Goal: Task Accomplishment & Management: Complete application form

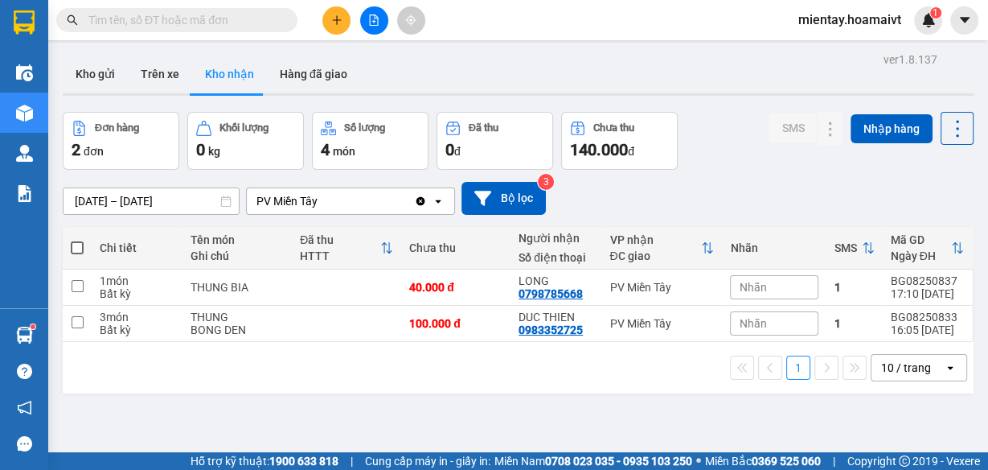
click at [933, 364] on div "10 / trang" at bounding box center [908, 368] width 72 height 26
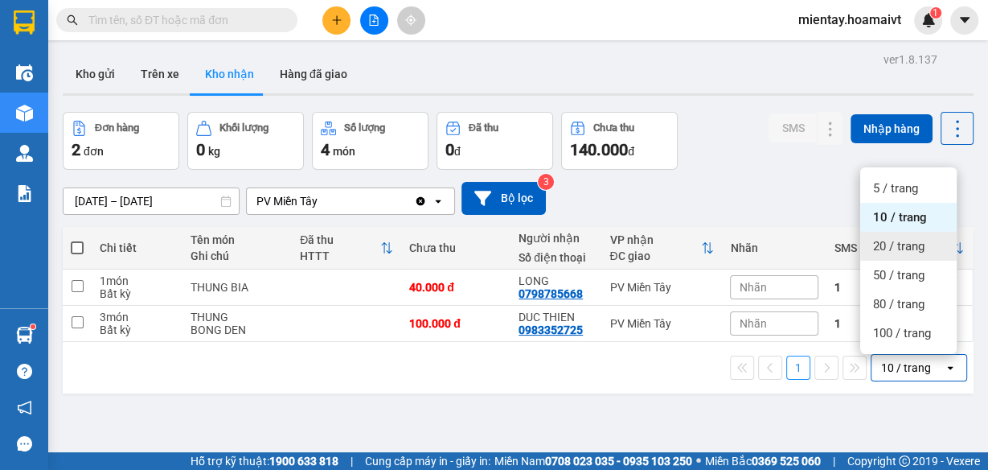
click at [896, 244] on span "20 / trang" at bounding box center [898, 246] width 51 height 16
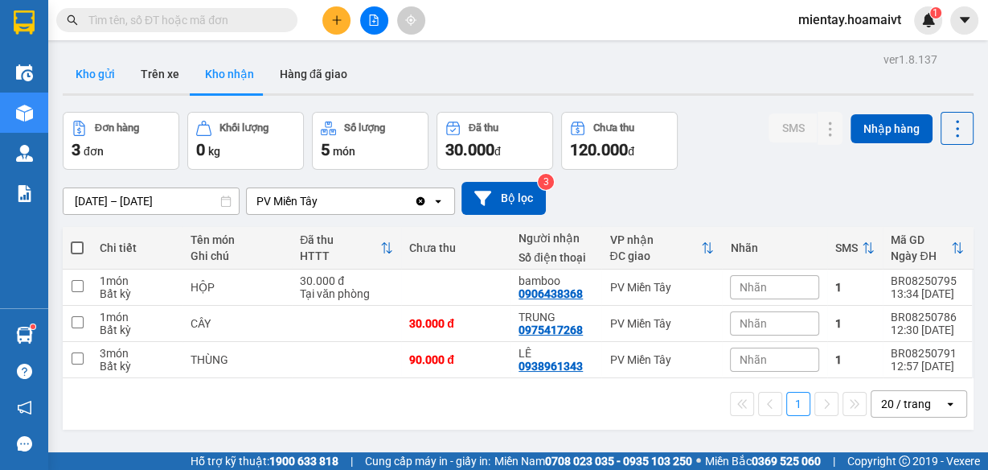
click at [108, 83] on button "Kho gửi" at bounding box center [95, 74] width 65 height 39
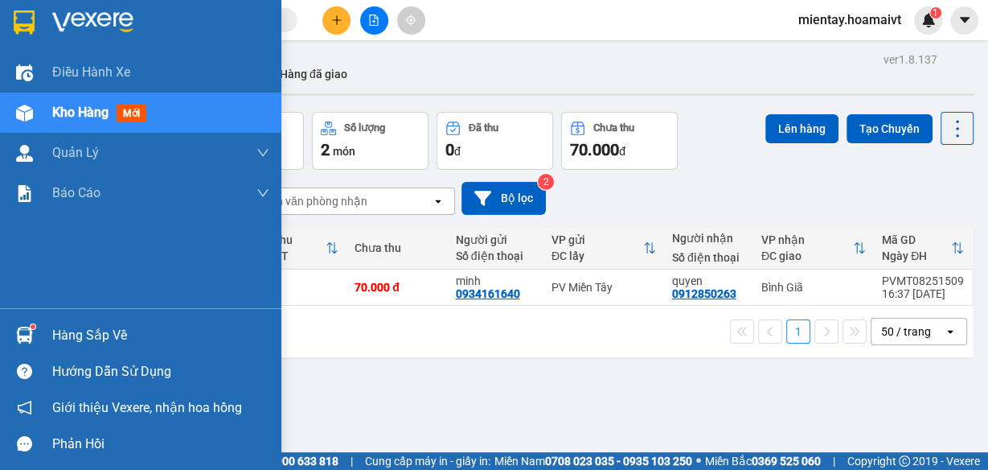
click at [21, 337] on img at bounding box center [24, 334] width 17 height 17
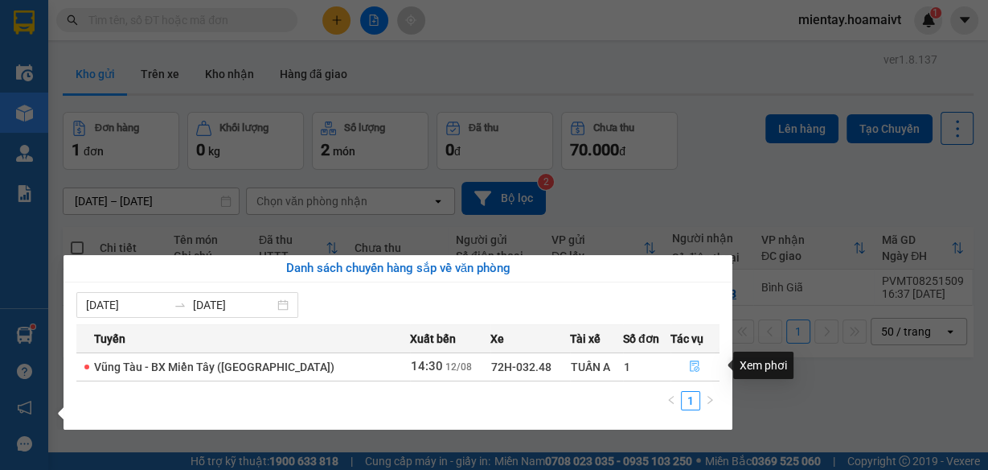
click at [689, 365] on icon "file-done" at bounding box center [694, 365] width 11 height 11
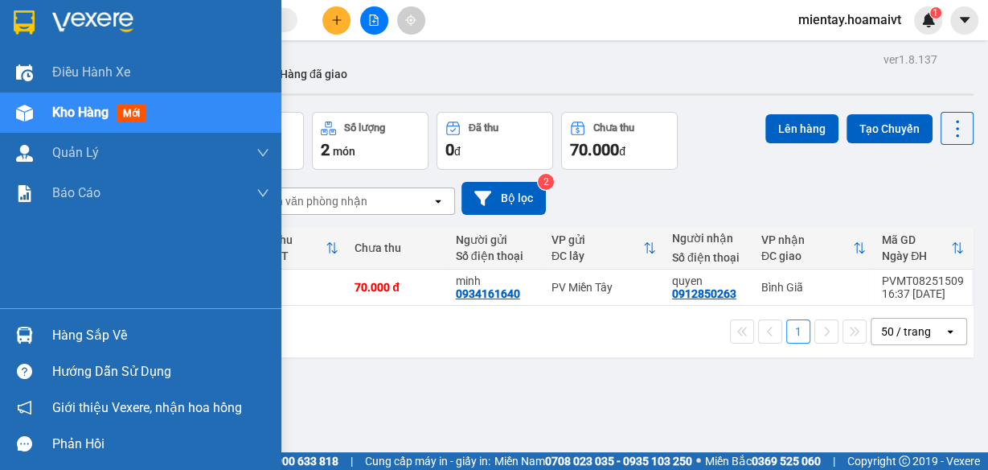
click at [35, 327] on div at bounding box center [24, 335] width 28 height 28
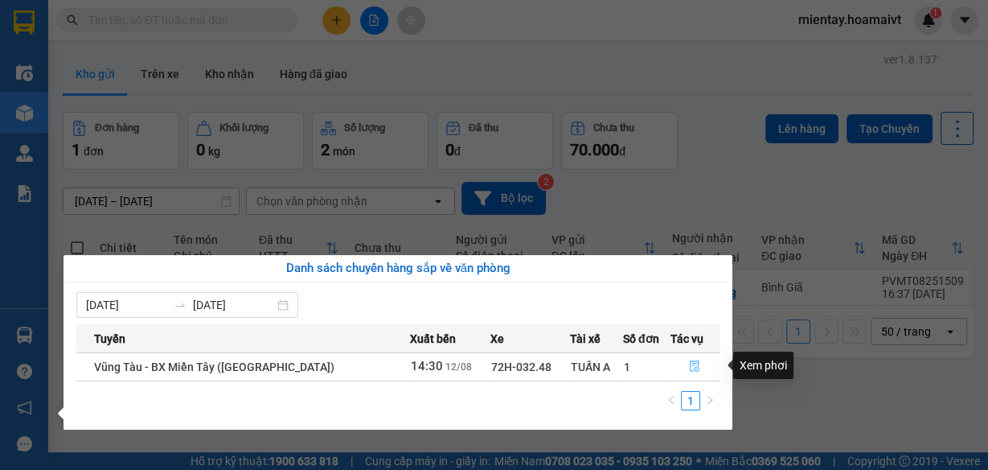
click at [693, 363] on icon "file-done" at bounding box center [696, 366] width 10 height 11
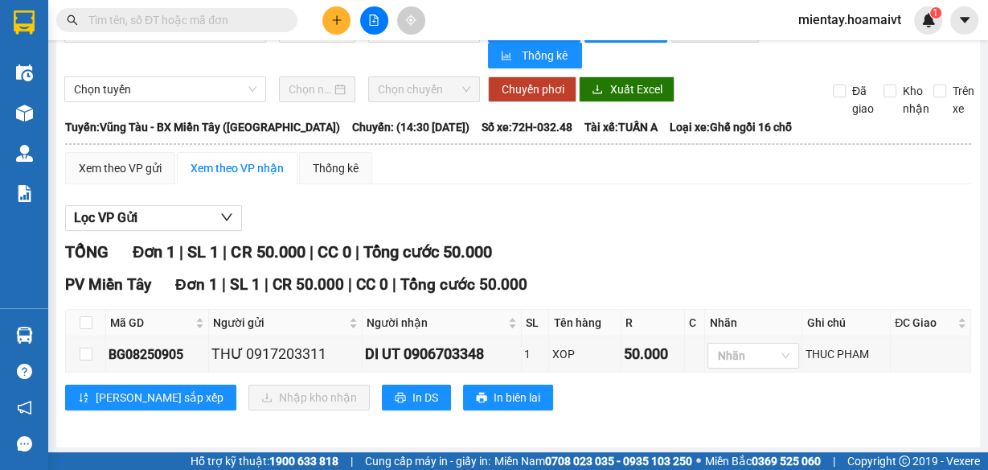
scroll to position [40, 0]
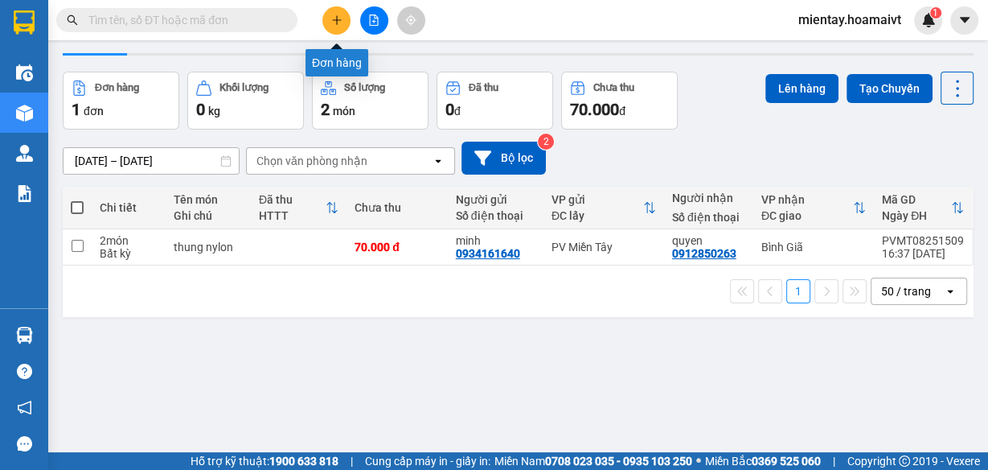
click at [336, 12] on button at bounding box center [336, 20] width 28 height 28
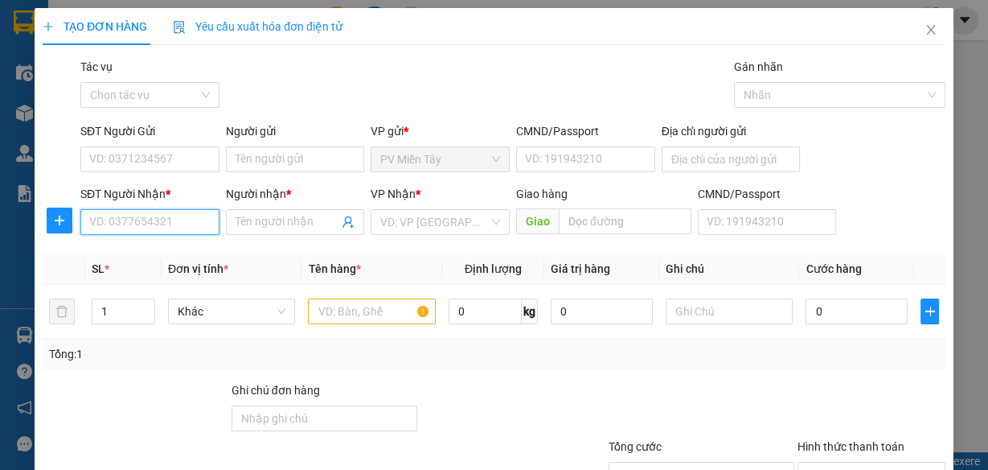
click at [186, 224] on input "SĐT Người Nhận *" at bounding box center [149, 222] width 139 height 26
type input "0912241076"
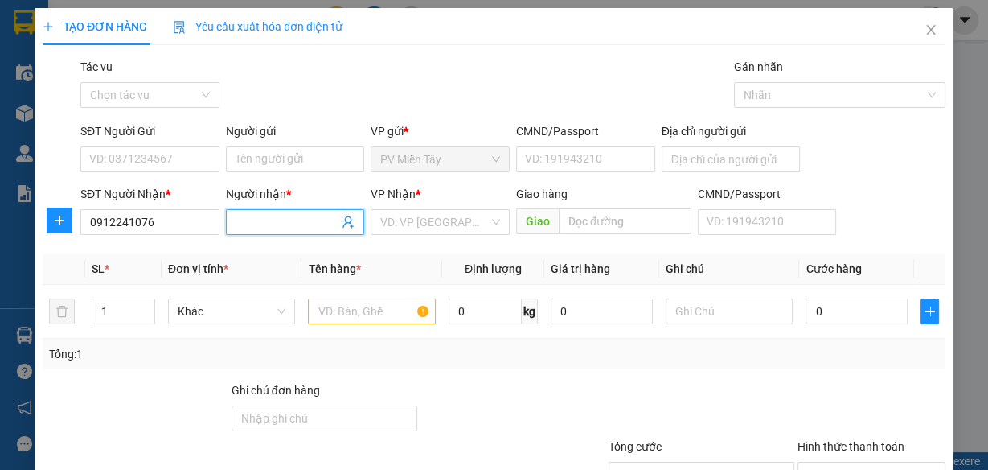
click at [317, 228] on input "Người nhận *" at bounding box center [288, 222] width 104 height 18
type input "LA PHUOC"
click at [417, 222] on input "search" at bounding box center [434, 222] width 109 height 24
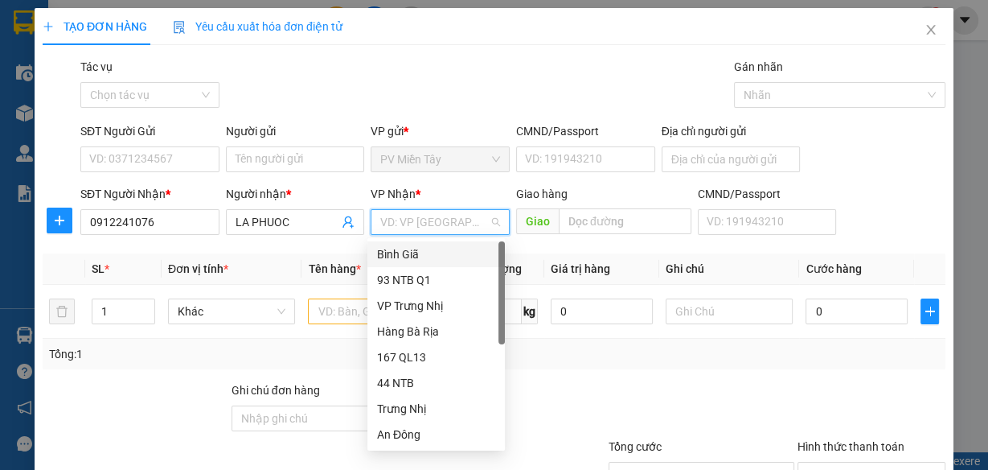
click at [421, 253] on div "Bình Giã" at bounding box center [436, 254] width 118 height 18
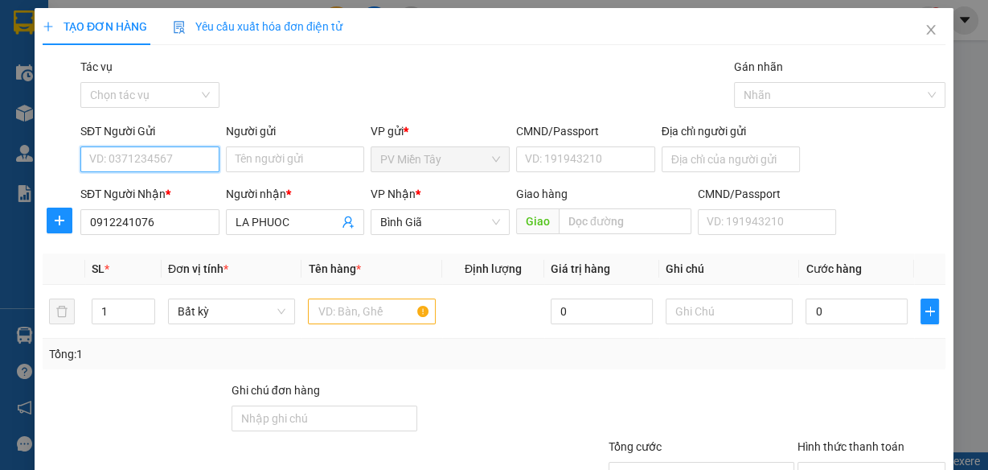
click at [183, 153] on input "SĐT Người Gửi" at bounding box center [149, 159] width 139 height 26
type input "0972872816"
click at [251, 161] on input "Người gửi" at bounding box center [295, 159] width 139 height 26
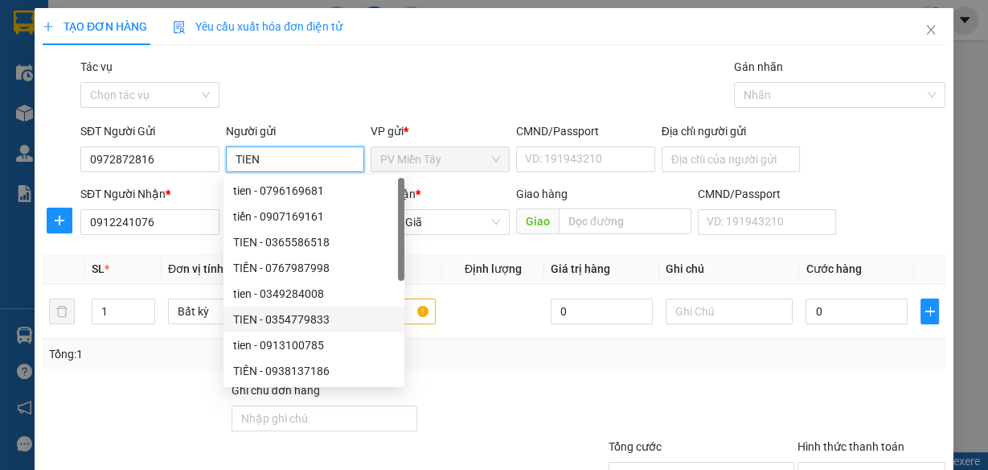
type input "TIEN"
click at [543, 353] on div "Tổng: 1" at bounding box center [494, 354] width 890 height 18
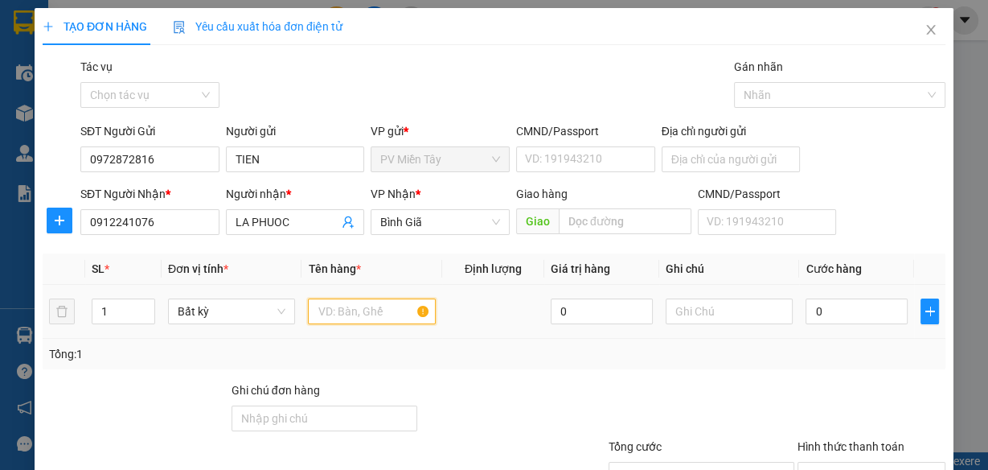
click at [339, 308] on input "text" at bounding box center [372, 311] width 128 height 26
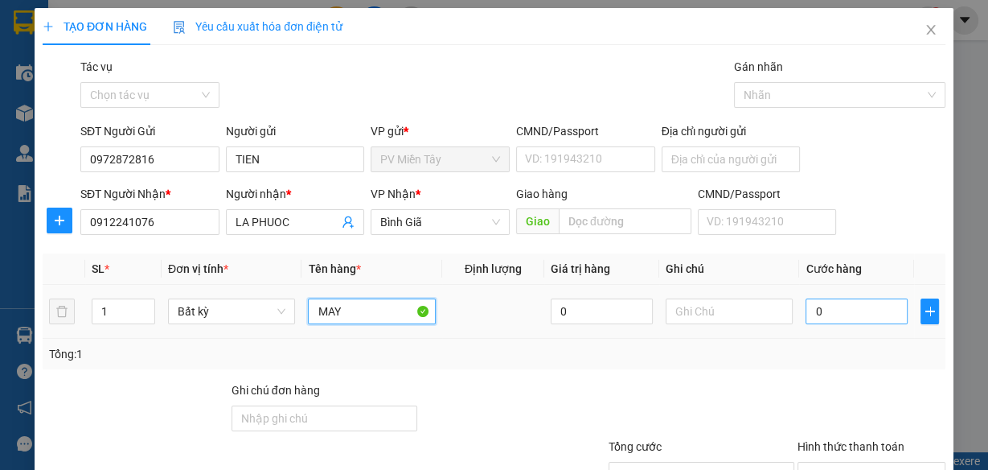
type input "MAY"
click at [843, 316] on input "0" at bounding box center [857, 311] width 102 height 26
type input "5"
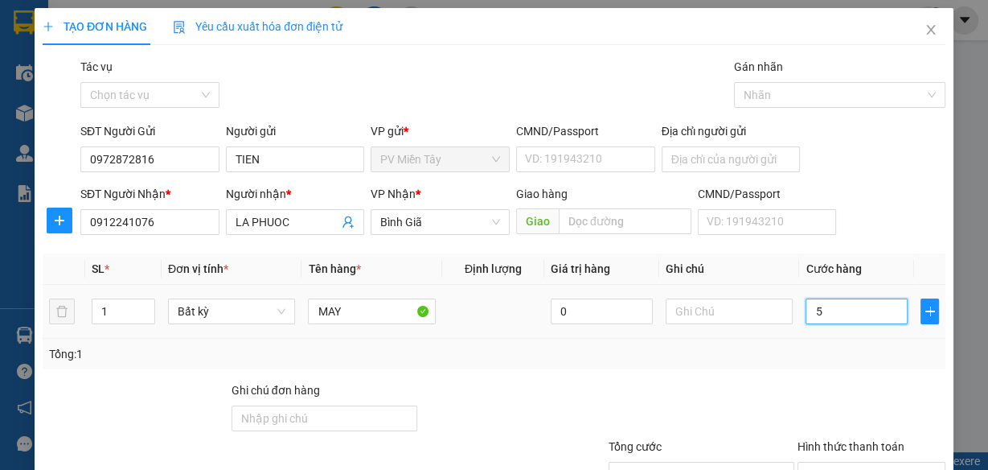
type input "50"
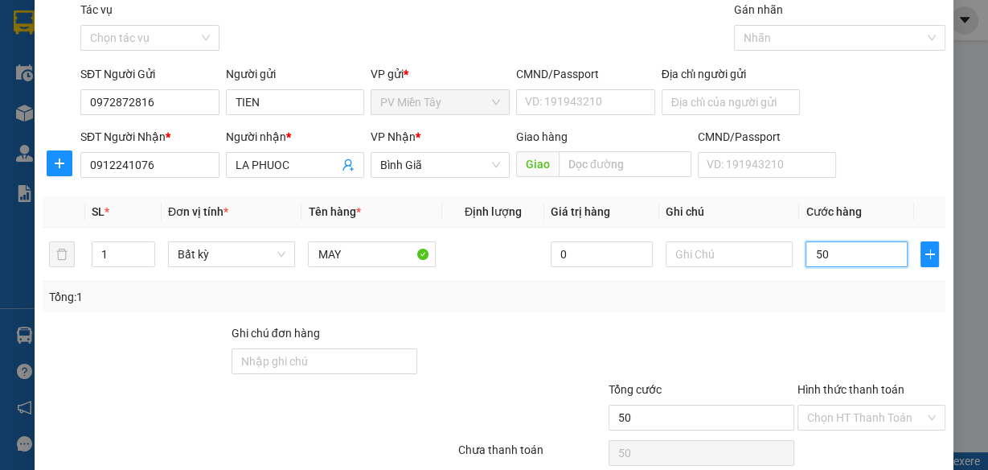
scroll to position [124, 0]
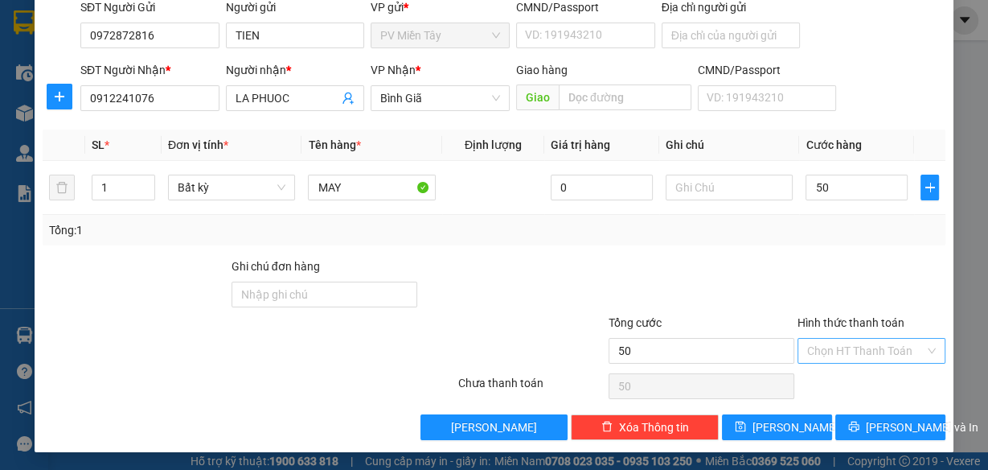
type input "50.000"
click at [889, 351] on input "Hình thức thanh toán" at bounding box center [865, 351] width 117 height 24
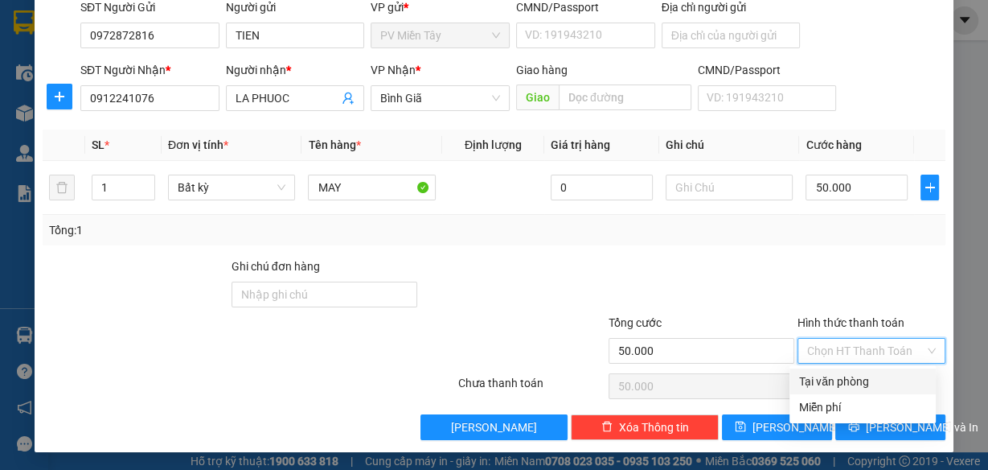
click at [864, 382] on div "Tại văn phòng" at bounding box center [862, 381] width 127 height 18
type input "0"
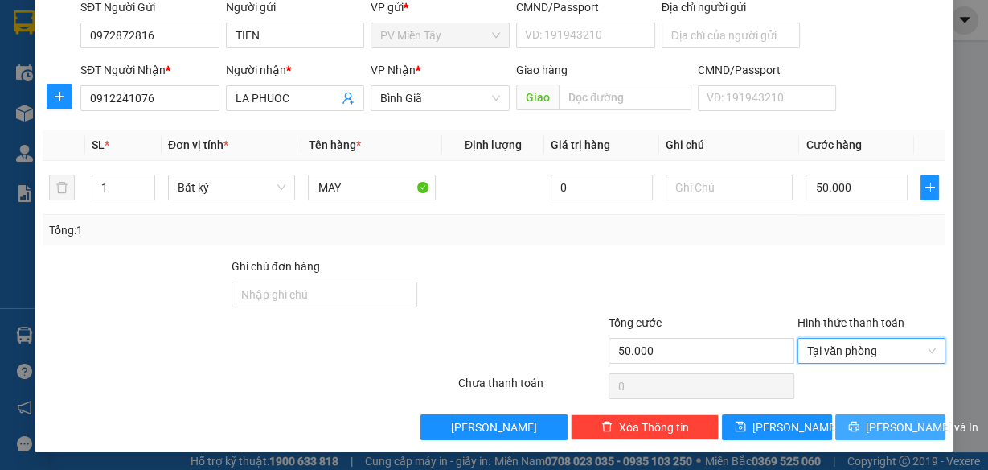
click at [879, 423] on span "[PERSON_NAME] và In" at bounding box center [922, 427] width 113 height 18
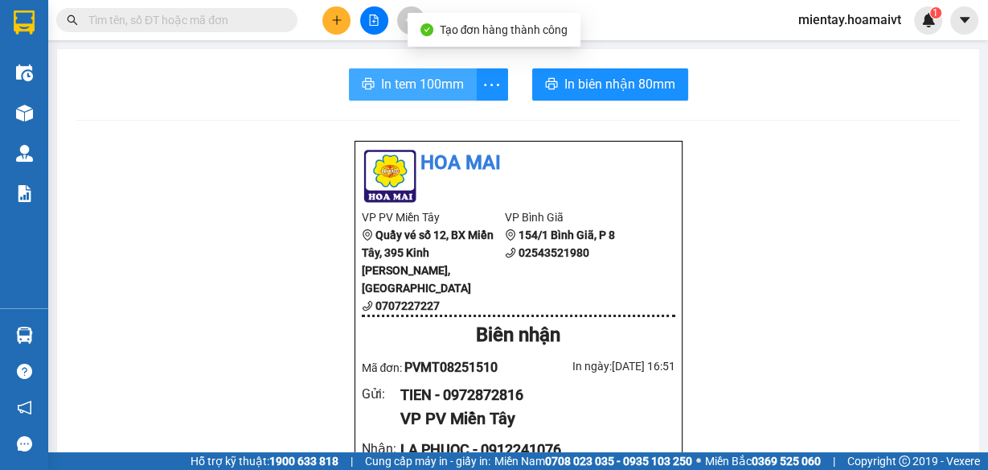
click at [439, 81] on span "In tem 100mm" at bounding box center [422, 84] width 83 height 20
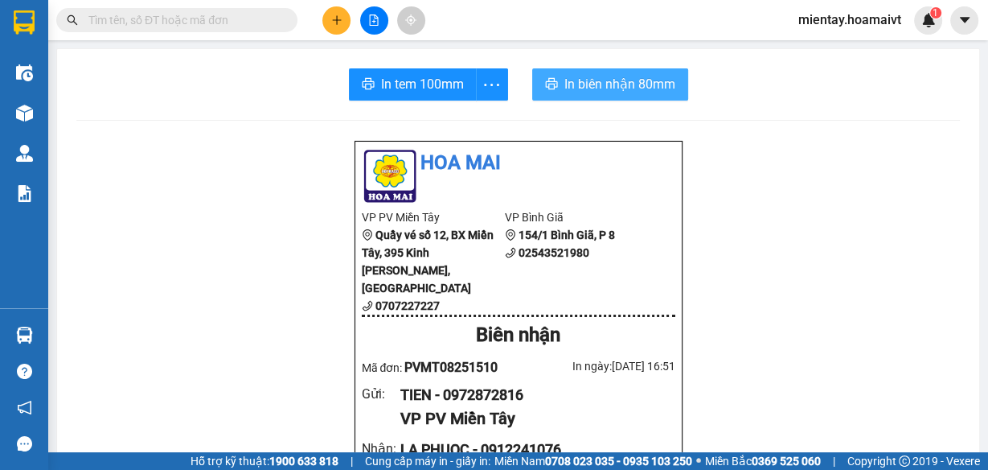
click at [597, 82] on span "In biên nhận 80mm" at bounding box center [619, 84] width 111 height 20
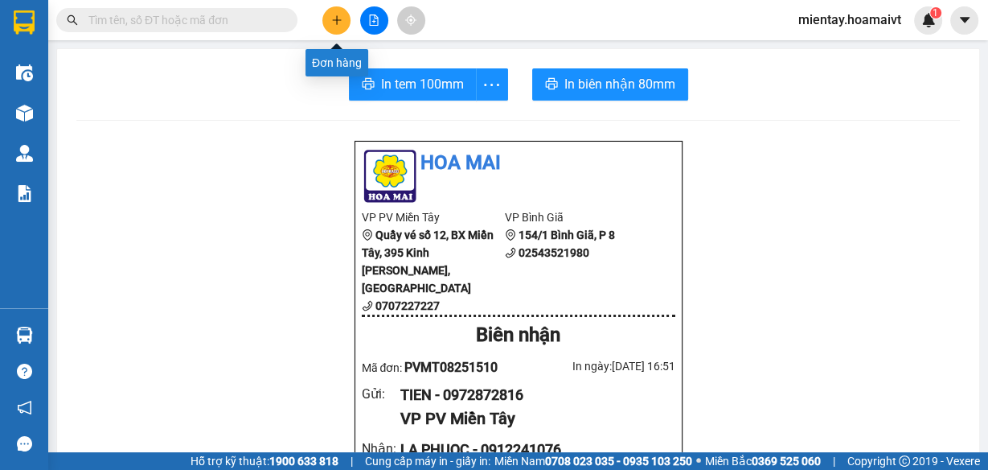
click at [336, 22] on icon "plus" at bounding box center [336, 19] width 1 height 9
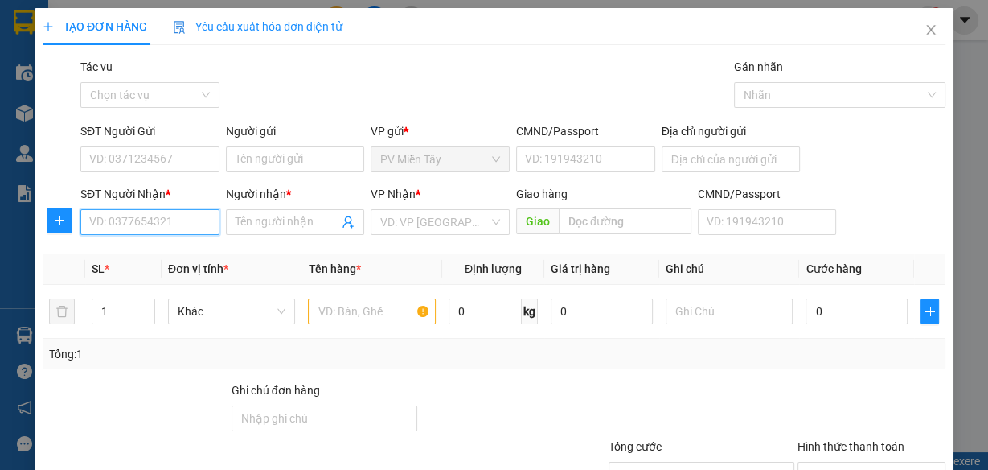
click at [162, 222] on input "SĐT Người Nhận *" at bounding box center [149, 222] width 139 height 26
click at [164, 254] on div "0909549909 - hải" at bounding box center [148, 253] width 118 height 18
type input "0909549909"
type input "hải"
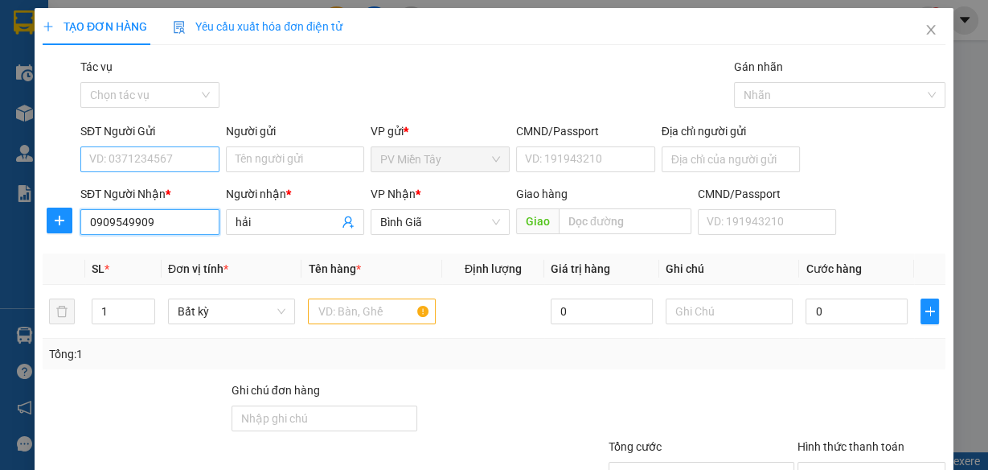
type input "0909549909"
click at [204, 158] on input "SĐT Người Gửi" at bounding box center [149, 159] width 139 height 26
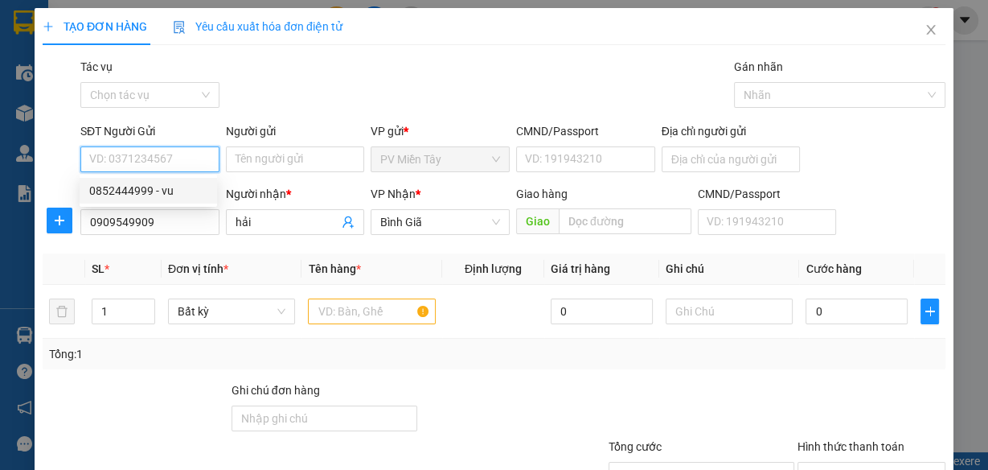
click at [192, 193] on div "0852444999 - vu" at bounding box center [148, 191] width 118 height 18
type input "0852444999"
type input "vu"
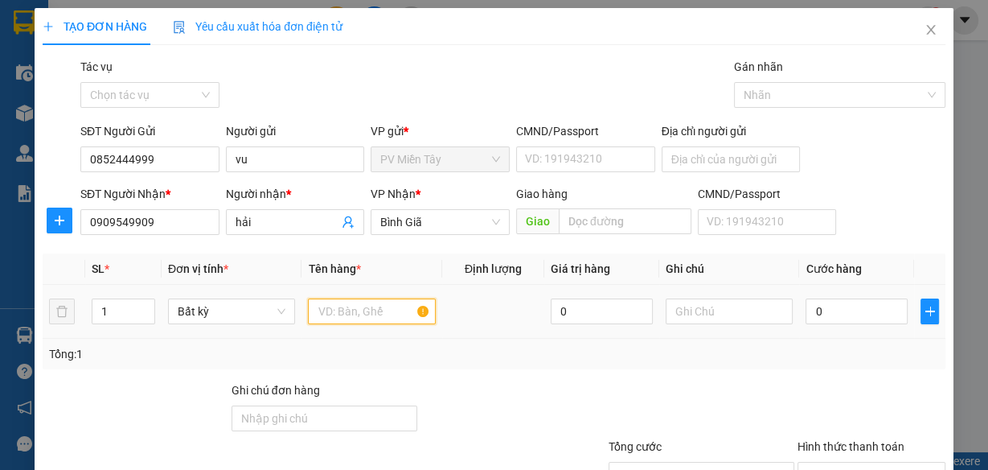
click at [341, 313] on input "text" at bounding box center [372, 311] width 128 height 26
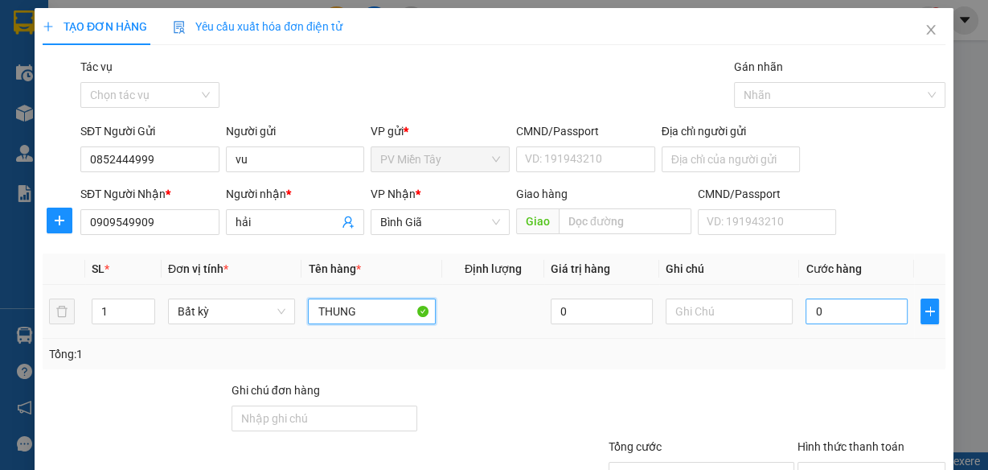
type input "THUNG"
click at [842, 314] on input "0" at bounding box center [857, 311] width 102 height 26
type input "3"
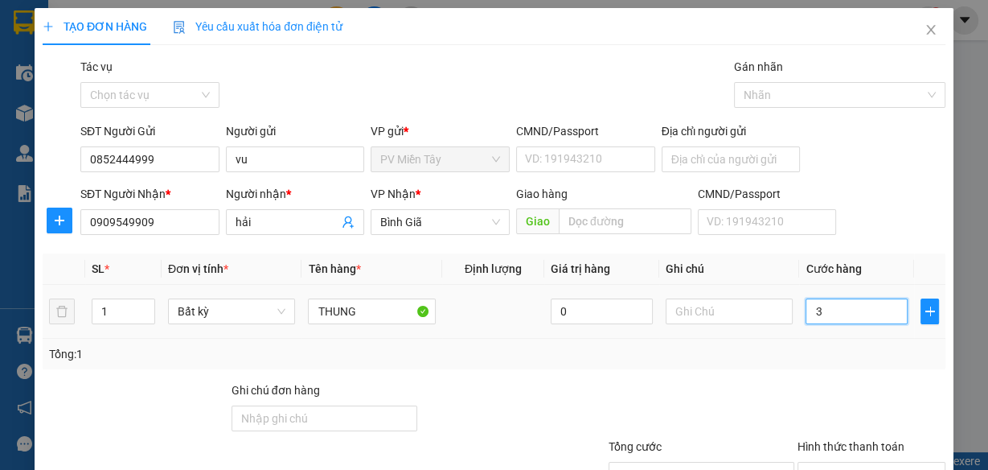
type input "30"
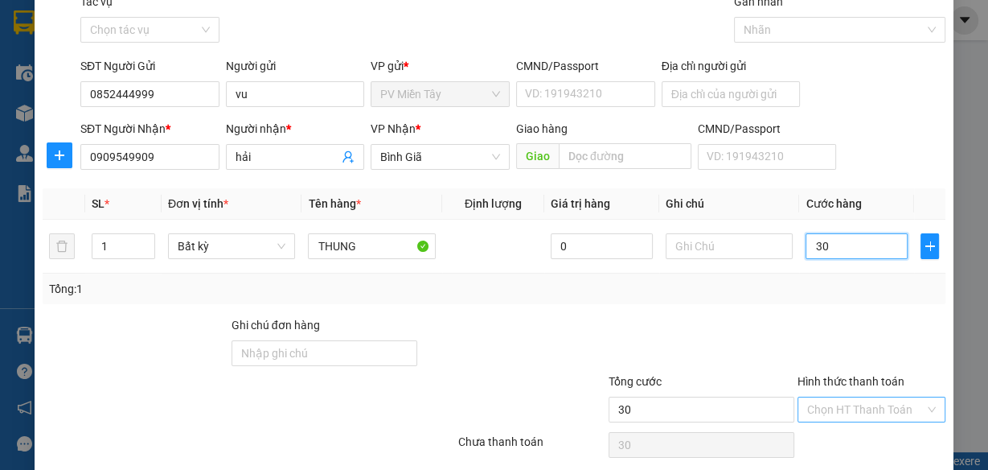
scroll to position [124, 0]
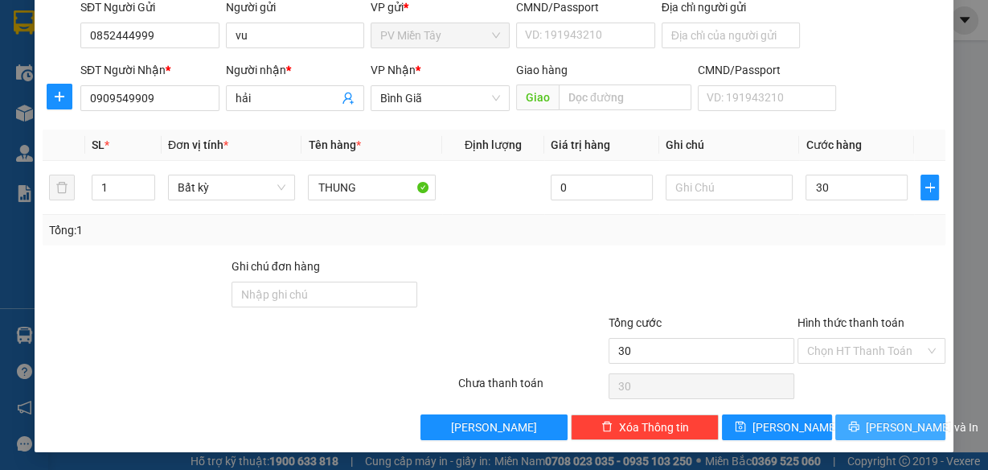
type input "30.000"
click at [890, 429] on span "[PERSON_NAME] và In" at bounding box center [922, 427] width 113 height 18
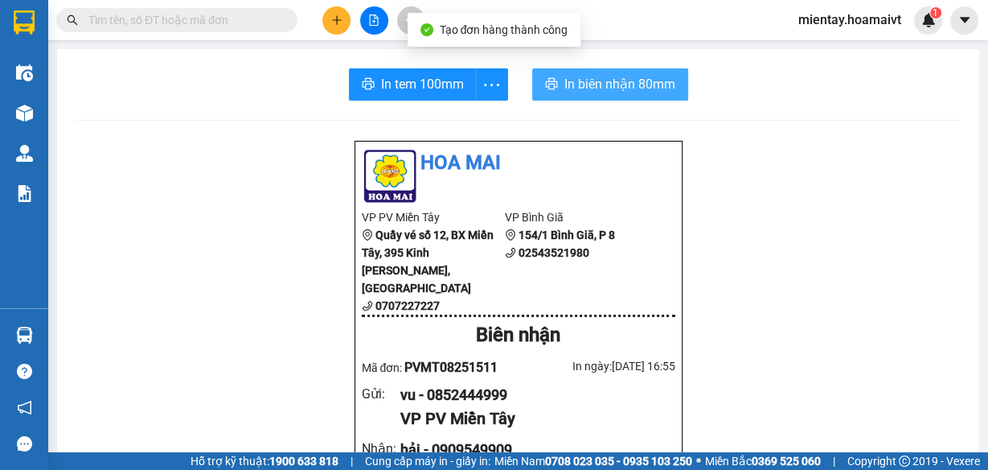
click at [592, 78] on span "In biên nhận 80mm" at bounding box center [619, 84] width 111 height 20
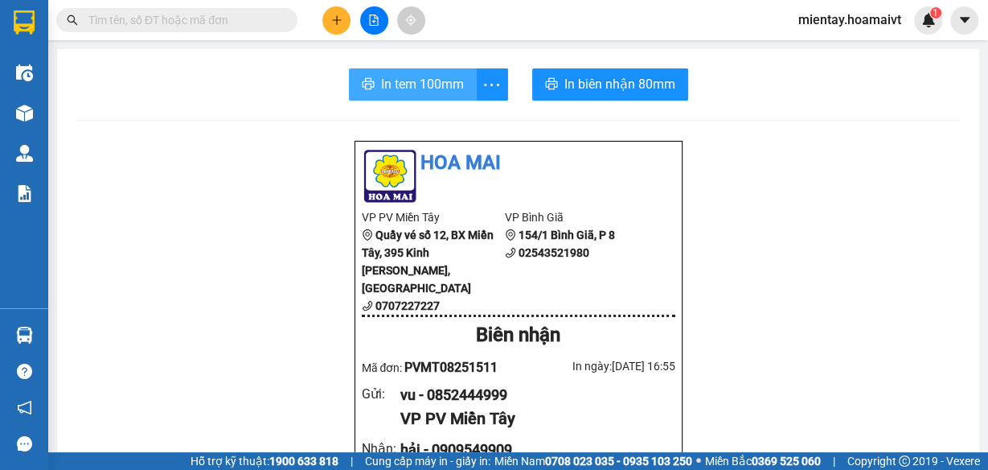
click at [425, 81] on span "In tem 100mm" at bounding box center [422, 84] width 83 height 20
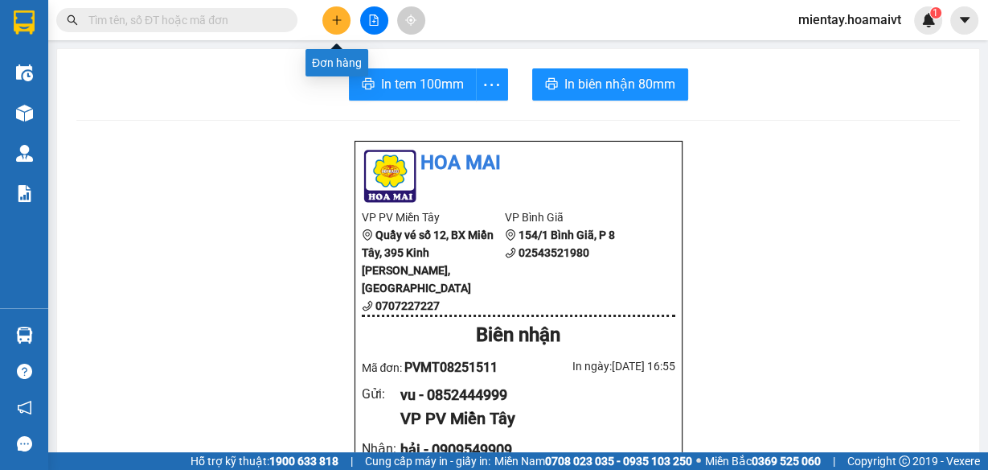
click at [340, 19] on icon "plus" at bounding box center [336, 19] width 9 height 1
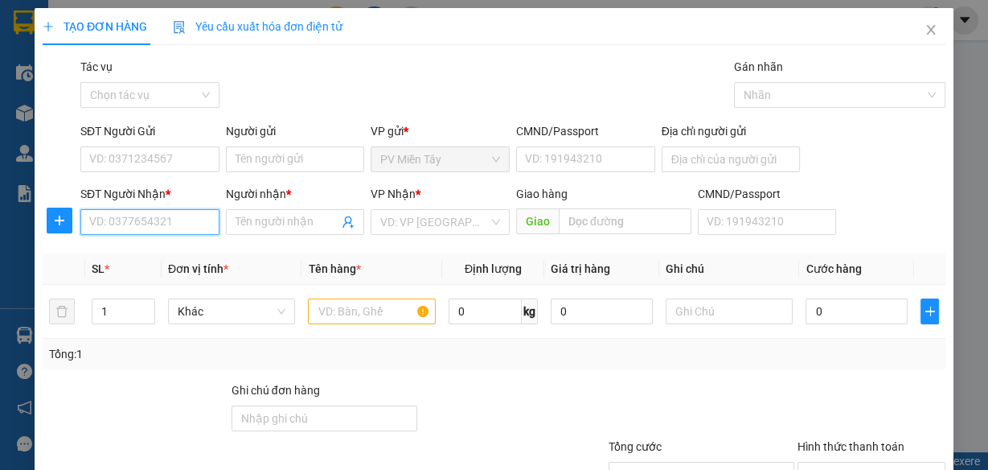
click at [188, 223] on input "SĐT Người Nhận *" at bounding box center [149, 222] width 139 height 26
type input "0982643043"
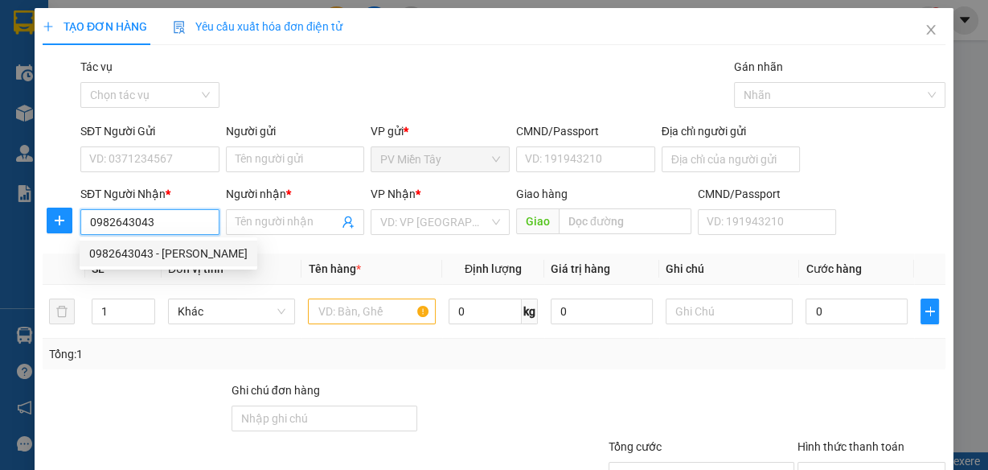
click at [178, 249] on div "0982643043 - [PERSON_NAME]" at bounding box center [168, 253] width 158 height 18
type input "Q6"
type input "VŨ"
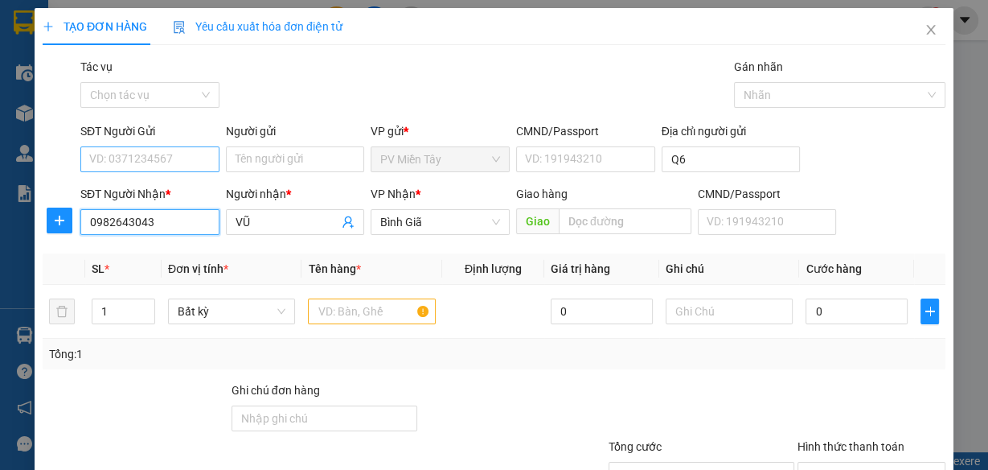
type input "0982643043"
click at [191, 154] on input "SĐT Người Gửi" at bounding box center [149, 159] width 139 height 26
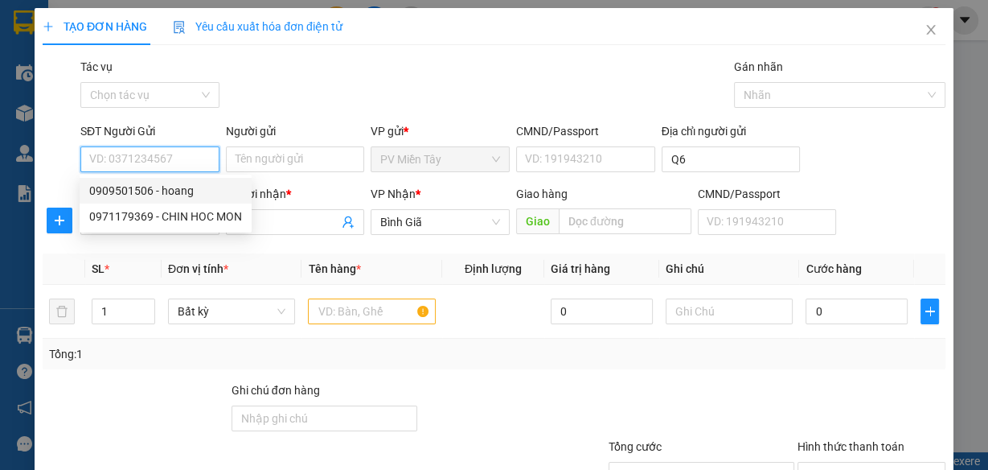
click at [186, 196] on div "0909501506 - hoang" at bounding box center [165, 191] width 153 height 18
type input "0909501506"
type input "hoang"
type input "066092009658"
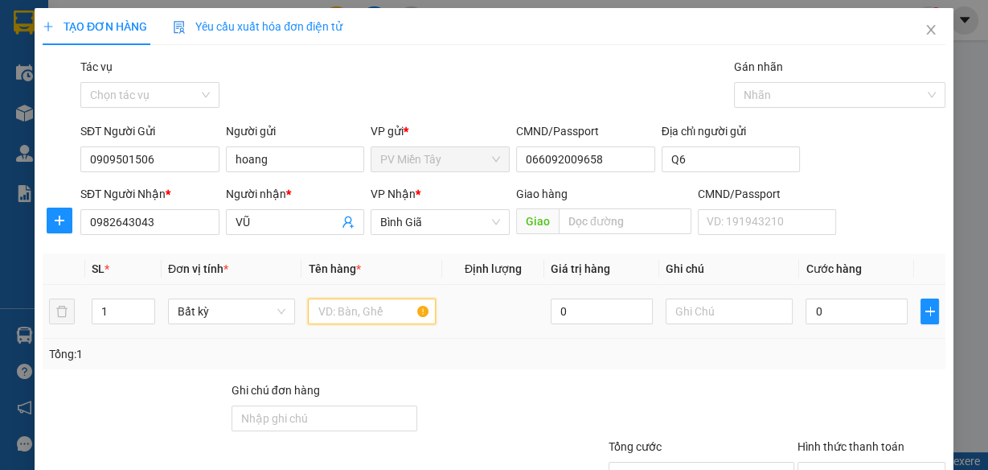
drag, startPoint x: 347, startPoint y: 306, endPoint x: 343, endPoint y: 326, distance: 20.7
click at [347, 310] on input "text" at bounding box center [372, 311] width 128 height 26
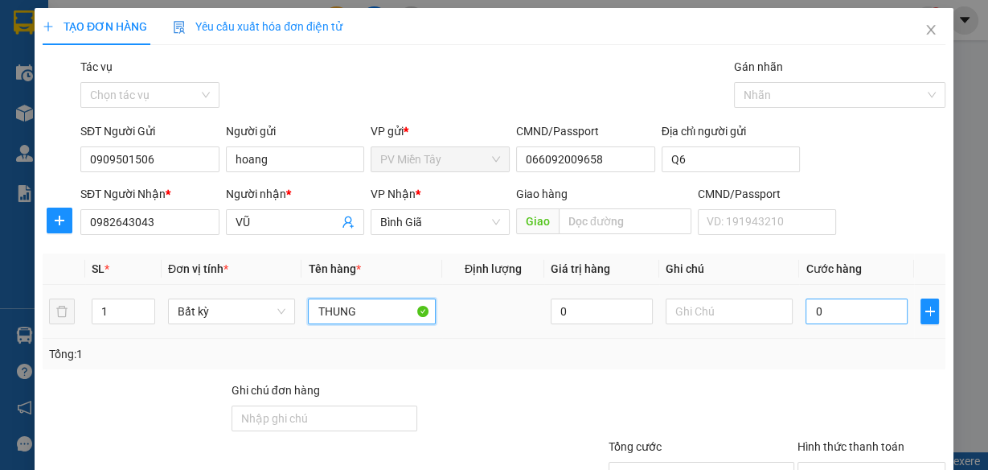
type input "THUNG"
click at [842, 314] on input "0" at bounding box center [857, 311] width 102 height 26
type input "4"
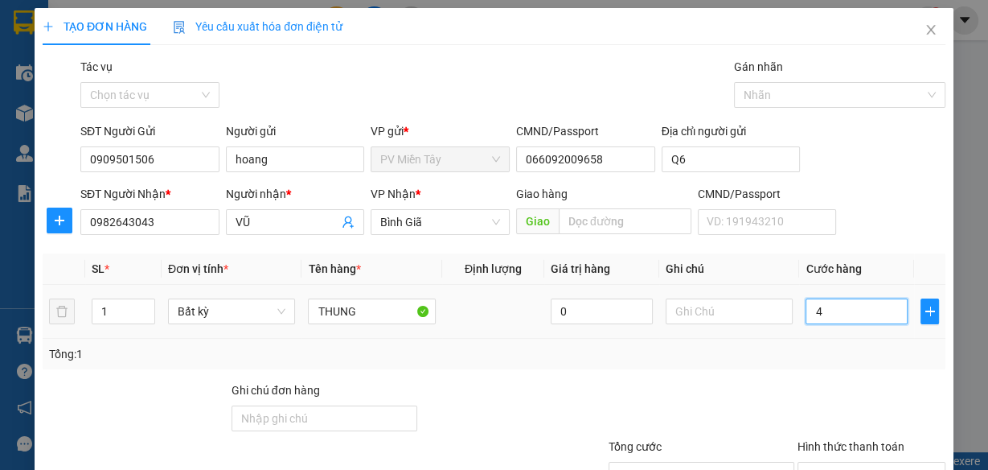
type input "40"
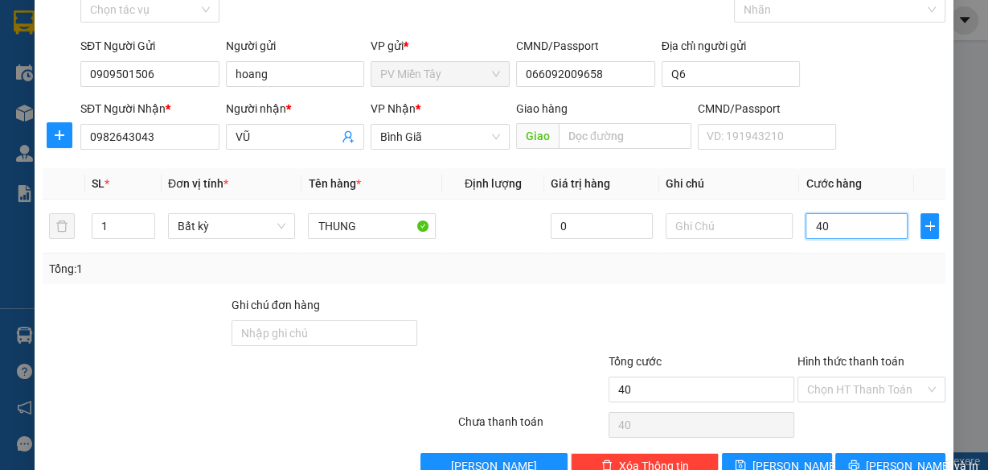
scroll to position [124, 0]
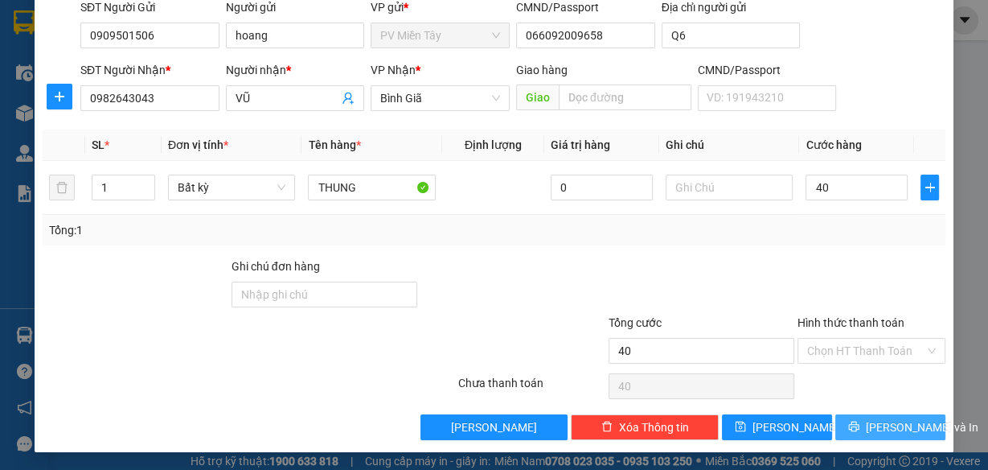
type input "40.000"
click at [872, 420] on span "[PERSON_NAME] và In" at bounding box center [922, 427] width 113 height 18
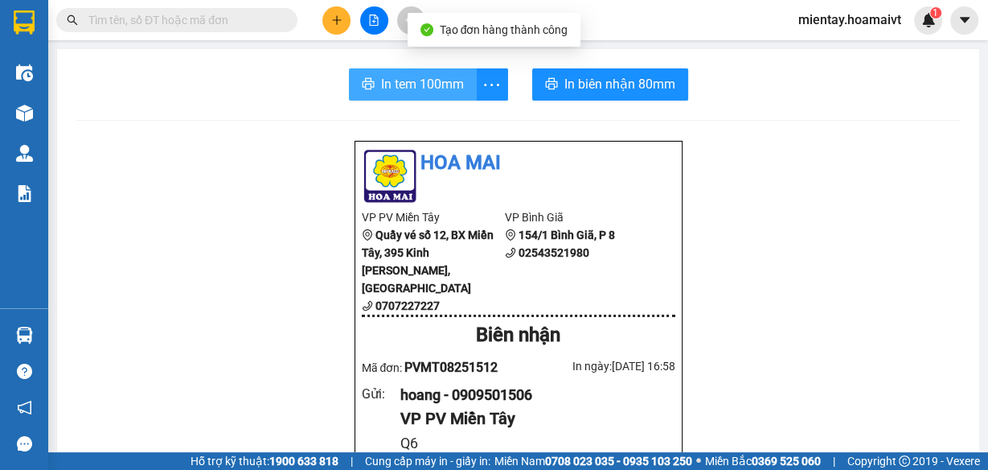
click at [423, 83] on span "In tem 100mm" at bounding box center [422, 84] width 83 height 20
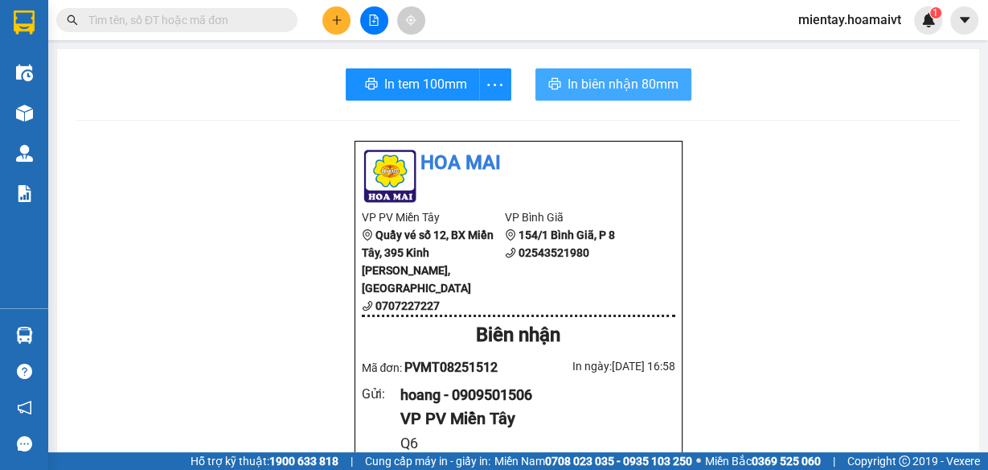
click at [618, 81] on span "In biên nhận 80mm" at bounding box center [623, 84] width 111 height 20
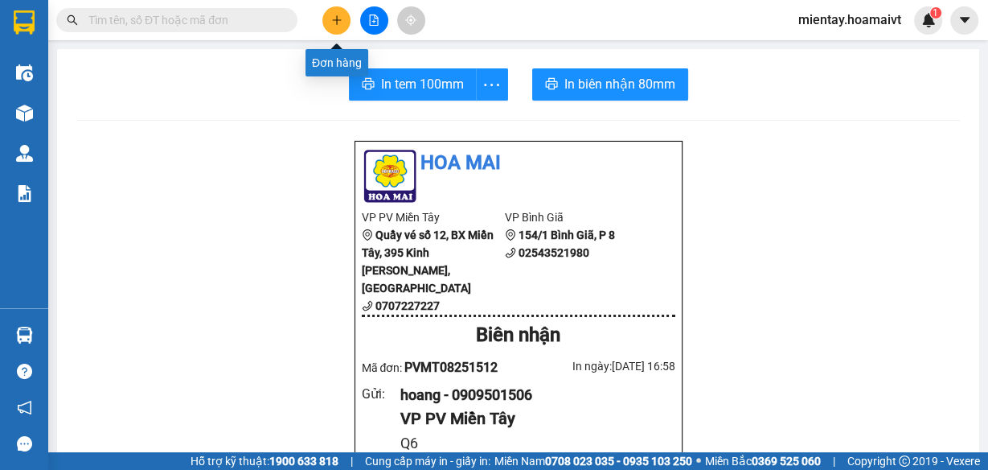
click at [334, 22] on icon "plus" at bounding box center [336, 19] width 11 height 11
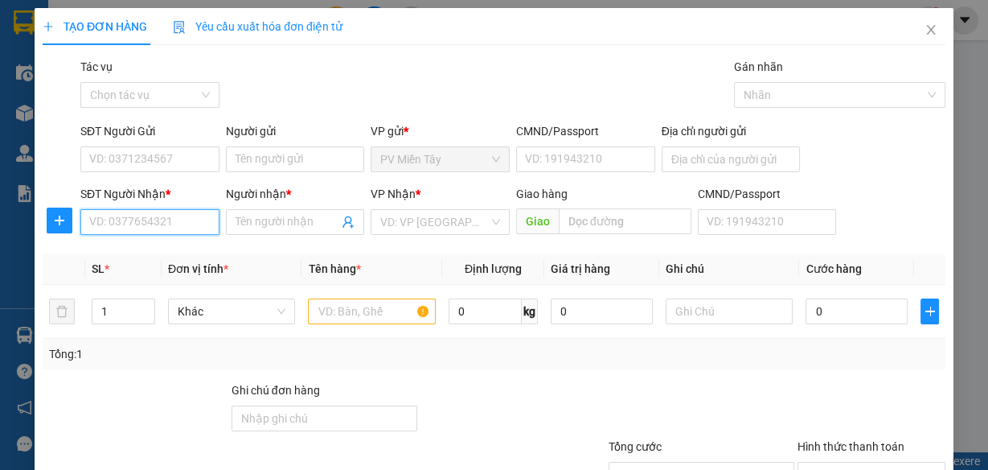
click at [174, 219] on input "SĐT Người Nhận *" at bounding box center [149, 222] width 139 height 26
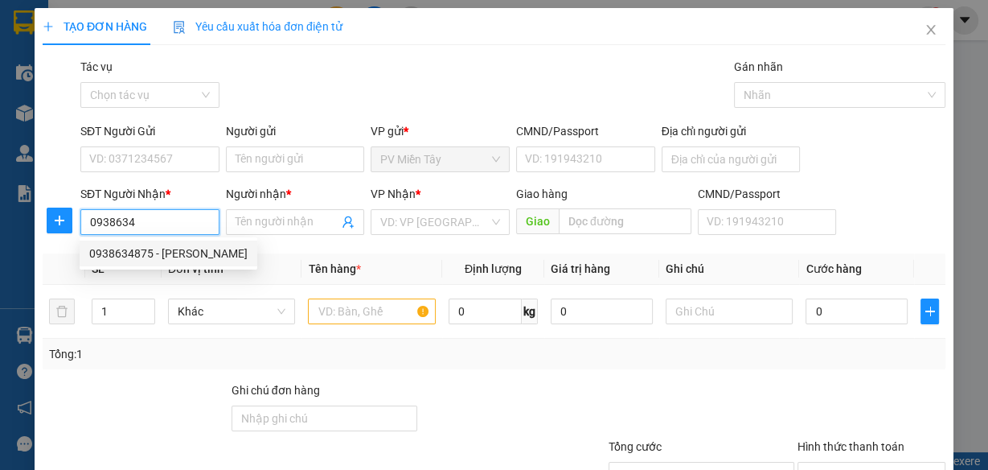
click at [161, 259] on div "0938634875 - [PERSON_NAME]" at bounding box center [168, 253] width 158 height 18
type input "0938634875"
type input "tung"
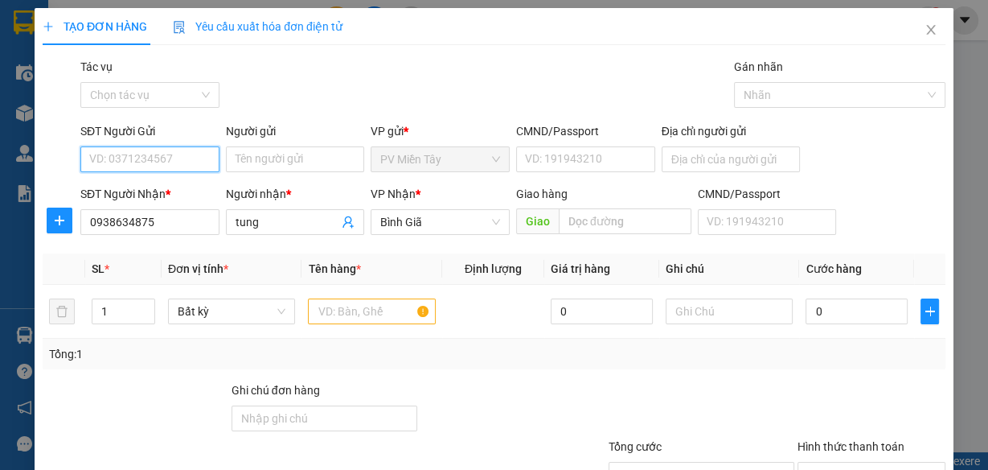
click at [170, 160] on input "SĐT Người Gửi" at bounding box center [149, 159] width 139 height 26
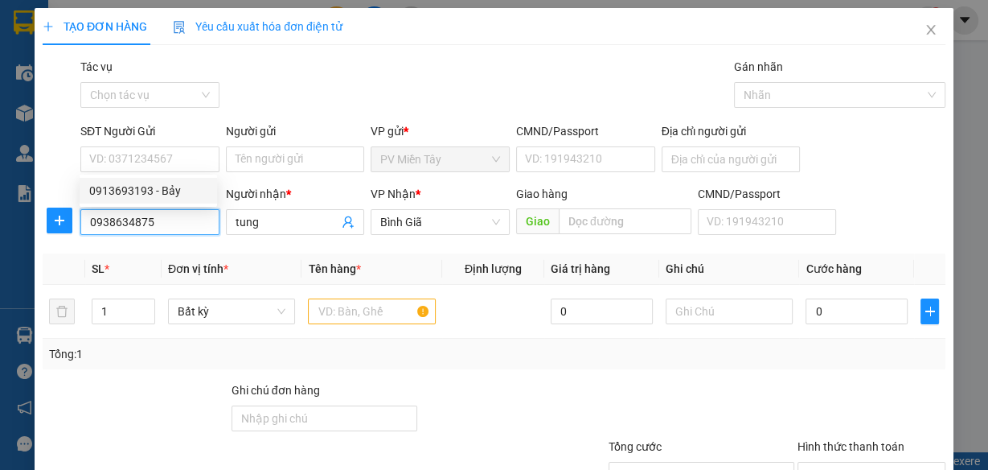
click at [166, 226] on input "0938634875" at bounding box center [149, 222] width 139 height 26
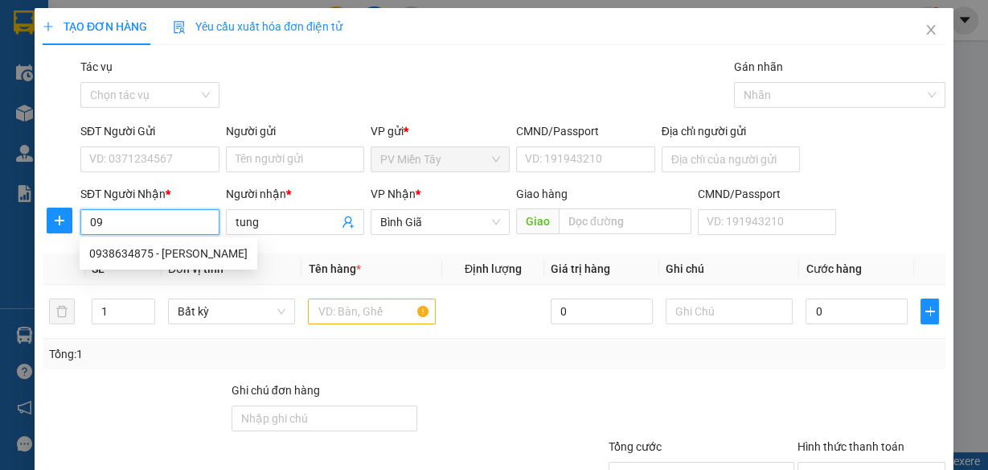
type input "0"
type input "0913693193"
click at [203, 256] on div "0913693193 - Bảy" at bounding box center [148, 253] width 118 height 18
type input "Bảy"
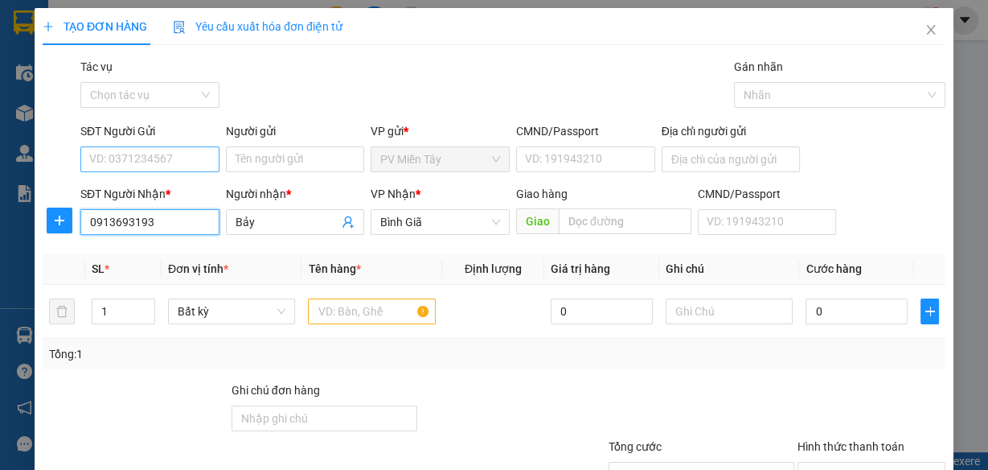
type input "0913693193"
click at [185, 158] on input "SĐT Người Gửi" at bounding box center [149, 159] width 139 height 26
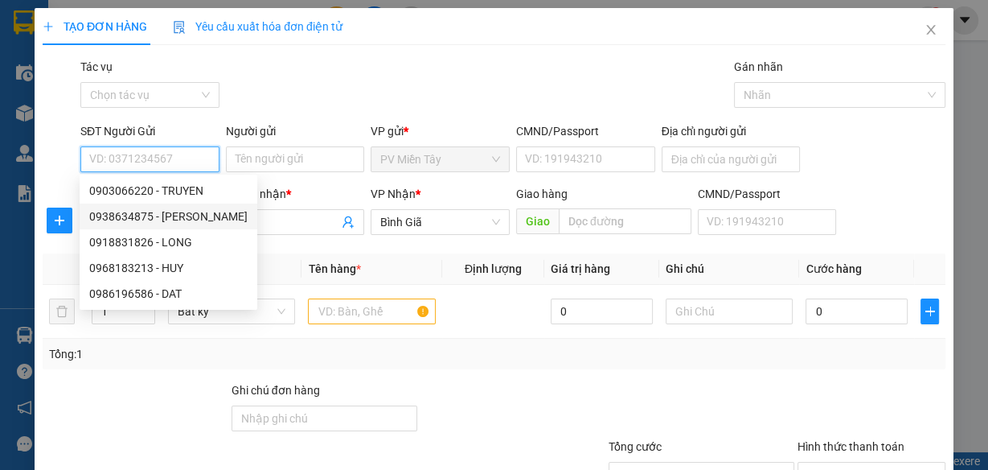
click at [187, 223] on div "0938634875 - [PERSON_NAME]" at bounding box center [168, 216] width 158 height 18
type input "0938634875"
type input "TUNG"
type input "089200000249"
type input "110/9 To Hieu TPhu"
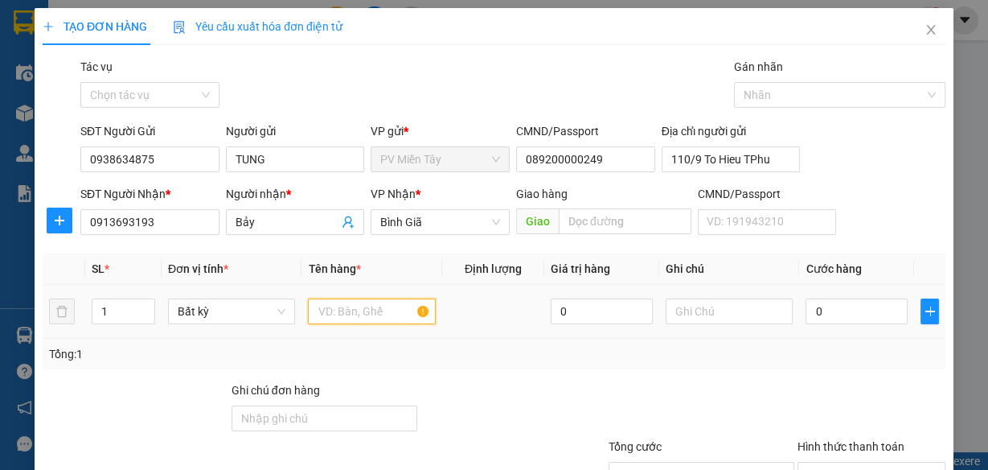
click at [366, 308] on input "text" at bounding box center [372, 311] width 128 height 26
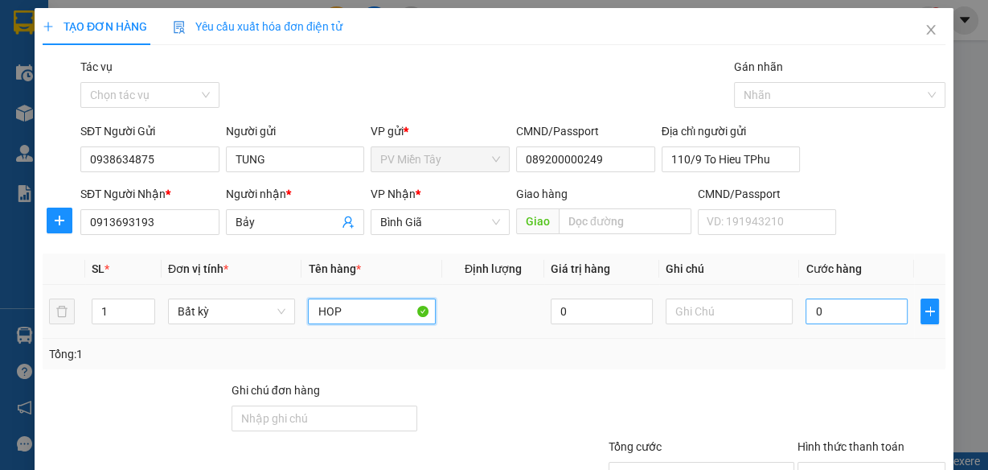
type input "HOP"
click at [865, 314] on input "0" at bounding box center [857, 311] width 102 height 26
type input "3"
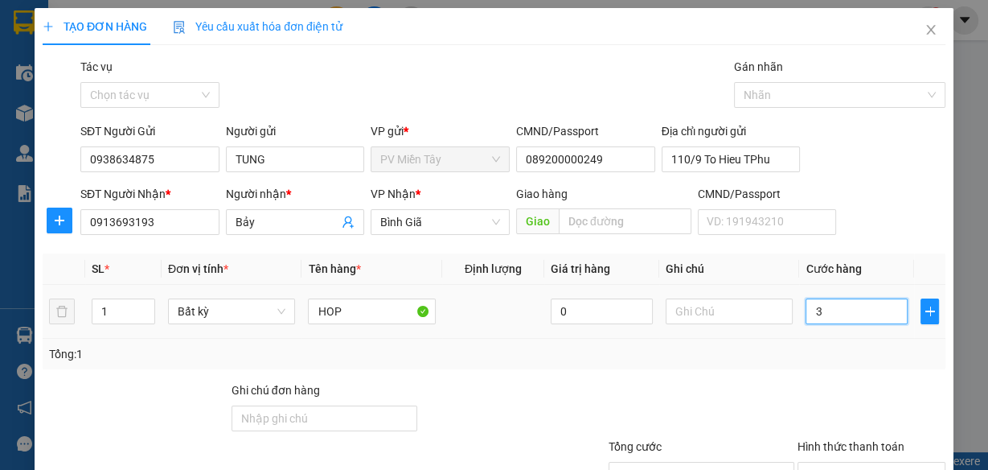
type input "30"
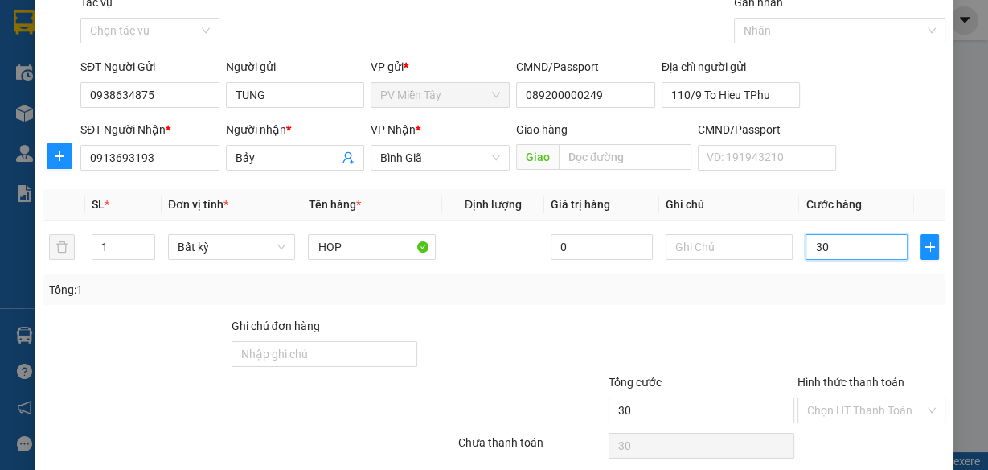
scroll to position [124, 0]
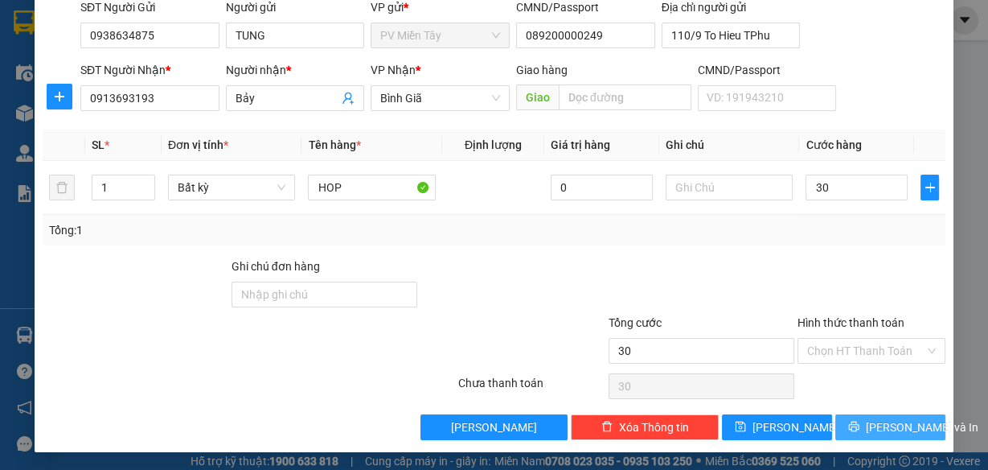
type input "30.000"
click at [876, 422] on span "[PERSON_NAME] và In" at bounding box center [922, 427] width 113 height 18
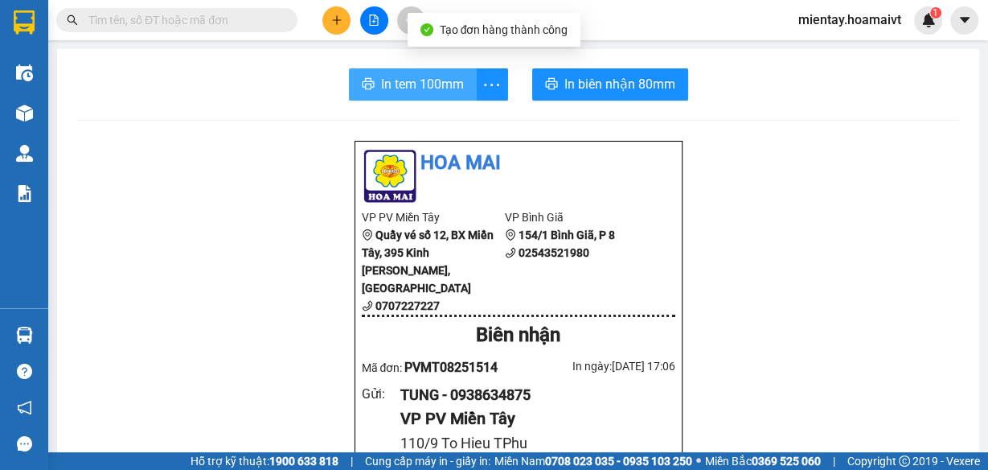
click at [445, 78] on span "In tem 100mm" at bounding box center [422, 84] width 83 height 20
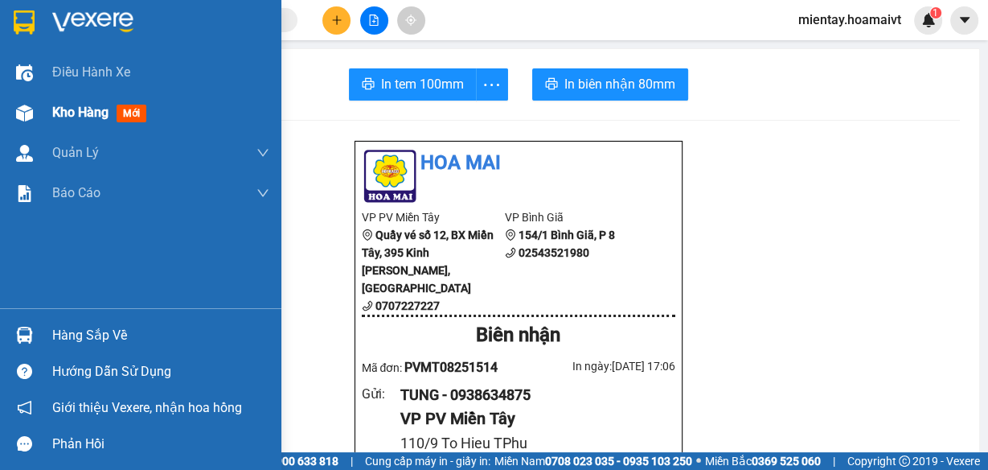
click at [63, 114] on span "Kho hàng" at bounding box center [80, 112] width 56 height 15
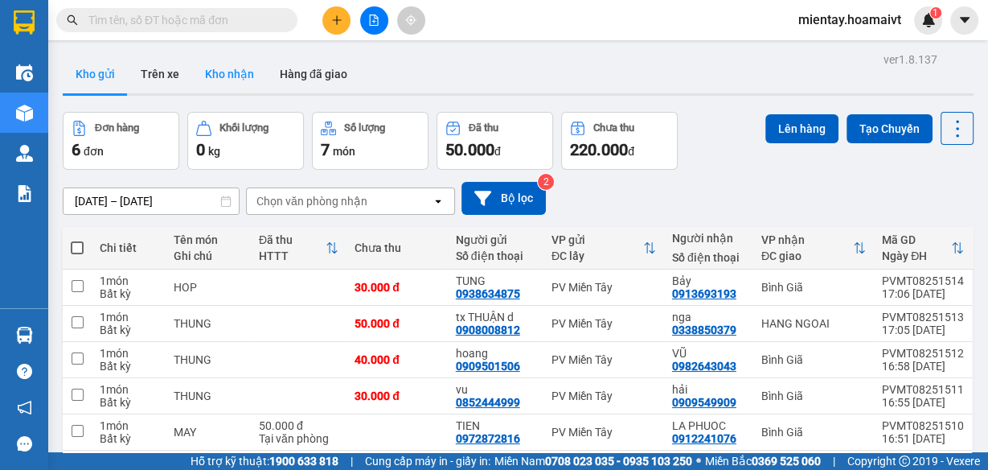
click at [232, 68] on button "Kho nhận" at bounding box center [229, 74] width 75 height 39
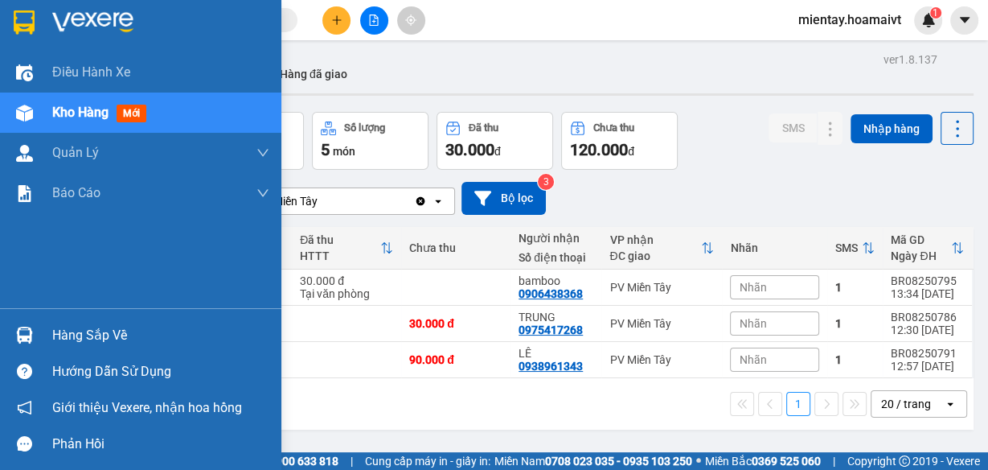
click at [78, 333] on div "Hàng sắp về" at bounding box center [160, 335] width 217 height 24
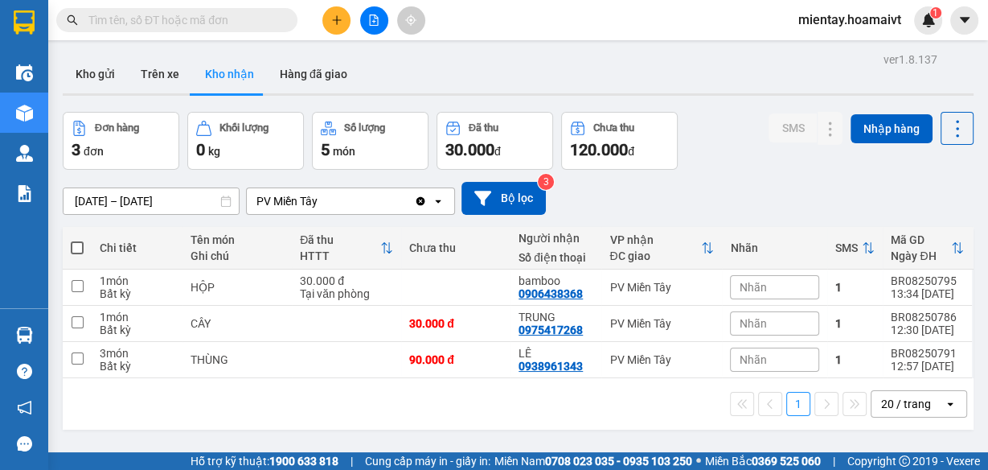
click at [725, 222] on section "Kết quả tìm kiếm ( 0 ) Bộ lọc No Data mientay.hoamaivt 1 Điều hành xe Kho hàng …" at bounding box center [494, 235] width 988 height 470
click at [101, 71] on button "Kho gửi" at bounding box center [95, 74] width 65 height 39
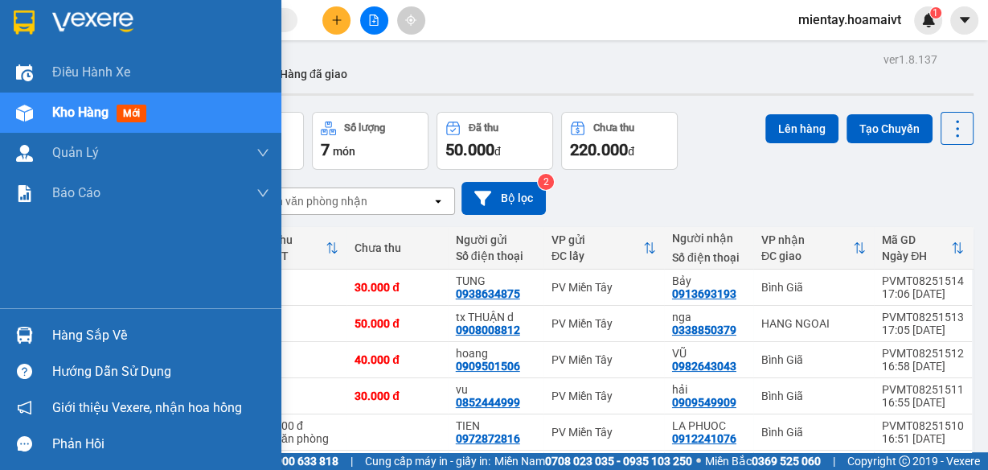
click at [25, 329] on img at bounding box center [24, 334] width 17 height 17
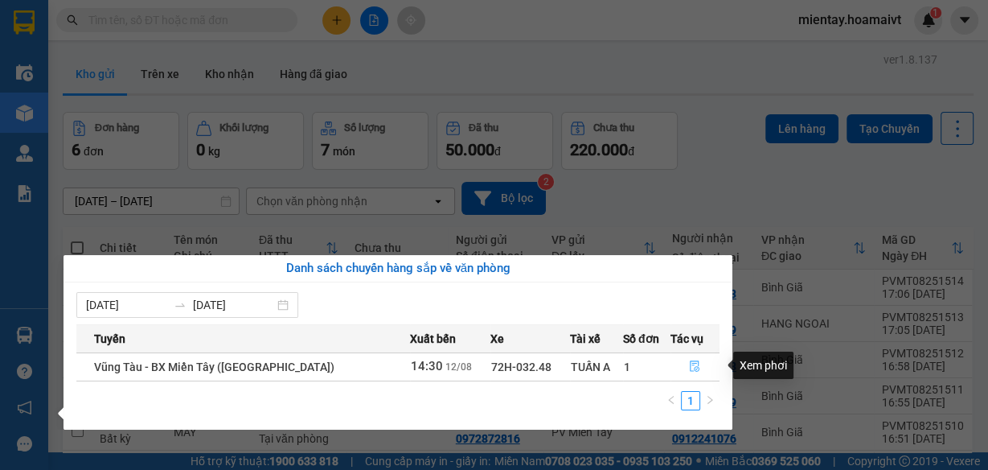
click at [693, 363] on icon "file-done" at bounding box center [696, 366] width 10 height 11
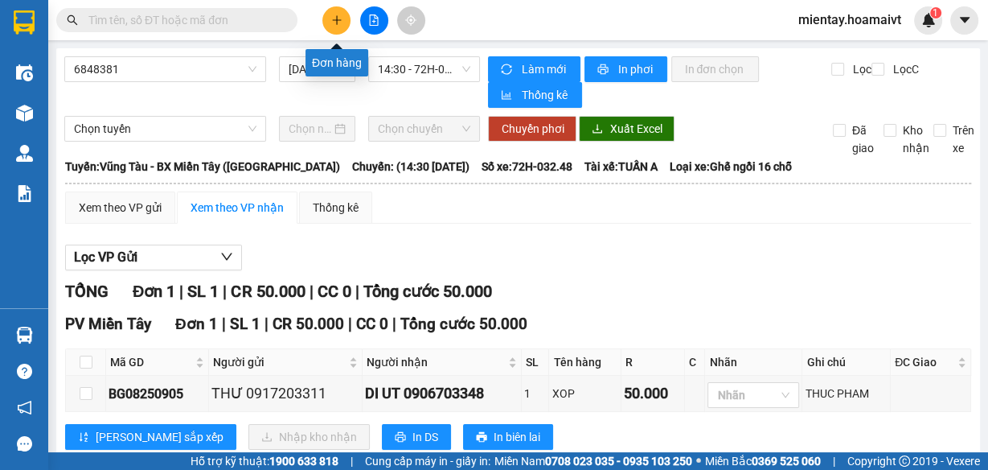
click at [341, 16] on icon "plus" at bounding box center [336, 19] width 11 height 11
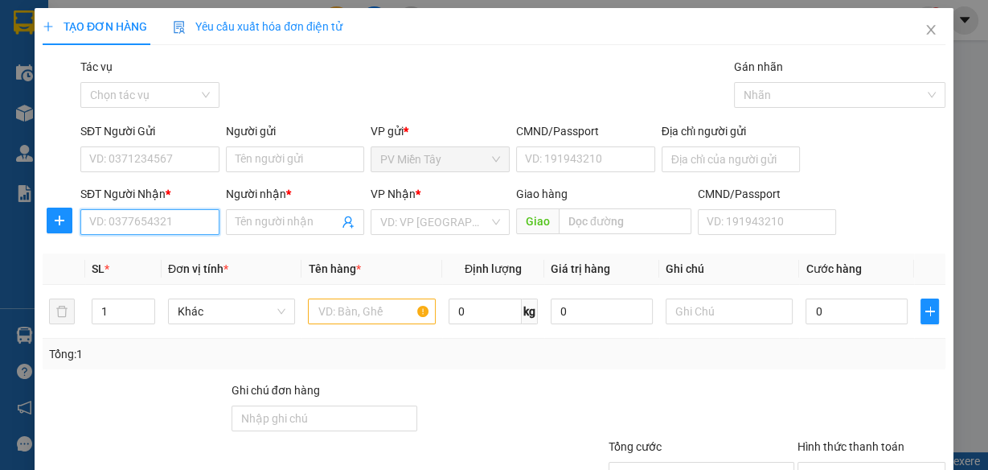
click at [186, 222] on input "SĐT Người Nhận *" at bounding box center [149, 222] width 139 height 26
type input "0797857"
click at [121, 243] on div "0797857322 - a binh" at bounding box center [149, 253] width 138 height 26
type input "0702626292 thuan"
type input "0797857322"
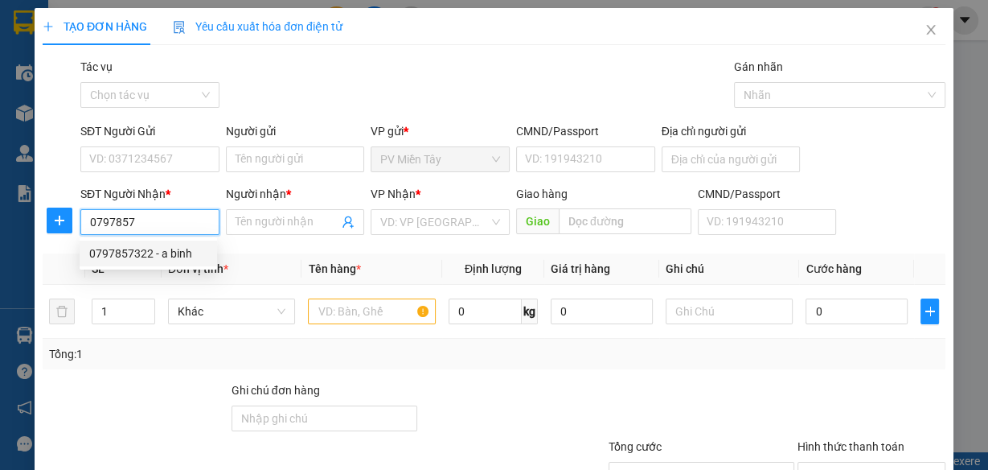
type input "a binh"
type input "[PERSON_NAME]"
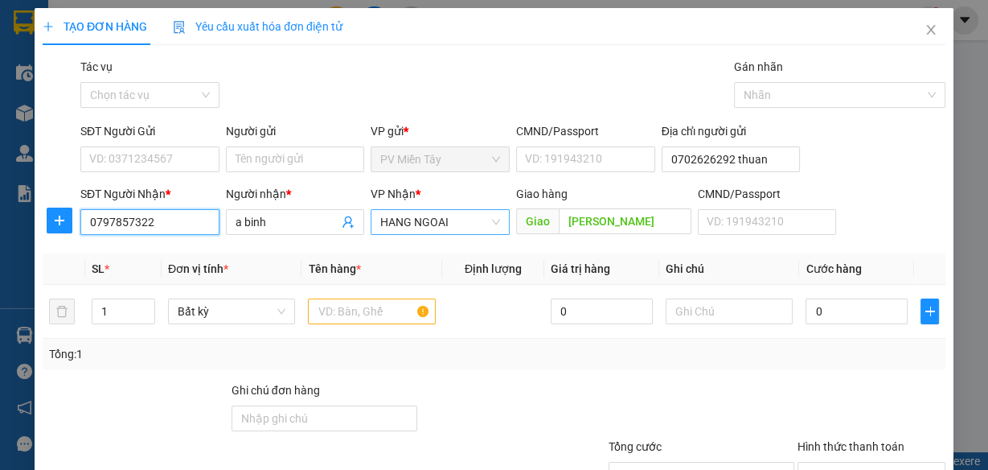
click at [470, 220] on span "HANG NGOAI" at bounding box center [440, 222] width 120 height 24
type input "0797857322"
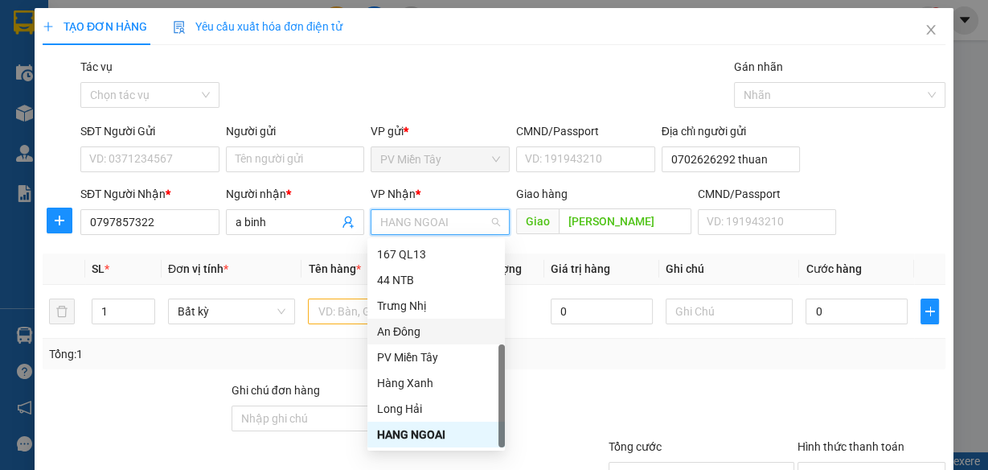
scroll to position [129, 0]
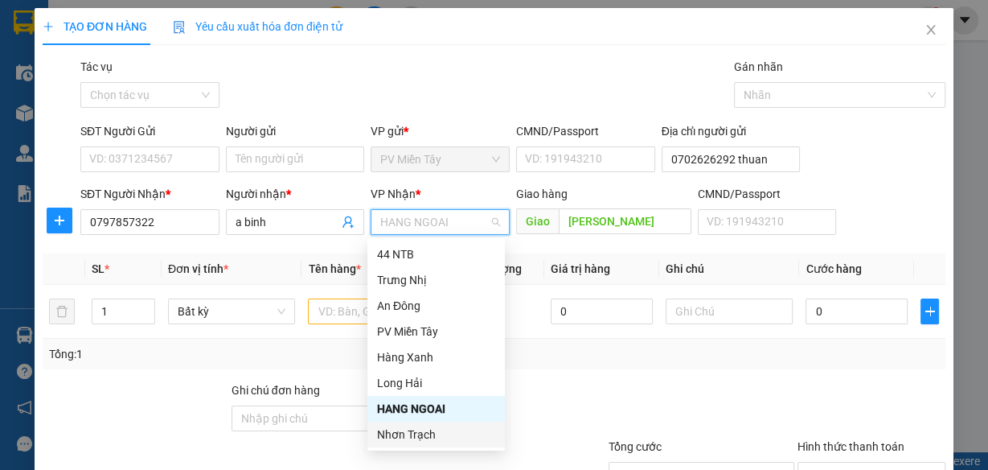
click at [433, 432] on div "Nhơn Trạch" at bounding box center [436, 434] width 118 height 18
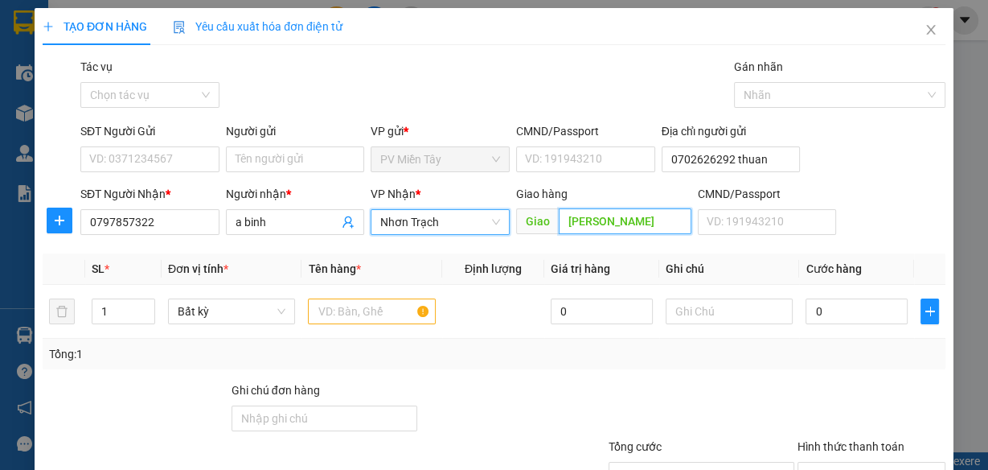
click at [614, 211] on input "[PERSON_NAME]" at bounding box center [625, 221] width 133 height 26
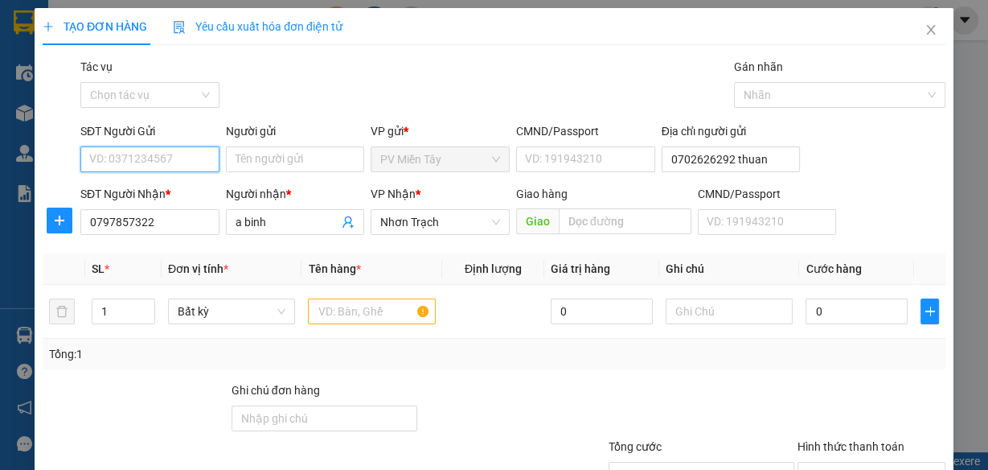
click at [201, 160] on input "SĐT Người Gửi" at bounding box center [149, 159] width 139 height 26
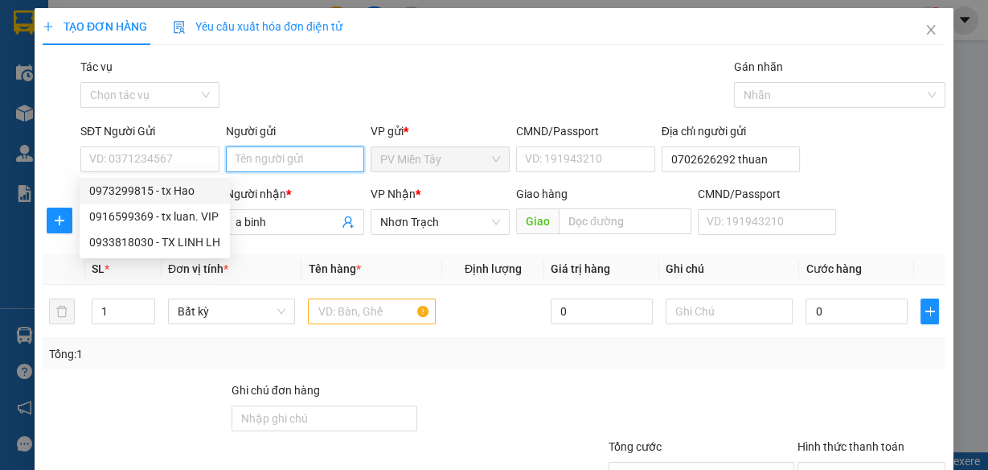
click at [277, 158] on input "Người gửi" at bounding box center [295, 159] width 139 height 26
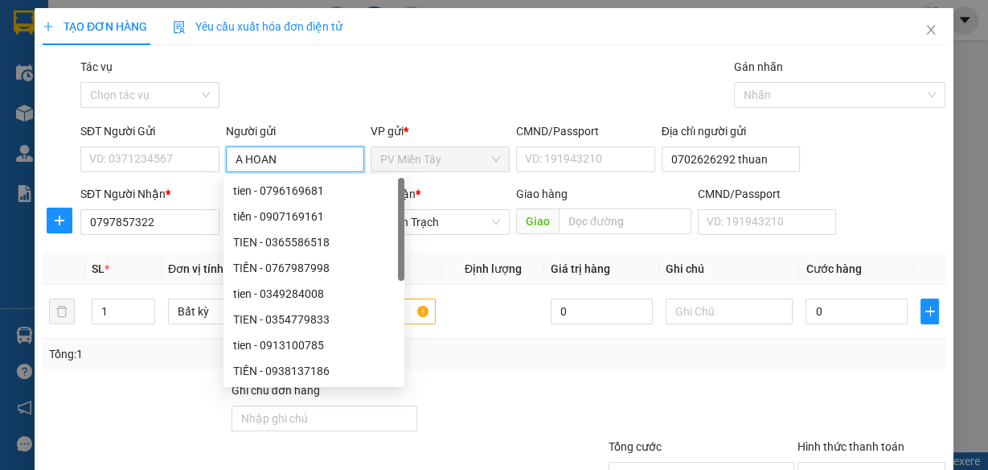
type input "A HOANG"
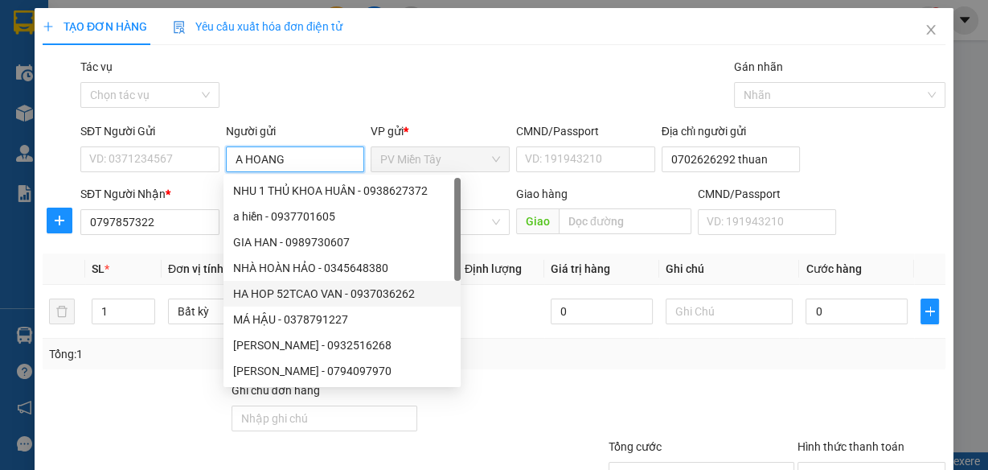
scroll to position [0, 0]
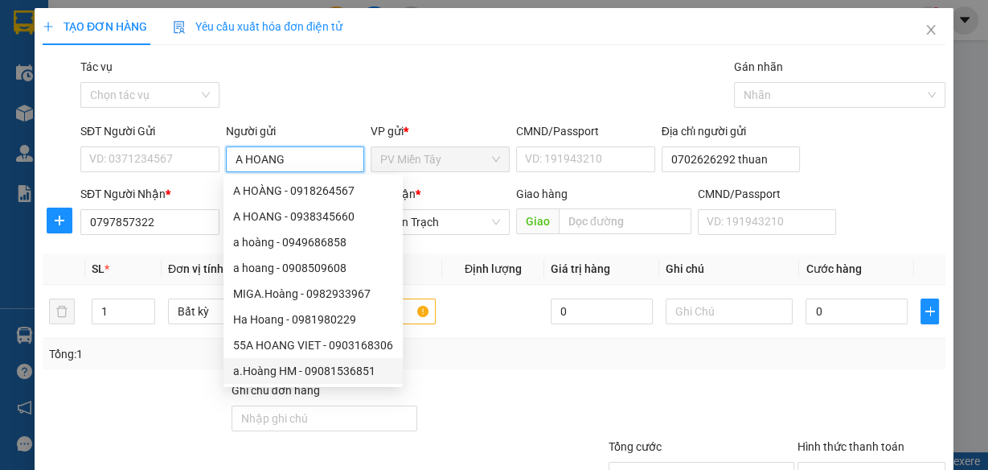
click at [295, 370] on div "a.Hoàng HM - 09081536851" at bounding box center [313, 371] width 160 height 18
type input "09081536851"
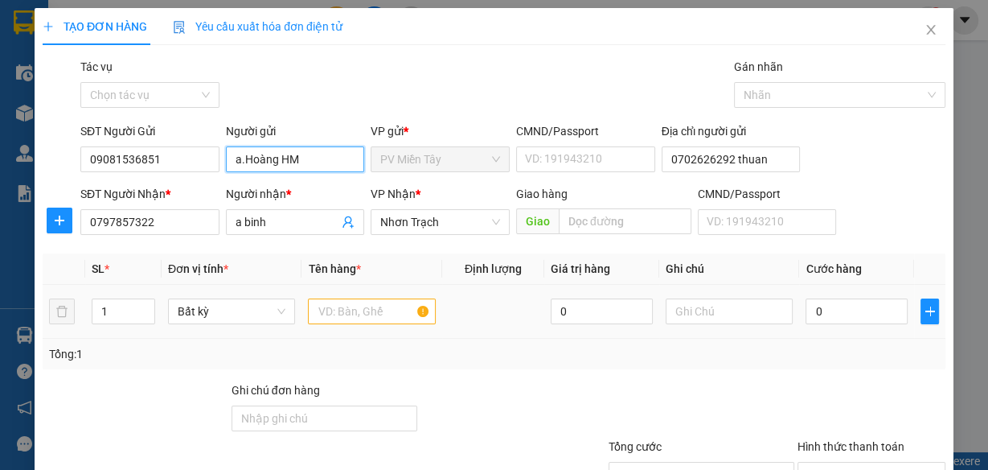
type input "a.Hoàng HM"
click at [372, 309] on input "text" at bounding box center [372, 311] width 128 height 26
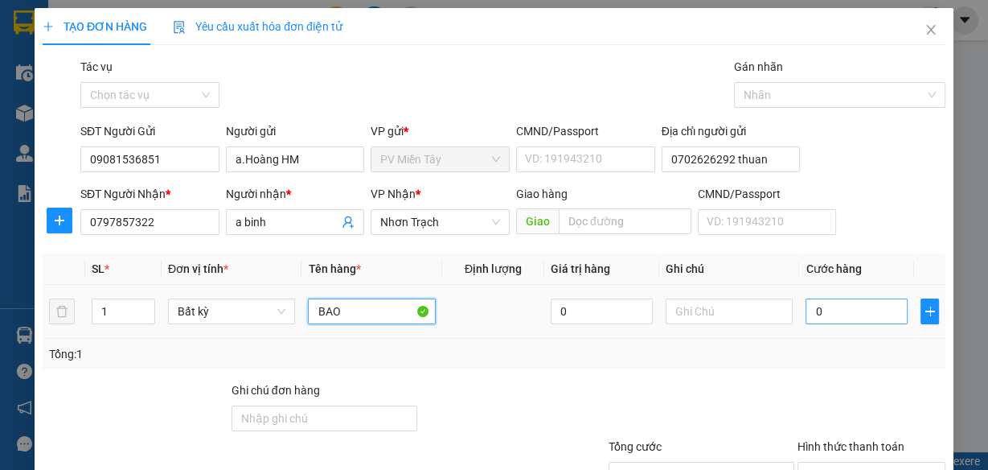
type input "BAO"
click at [836, 310] on input "0" at bounding box center [857, 311] width 102 height 26
type input "4"
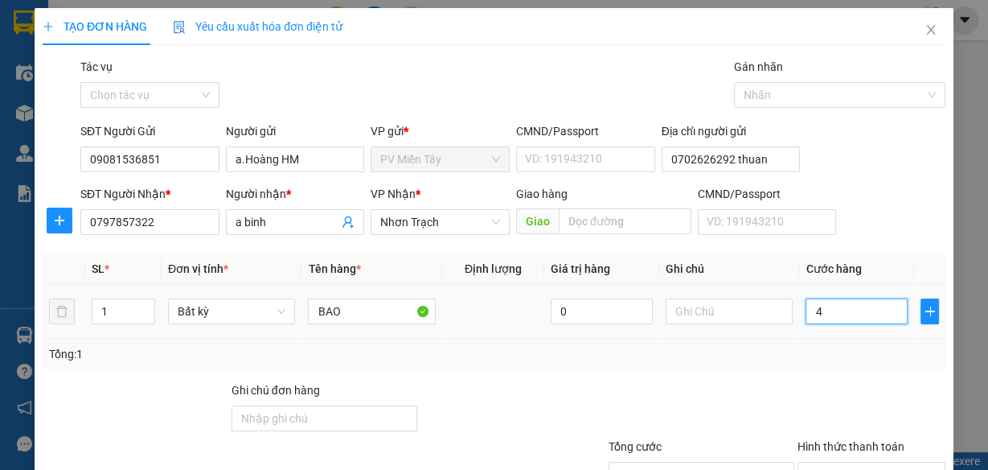
type input "40"
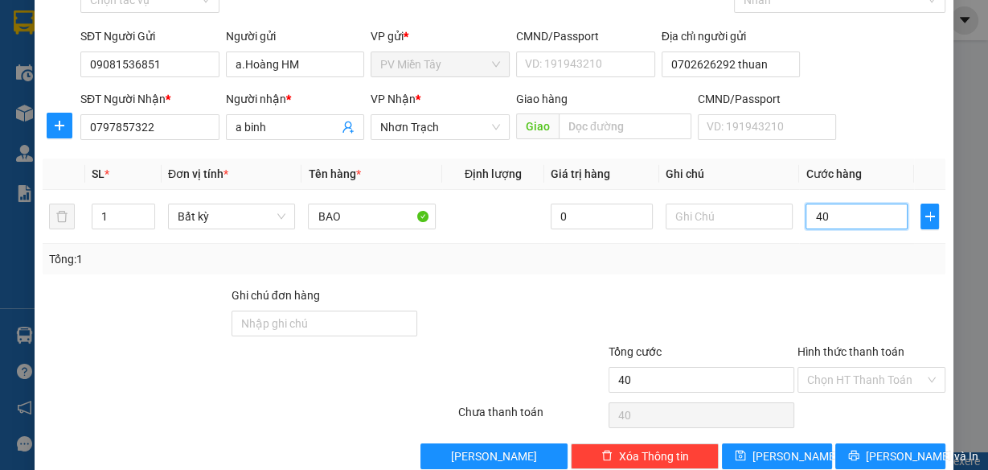
scroll to position [124, 0]
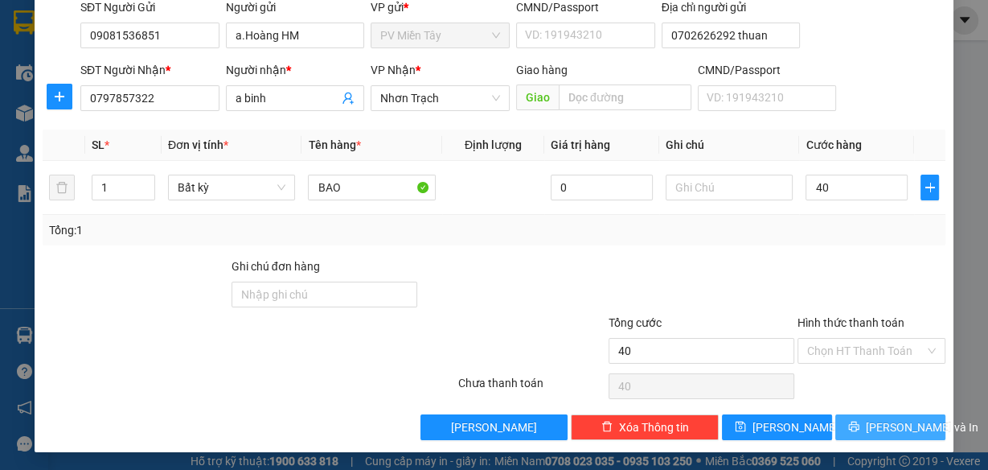
type input "40.000"
click at [885, 425] on span "[PERSON_NAME] và In" at bounding box center [922, 427] width 113 height 18
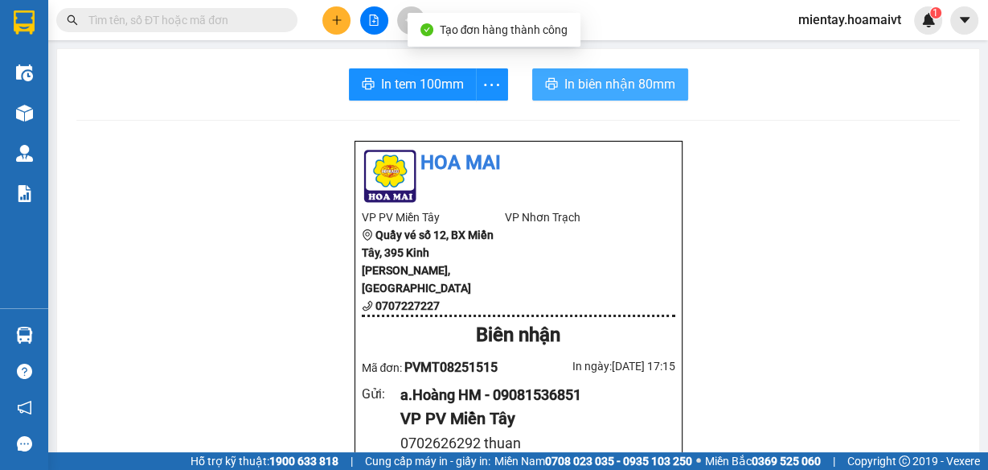
click at [593, 80] on span "In biên nhận 80mm" at bounding box center [619, 84] width 111 height 20
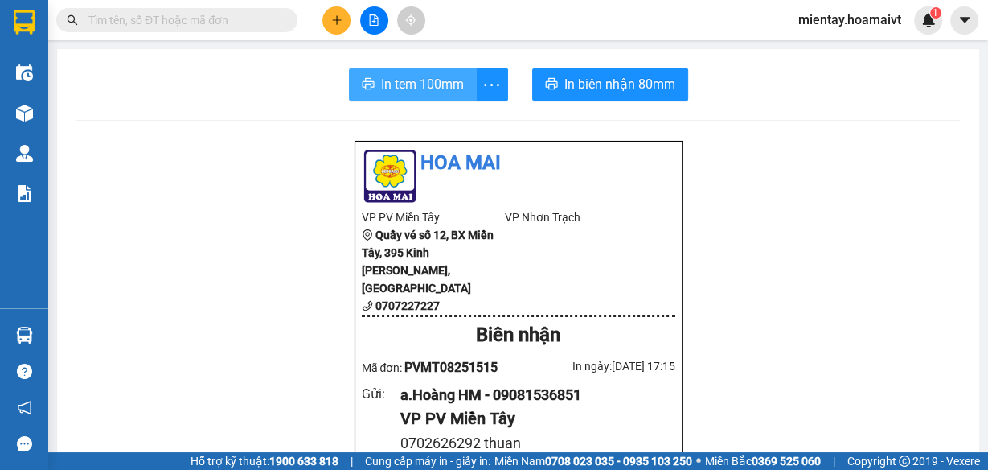
click at [429, 81] on span "In tem 100mm" at bounding box center [422, 84] width 83 height 20
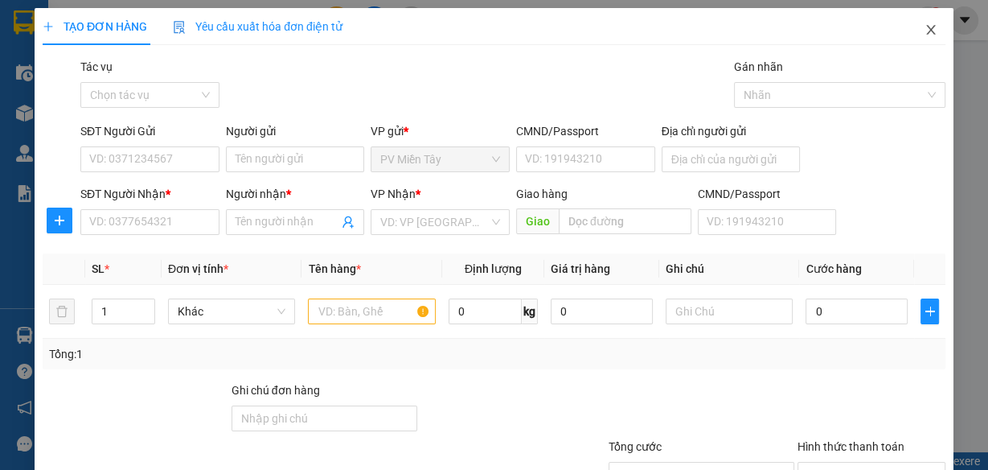
click at [926, 34] on icon "close" at bounding box center [931, 29] width 13 height 13
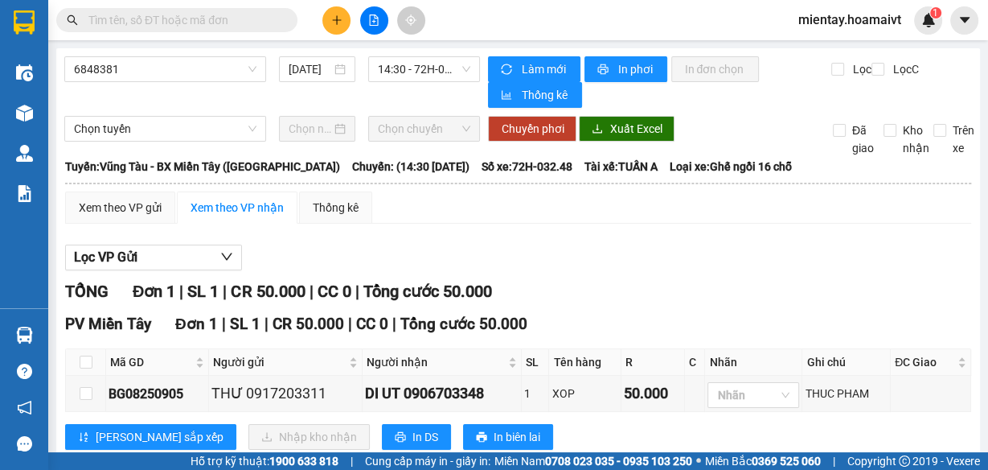
click at [334, 23] on icon "plus" at bounding box center [336, 19] width 11 height 11
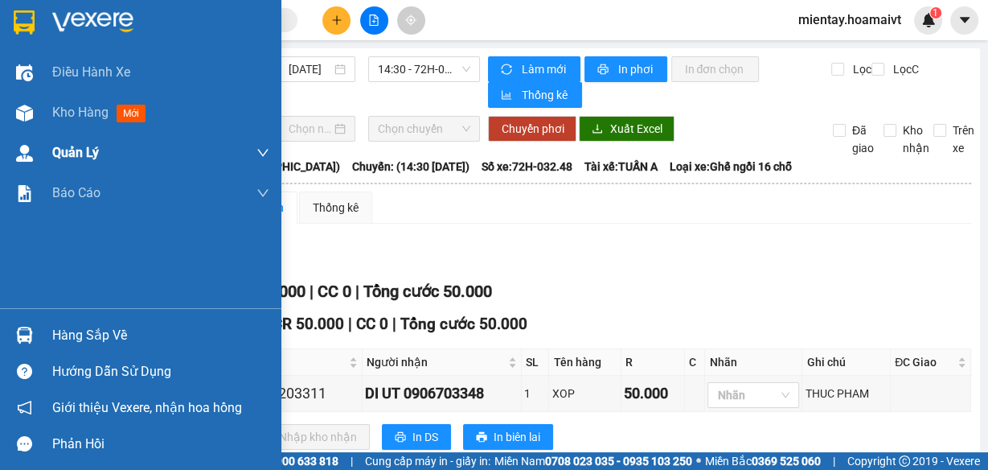
drag, startPoint x: 63, startPoint y: 117, endPoint x: 263, endPoint y: 147, distance: 202.5
click at [65, 117] on span "Kho hàng" at bounding box center [80, 112] width 56 height 15
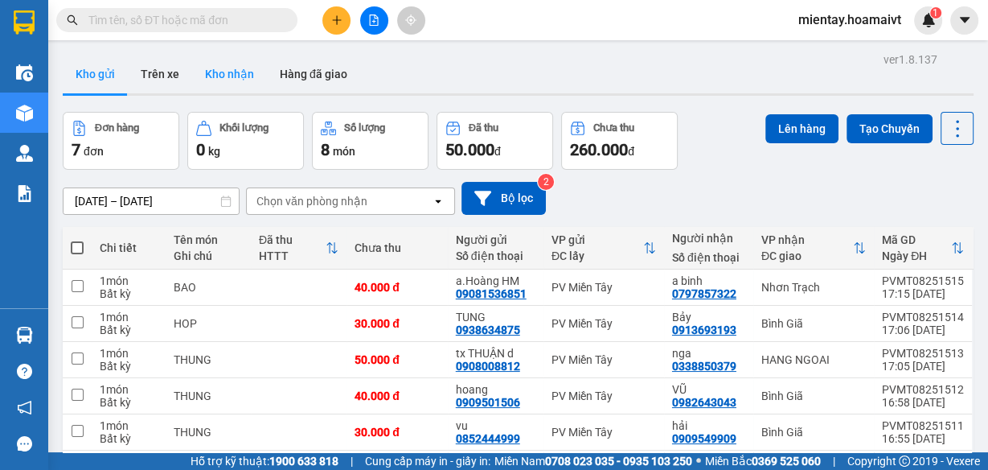
click at [227, 87] on button "Kho nhận" at bounding box center [229, 74] width 75 height 39
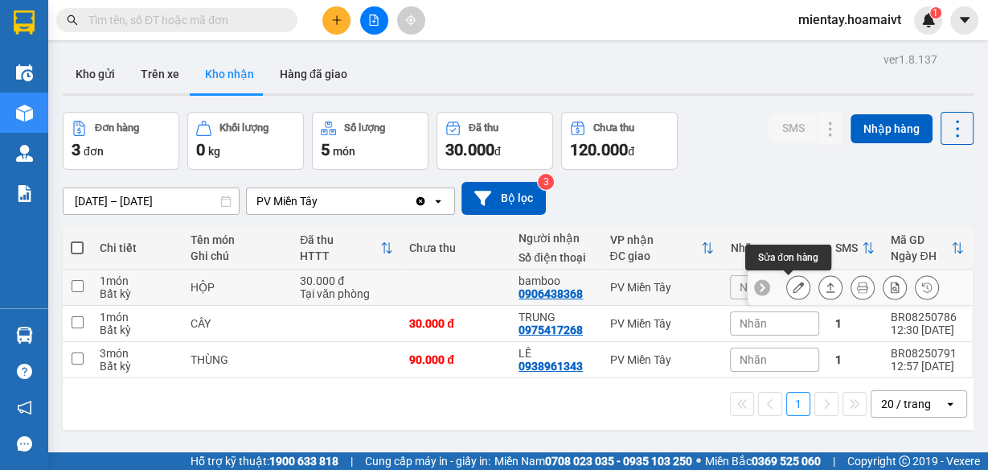
click at [793, 285] on icon at bounding box center [798, 286] width 11 height 11
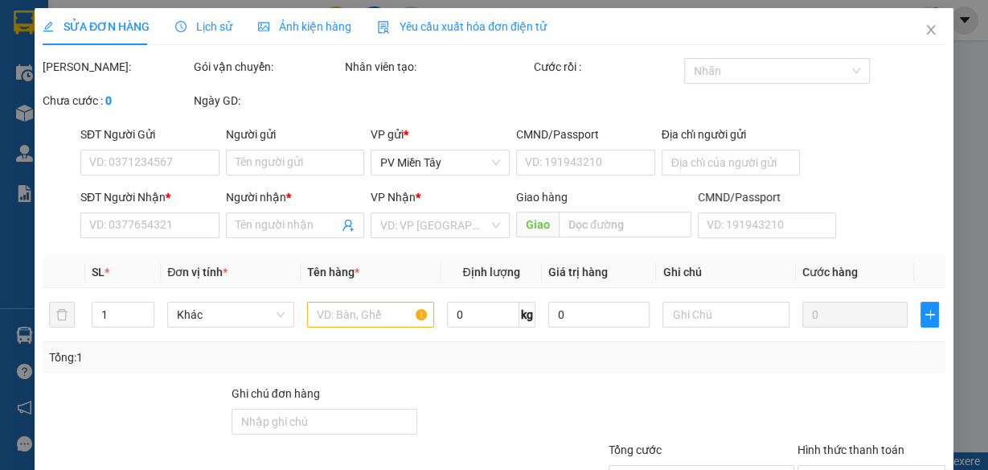
type input "0961853542"
type input "viet han"
type input "001176045699"
type input "0906438368"
type input "bamboo"
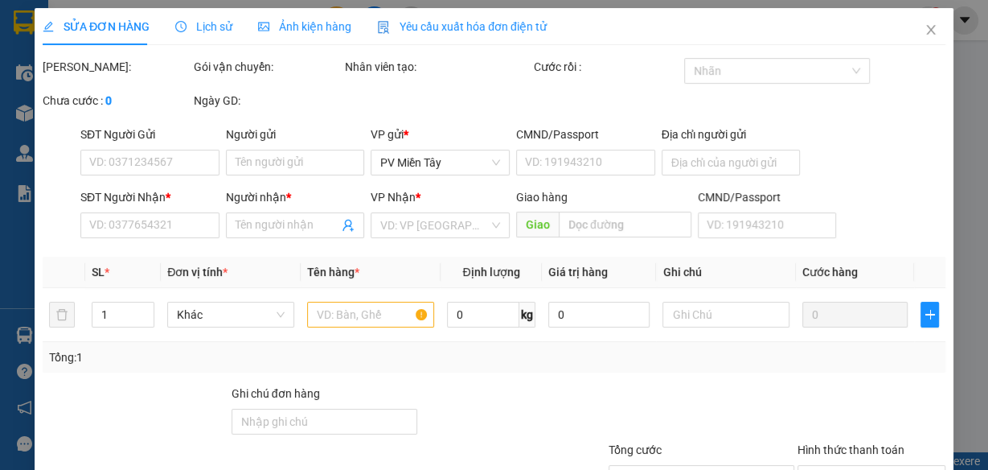
type input "30.000"
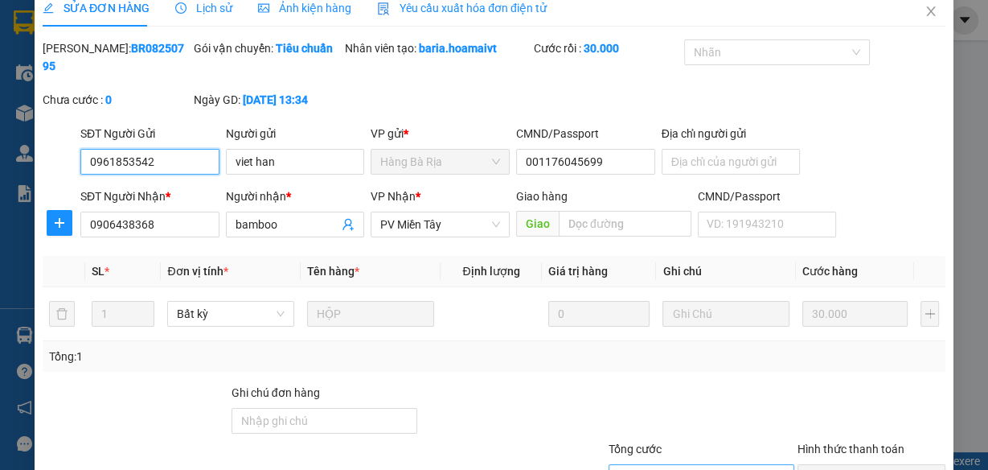
scroll to position [145, 0]
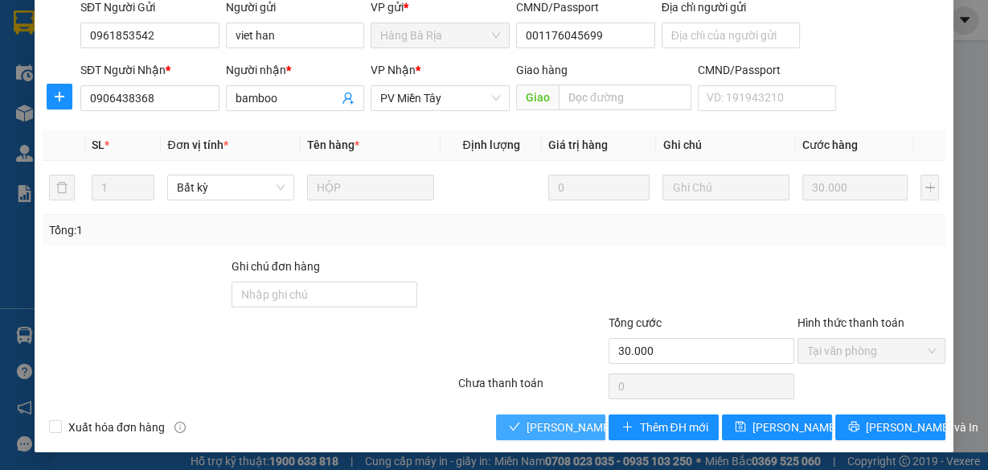
click at [557, 418] on span "[PERSON_NAME] và Giao hàng" at bounding box center [604, 427] width 154 height 18
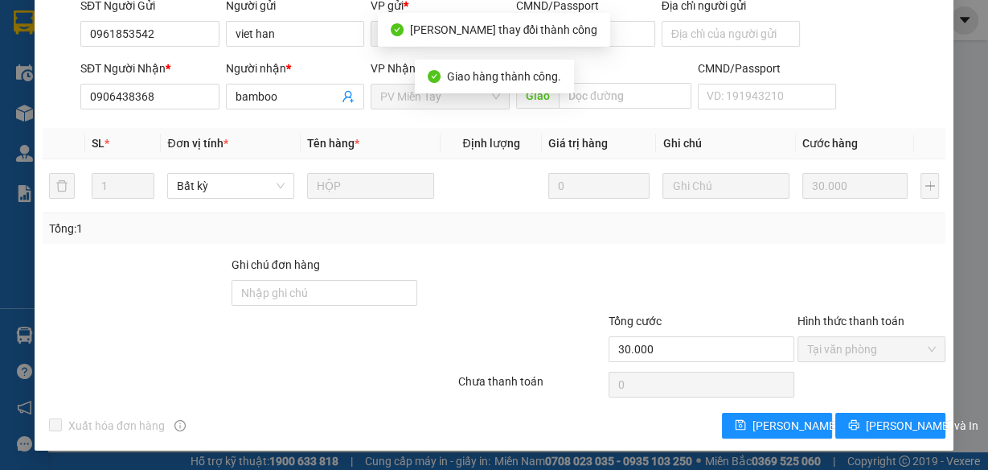
scroll to position [0, 0]
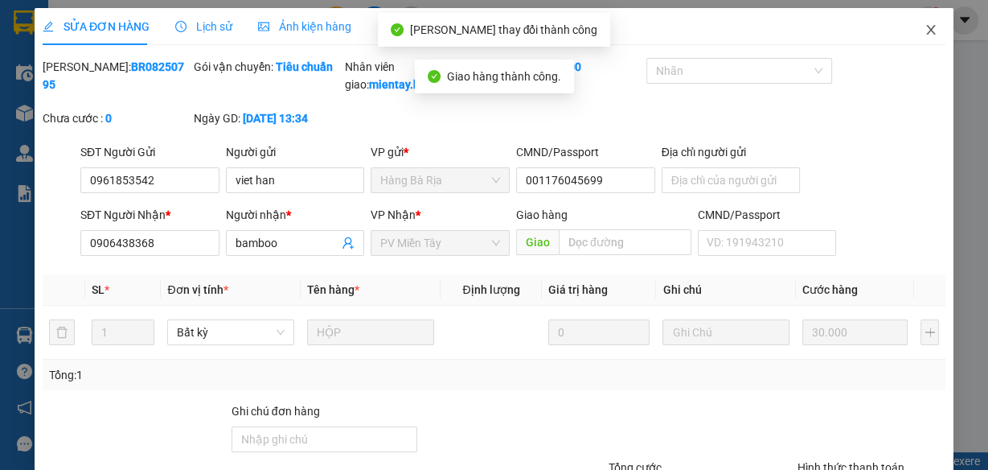
click at [925, 33] on icon "close" at bounding box center [931, 29] width 13 height 13
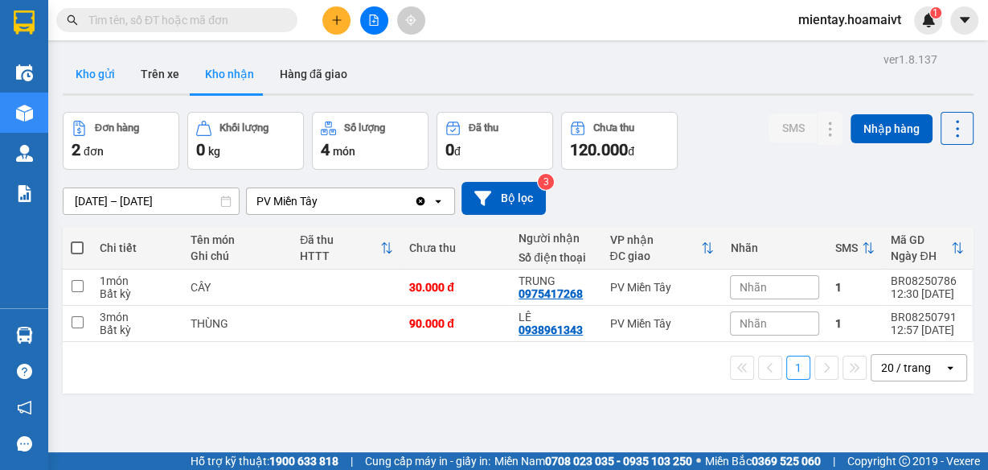
click at [83, 84] on button "Kho gửi" at bounding box center [95, 74] width 65 height 39
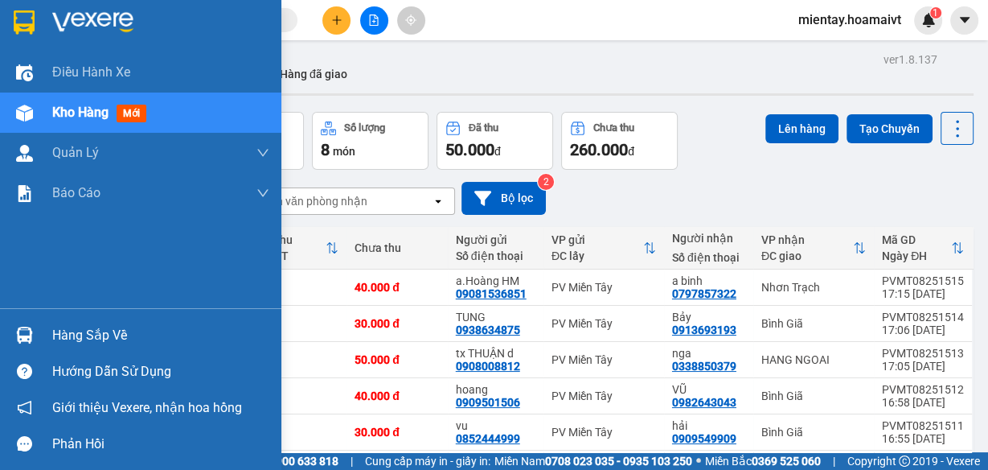
click at [35, 325] on div at bounding box center [24, 335] width 28 height 28
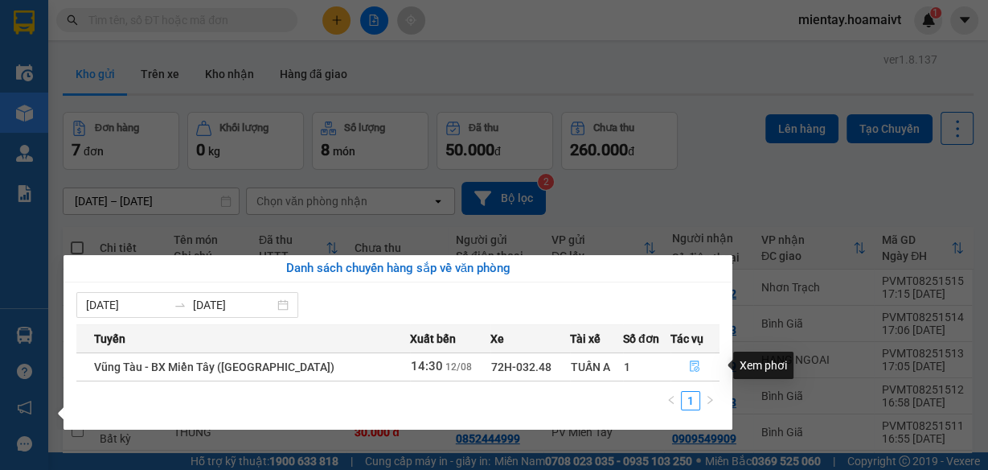
click at [689, 364] on icon "file-done" at bounding box center [694, 365] width 11 height 11
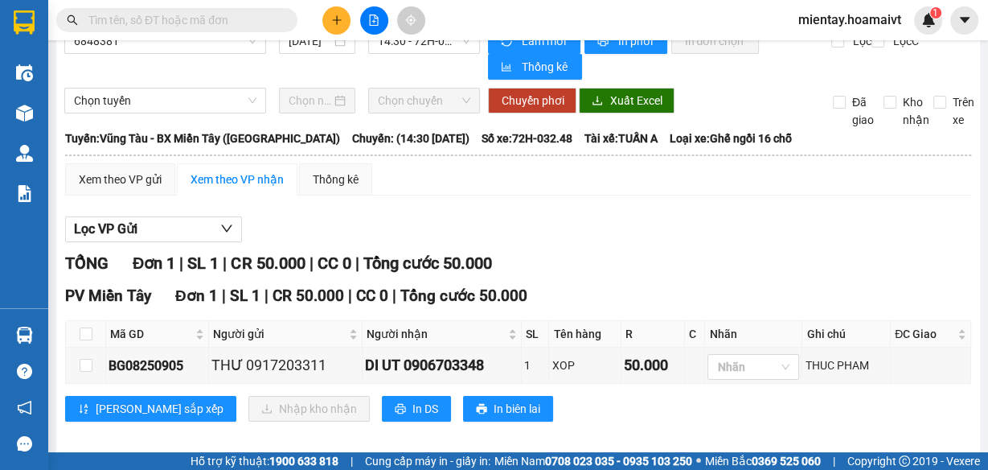
scroll to position [40, 0]
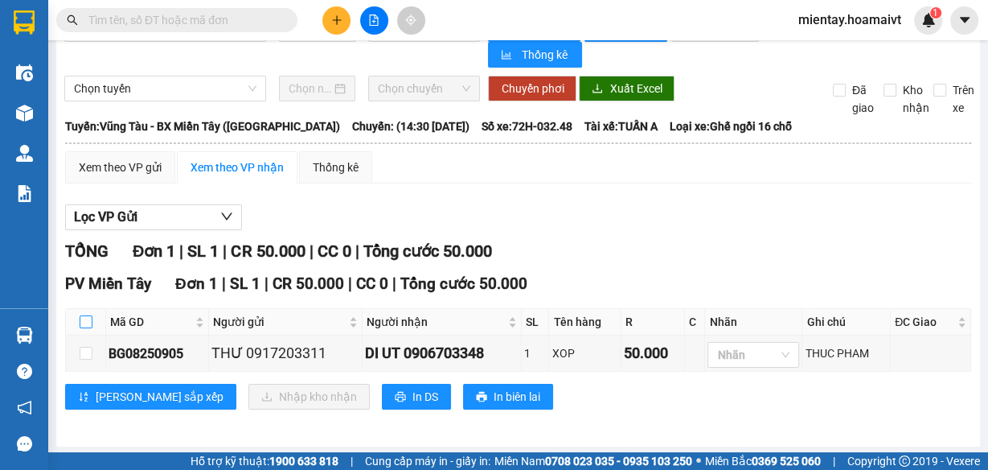
click at [84, 316] on input "checkbox" at bounding box center [86, 321] width 13 height 13
checkbox input "true"
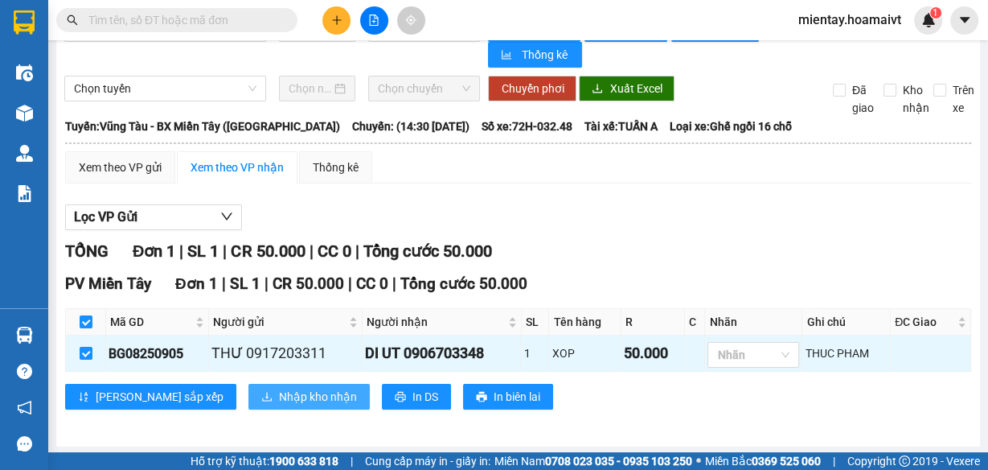
click at [279, 396] on span "Nhập kho nhận" at bounding box center [318, 397] width 78 height 18
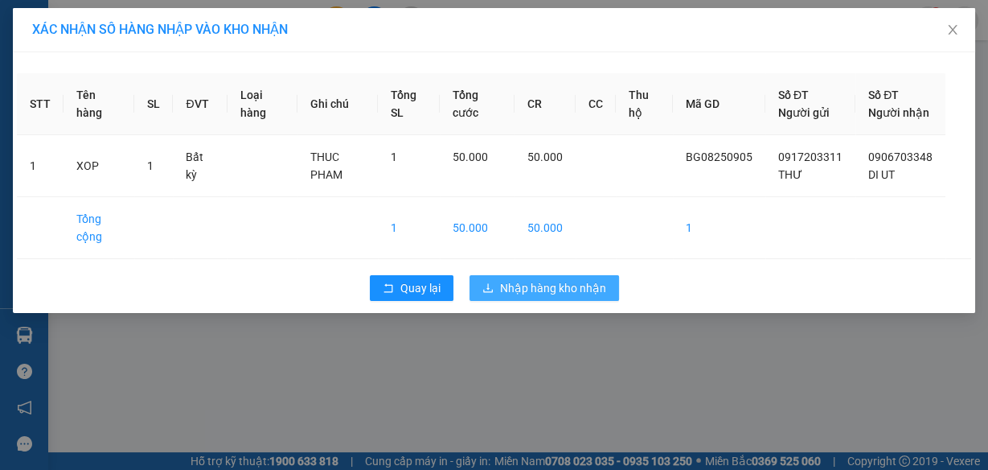
click at [526, 297] on span "Nhập hàng kho nhận" at bounding box center [553, 288] width 106 height 18
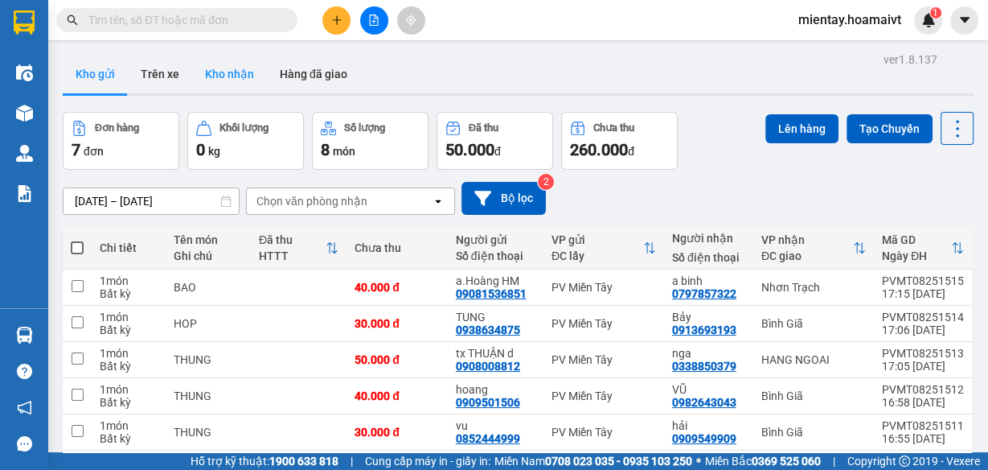
click at [227, 76] on button "Kho nhận" at bounding box center [229, 74] width 75 height 39
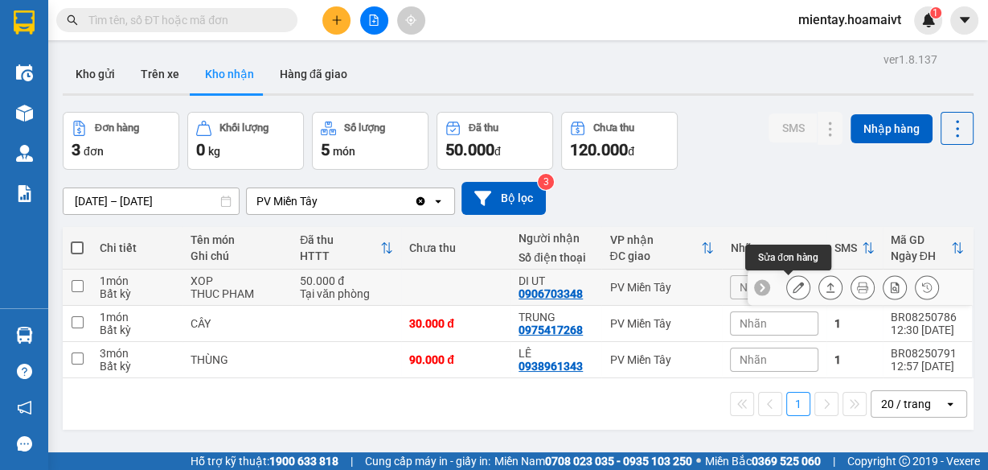
click at [793, 286] on icon at bounding box center [798, 286] width 11 height 11
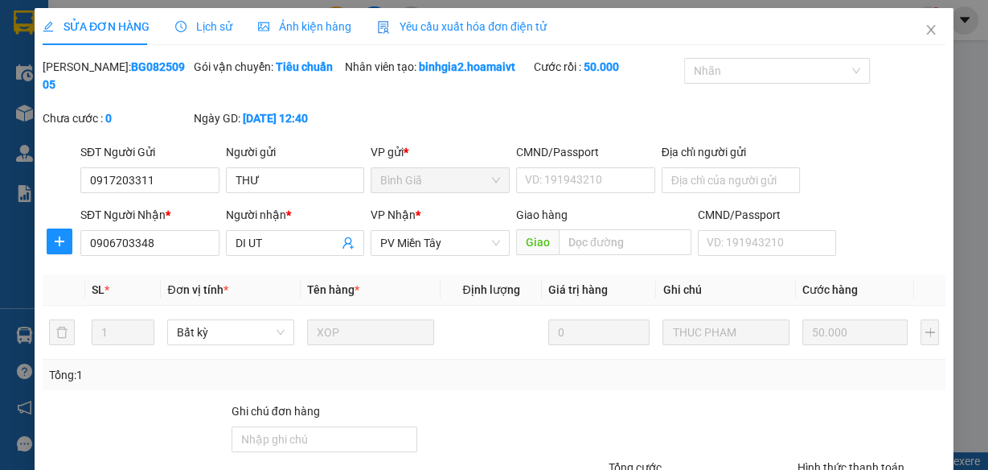
type input "0917203311"
type input "THƯ"
type input "0906703348"
type input "DI UT"
type input "50.000"
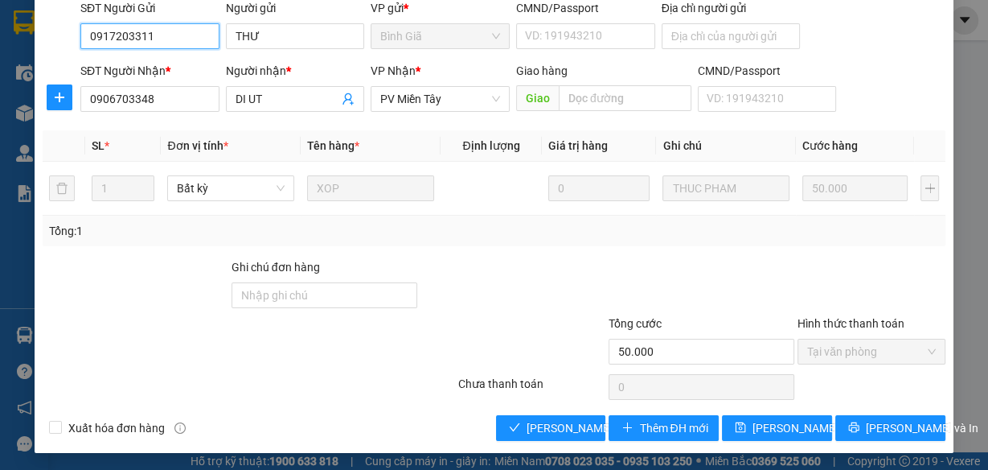
scroll to position [145, 0]
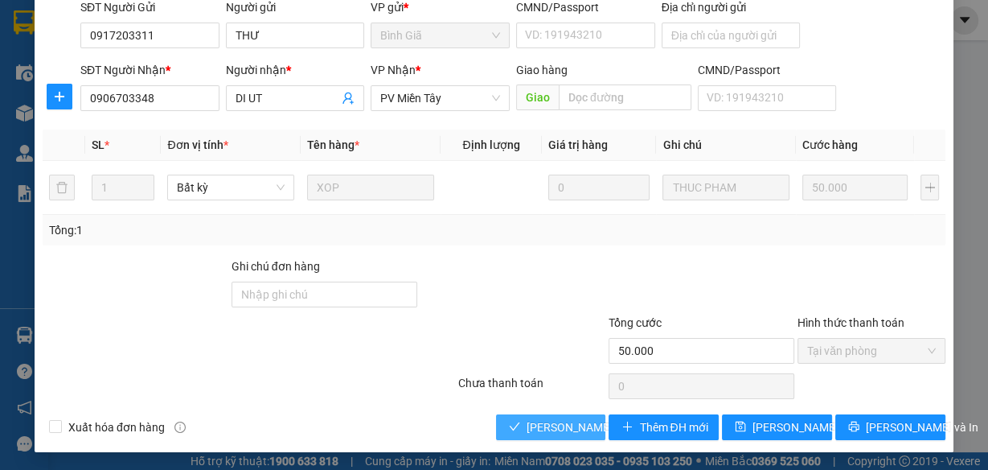
click at [541, 424] on span "[PERSON_NAME] và Giao hàng" at bounding box center [604, 427] width 154 height 18
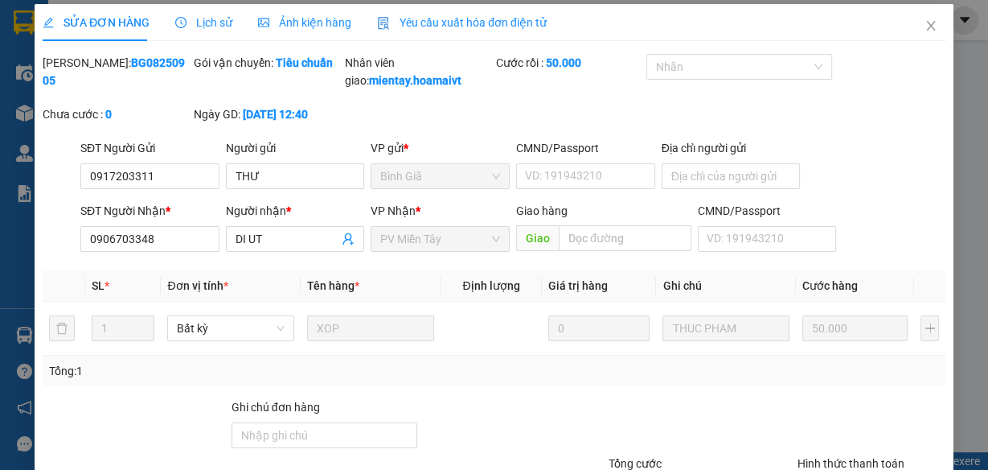
scroll to position [0, 0]
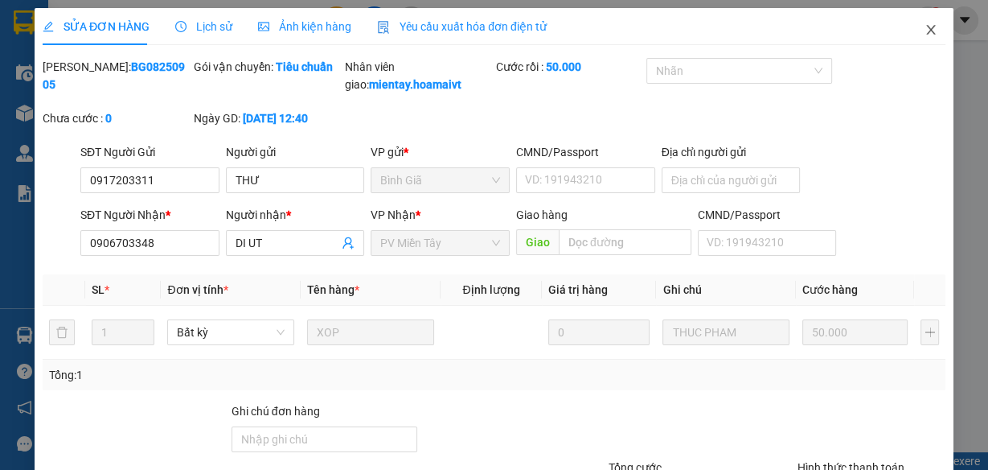
click at [926, 29] on icon "close" at bounding box center [930, 30] width 9 height 10
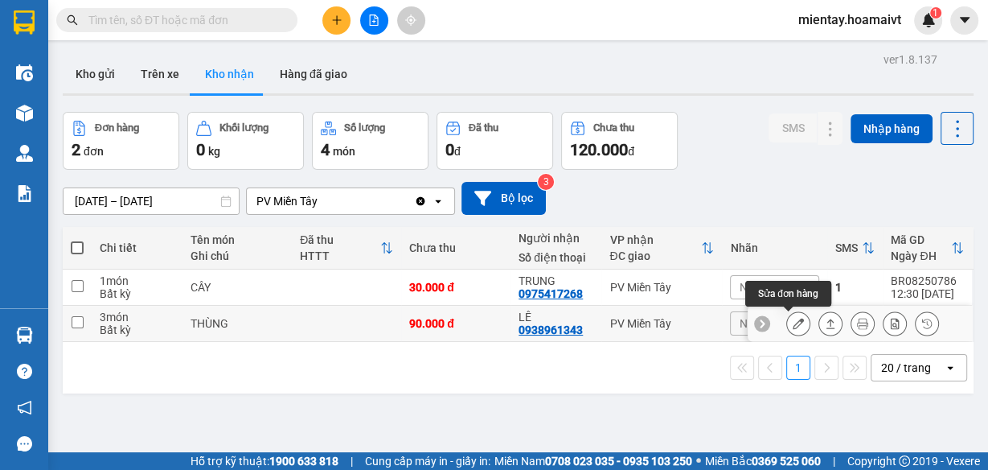
click at [793, 324] on icon at bounding box center [798, 323] width 11 height 11
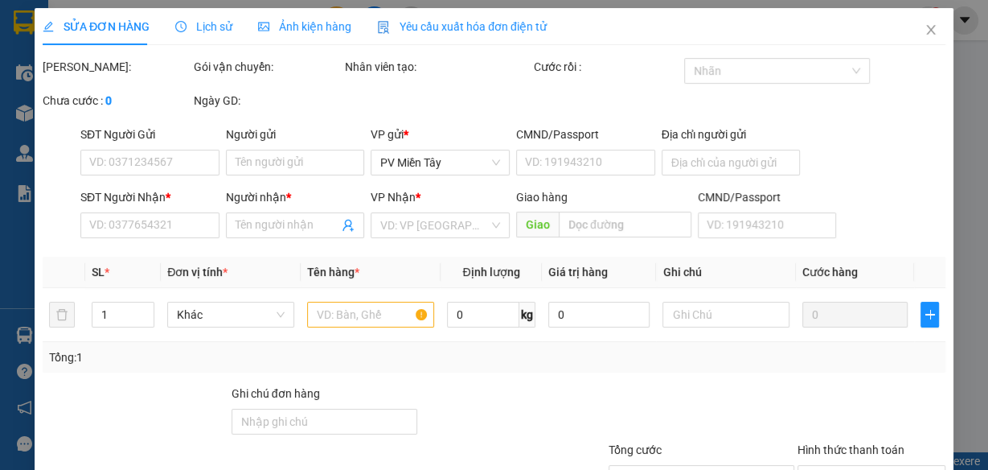
type input "0982127627"
type input "TÚ CÒ"
type input "0938961343"
type input "LÊ"
type input "90.000"
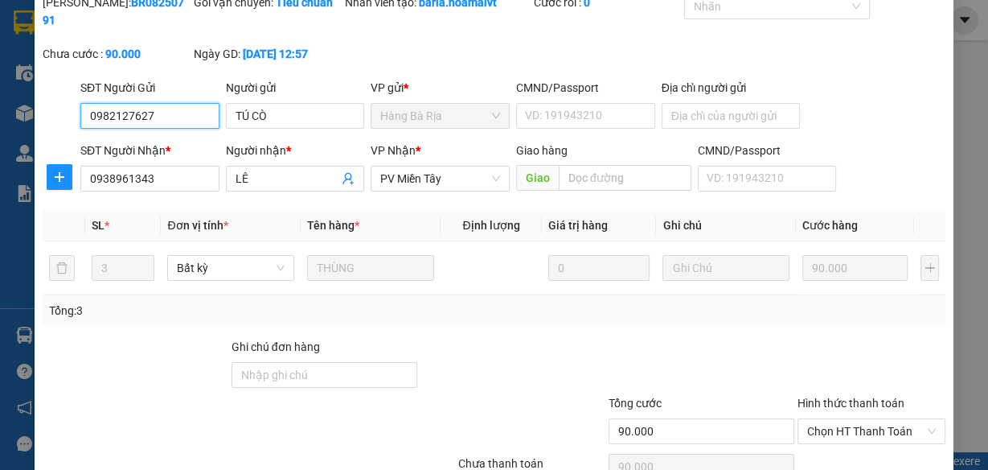
scroll to position [145, 0]
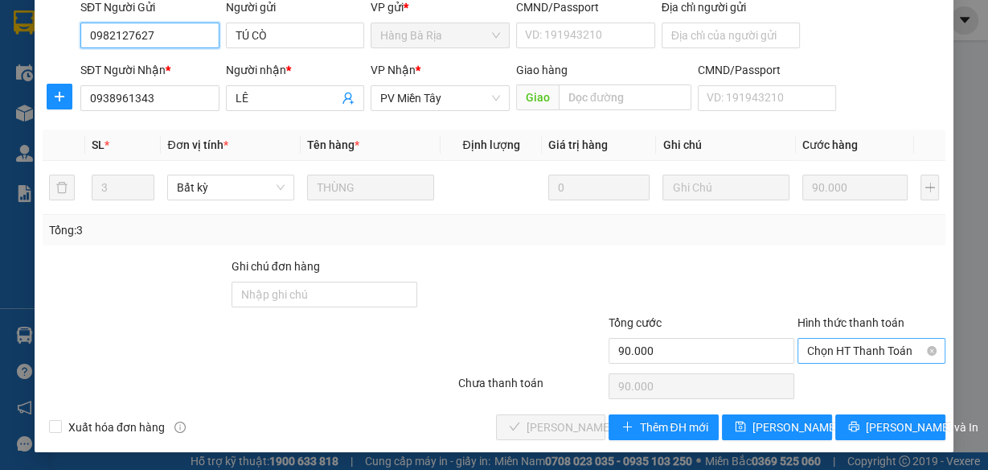
click at [827, 346] on span "Chọn HT Thanh Toán" at bounding box center [871, 351] width 129 height 24
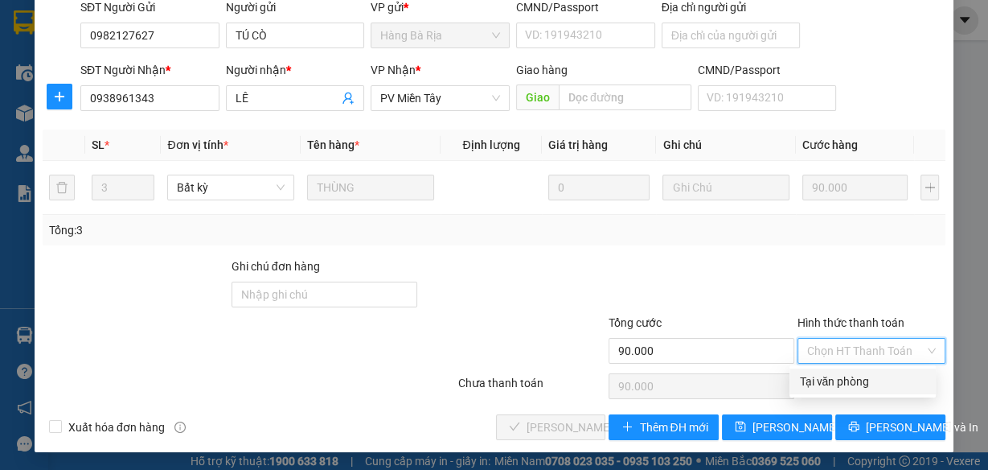
drag, startPoint x: 828, startPoint y: 376, endPoint x: 688, endPoint y: 388, distance: 140.4
click at [827, 377] on div "Tại văn phòng" at bounding box center [862, 381] width 127 height 18
type input "0"
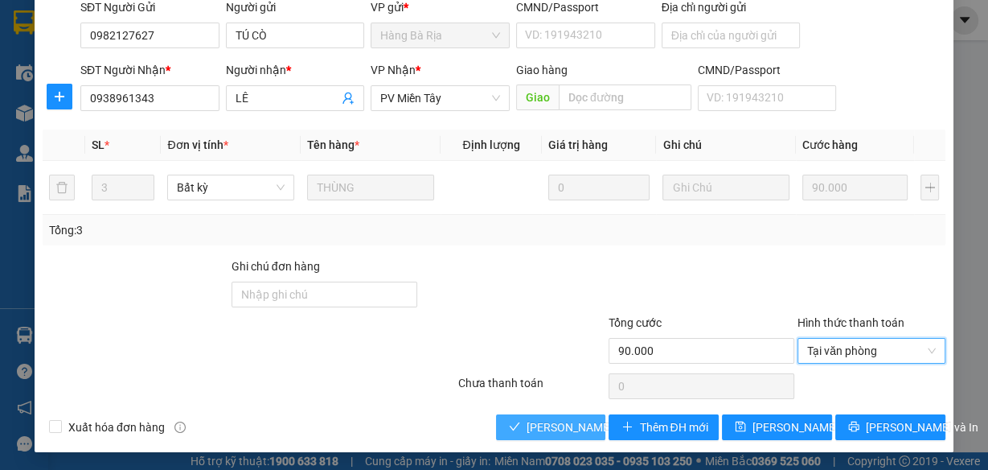
click at [563, 424] on span "[PERSON_NAME] và Giao hàng" at bounding box center [604, 427] width 154 height 18
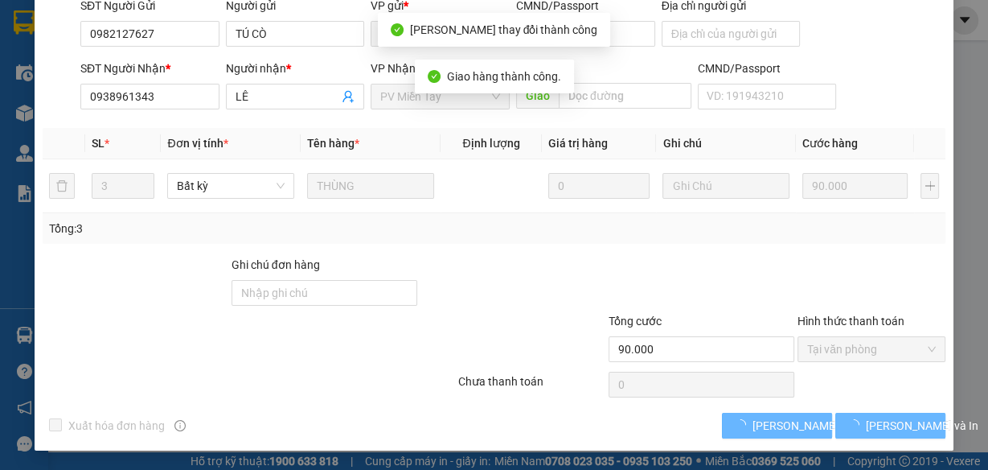
scroll to position [0, 0]
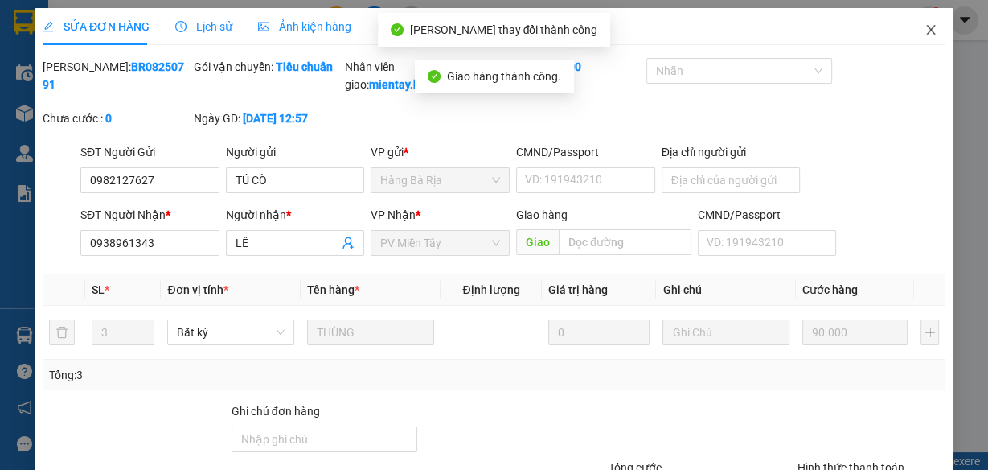
click at [926, 27] on icon "close" at bounding box center [930, 30] width 9 height 10
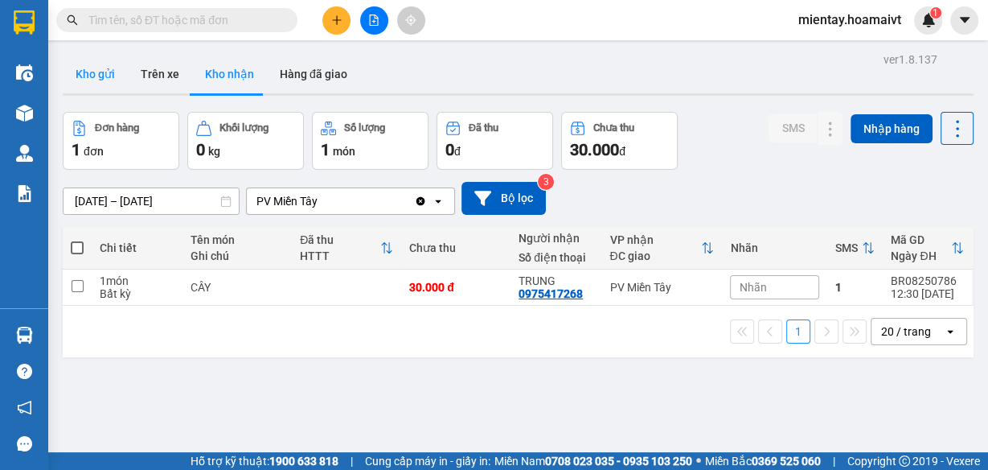
click at [101, 88] on button "Kho gửi" at bounding box center [95, 74] width 65 height 39
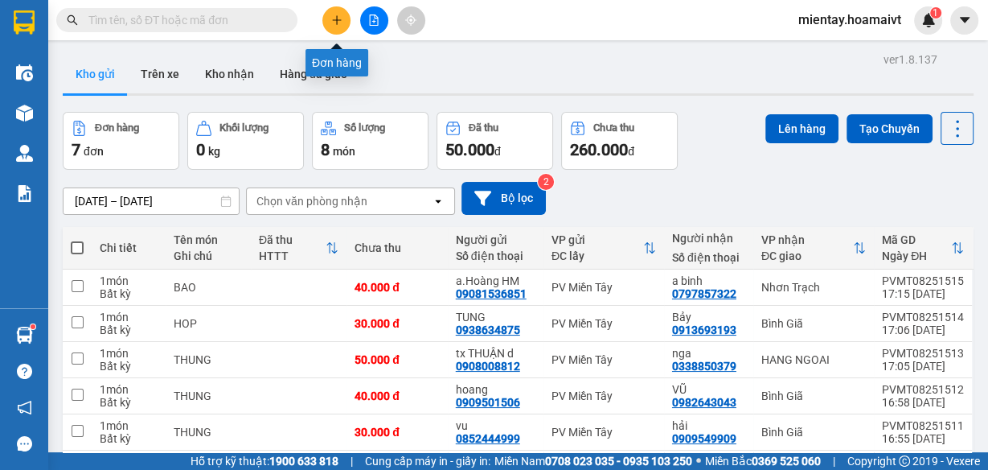
click at [336, 22] on icon "plus" at bounding box center [336, 19] width 1 height 9
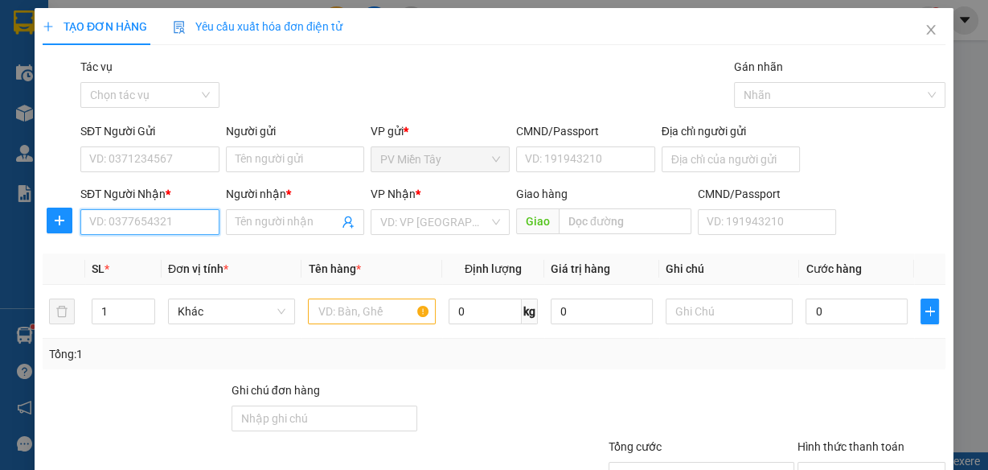
click at [184, 222] on input "SĐT Người Nhận *" at bounding box center [149, 222] width 139 height 26
type input "0916358"
click at [174, 252] on div "0916358678 - TÙNG" at bounding box center [148, 253] width 118 height 18
type input "0949319366 3 [STREET_ADDRESS][PERSON_NAME][MEDICAL_DATA]"
type input "0916358678"
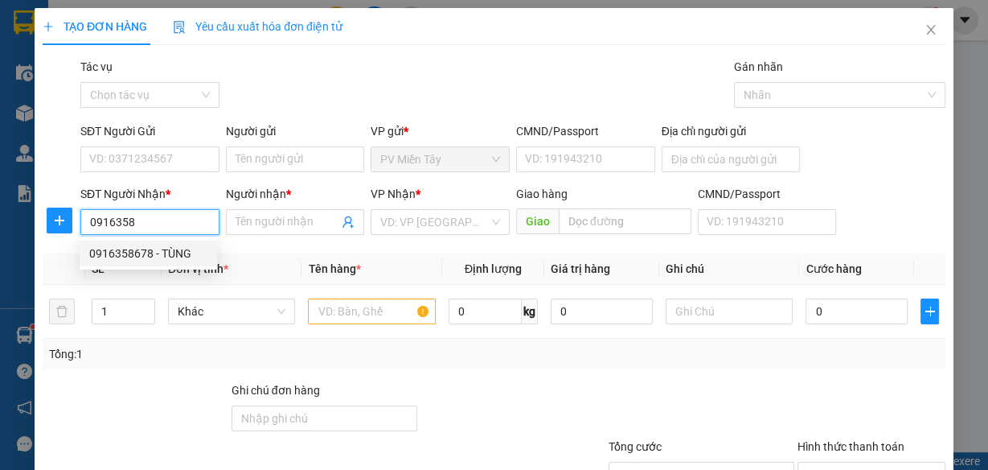
type input "TÙNG"
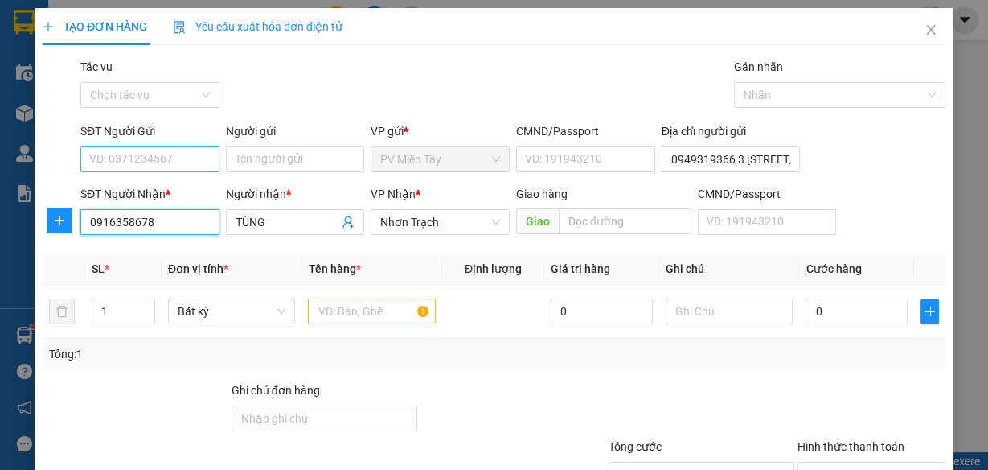
type input "0916358678"
click at [195, 152] on input "SĐT Người Gửi" at bounding box center [149, 159] width 139 height 26
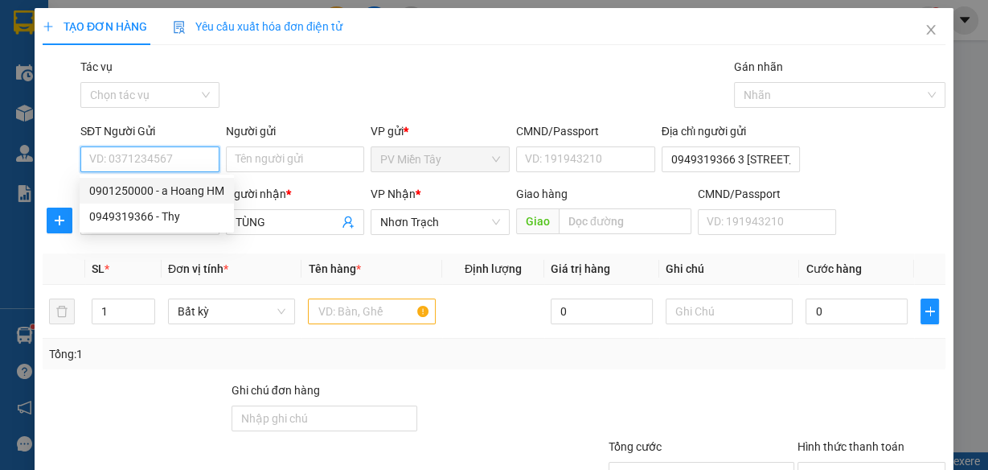
click at [194, 188] on div "0901250000 - a Hoang HM" at bounding box center [156, 191] width 135 height 18
type input "0901250000"
type input "a Hoang HM"
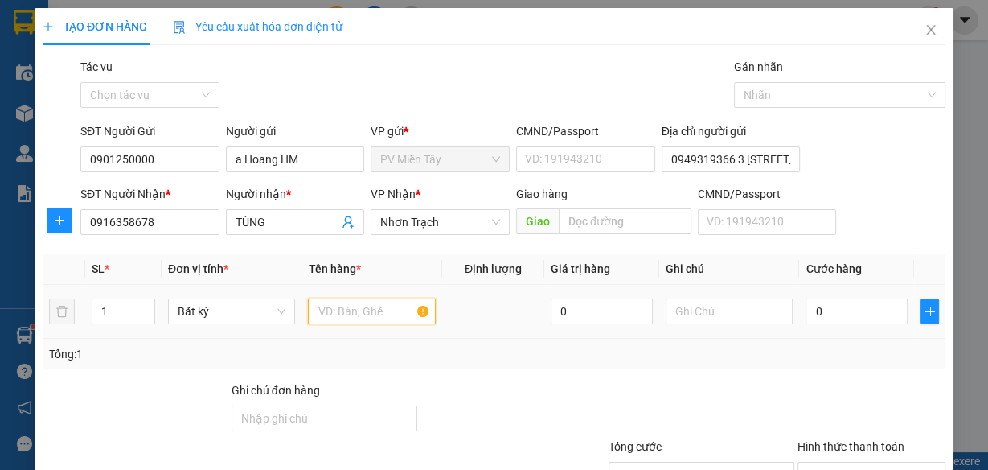
click at [335, 322] on input "text" at bounding box center [372, 311] width 128 height 26
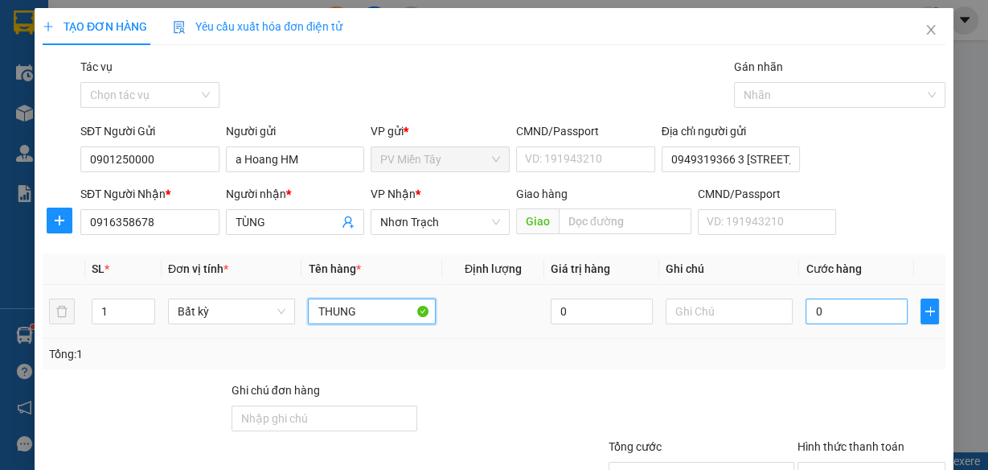
type input "THUNG"
click at [835, 316] on input "0" at bounding box center [857, 311] width 102 height 26
type input "4"
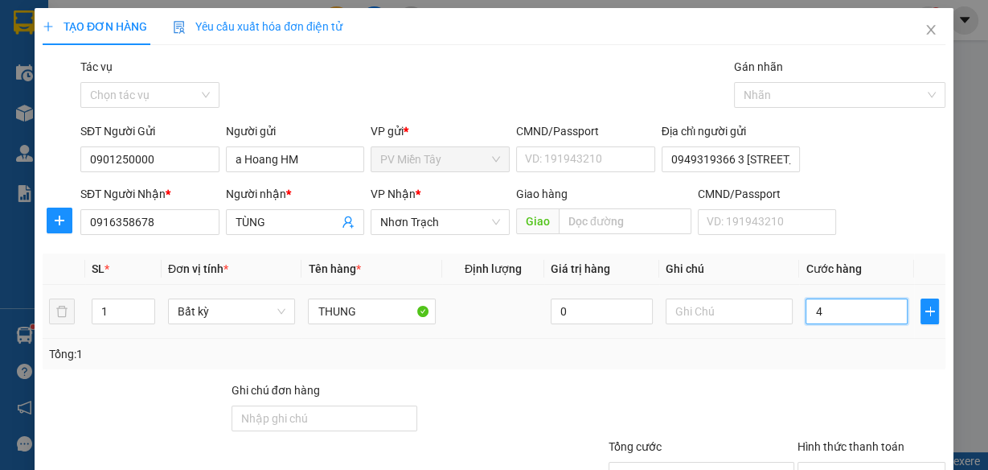
type input "40"
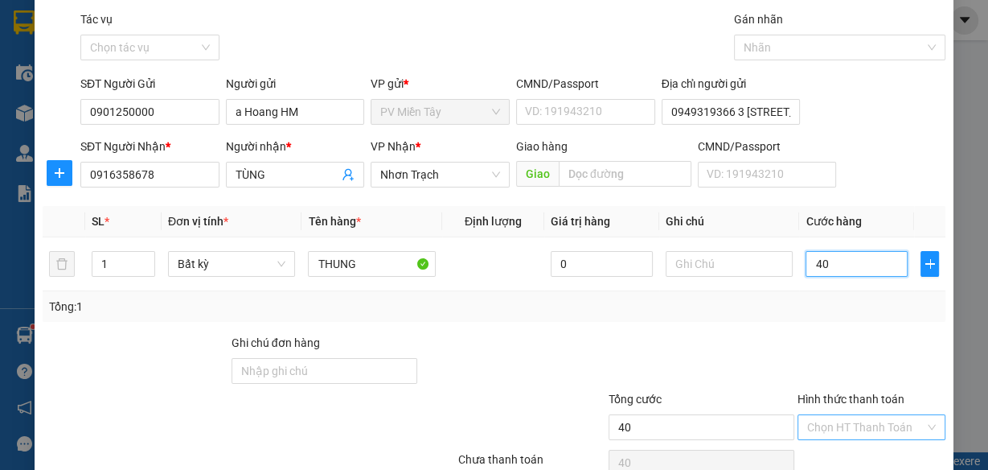
scroll to position [124, 0]
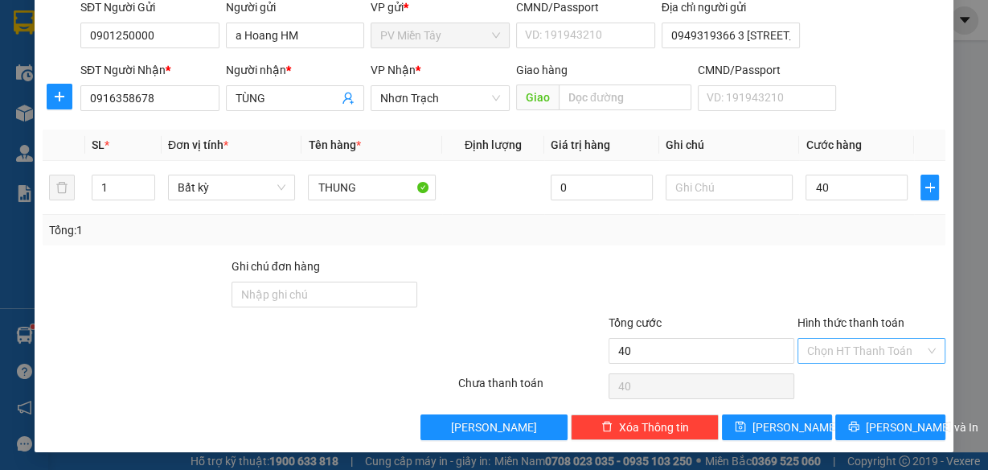
type input "40.000"
click at [876, 343] on input "Hình thức thanh toán" at bounding box center [865, 351] width 117 height 24
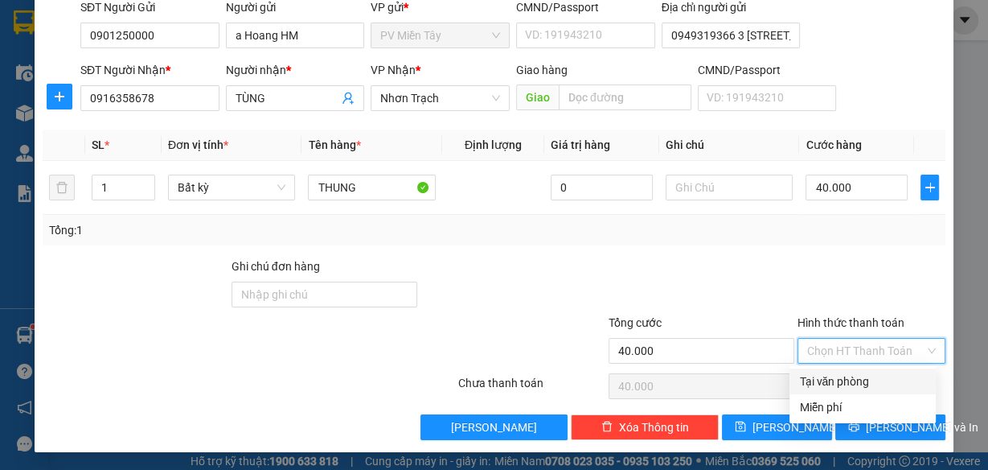
click at [859, 379] on div "Tại văn phòng" at bounding box center [862, 381] width 127 height 18
type input "0"
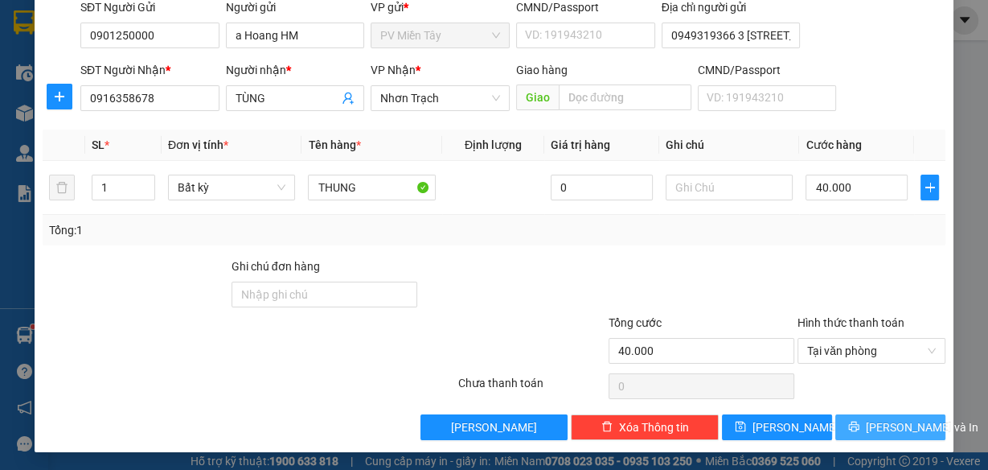
click at [862, 425] on button "[PERSON_NAME] và In" at bounding box center [890, 427] width 110 height 26
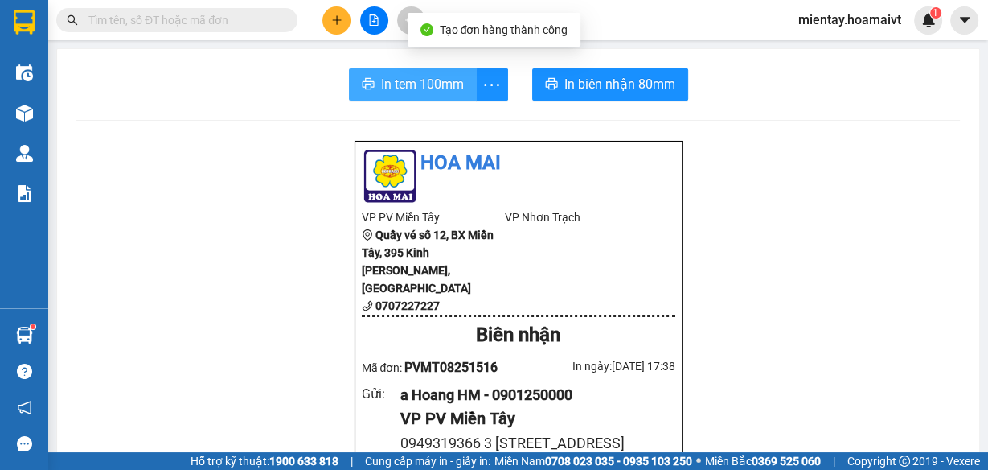
click at [414, 86] on span "In tem 100mm" at bounding box center [422, 84] width 83 height 20
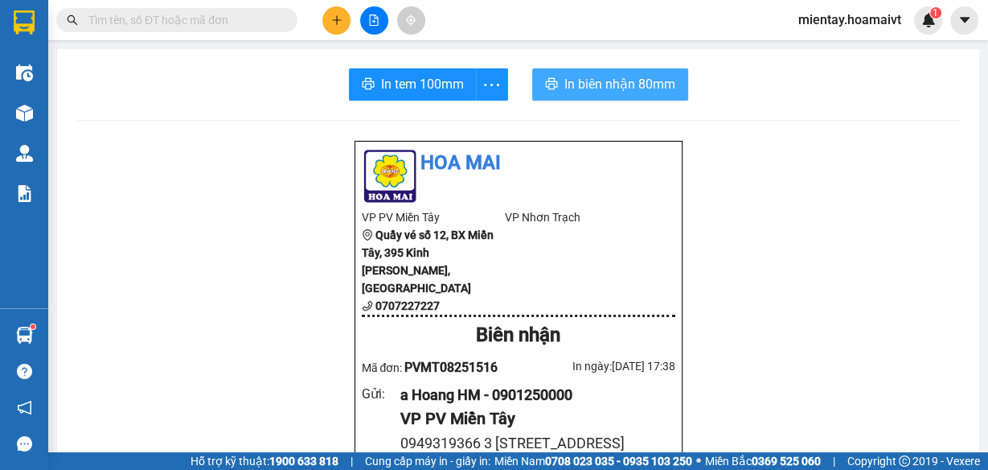
click at [613, 79] on span "In biên nhận 80mm" at bounding box center [619, 84] width 111 height 20
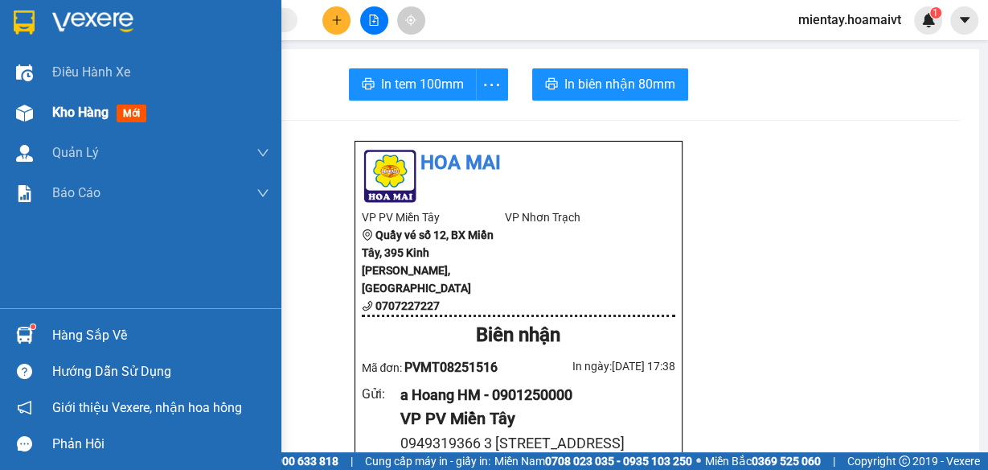
click at [88, 107] on span "Kho hàng" at bounding box center [80, 112] width 56 height 15
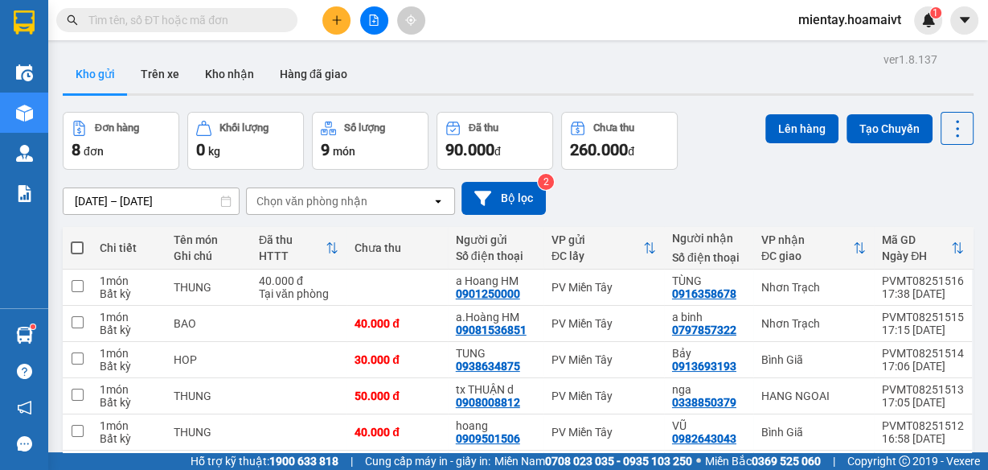
click at [307, 196] on div "Chọn văn phòng nhận" at bounding box center [312, 201] width 111 height 16
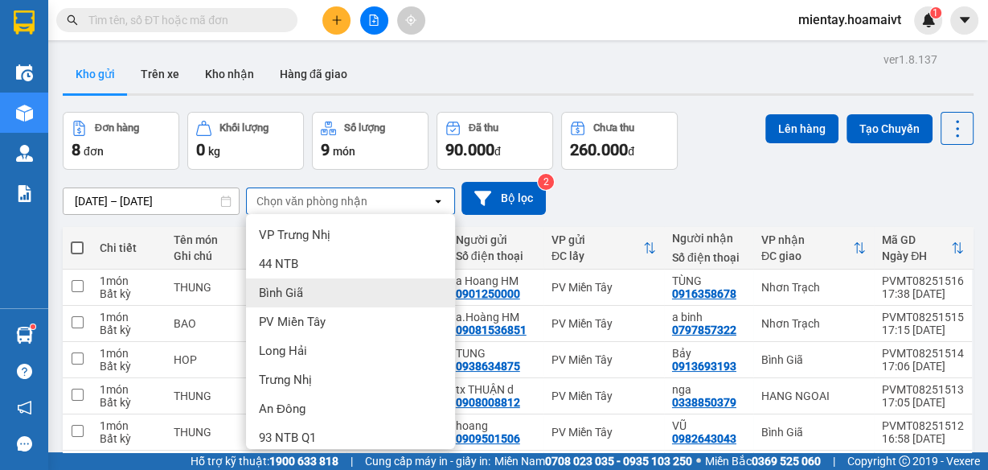
click at [293, 290] on span "Bình Giã" at bounding box center [281, 293] width 44 height 16
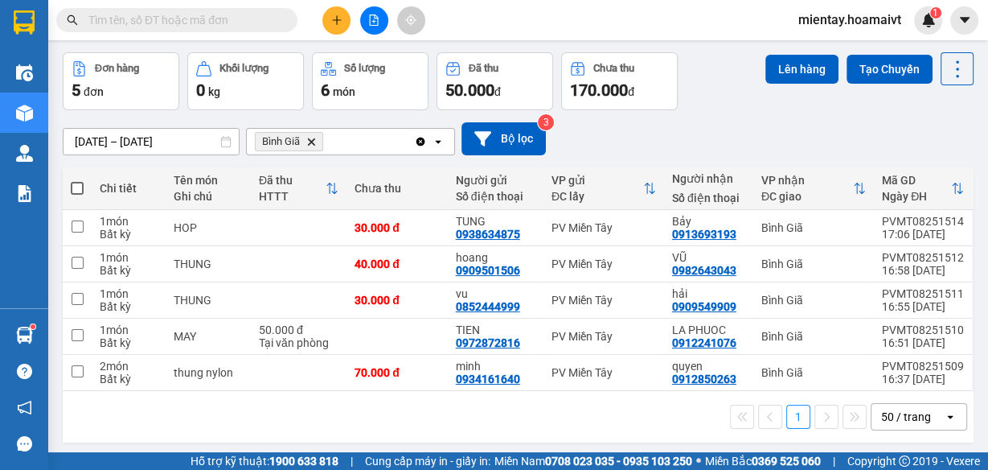
scroll to position [64, 0]
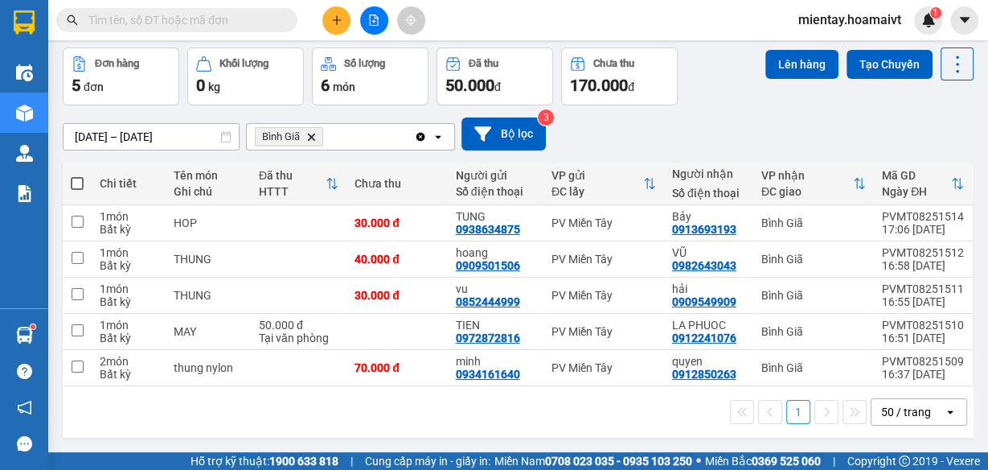
click at [79, 180] on span at bounding box center [77, 183] width 13 height 13
click at [77, 175] on input "checkbox" at bounding box center [77, 175] width 0 height 0
checkbox input "true"
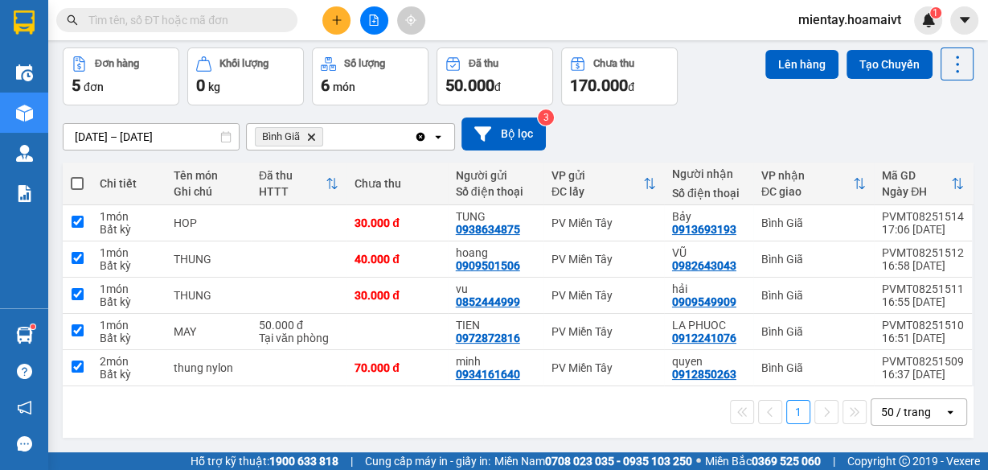
checkbox input "true"
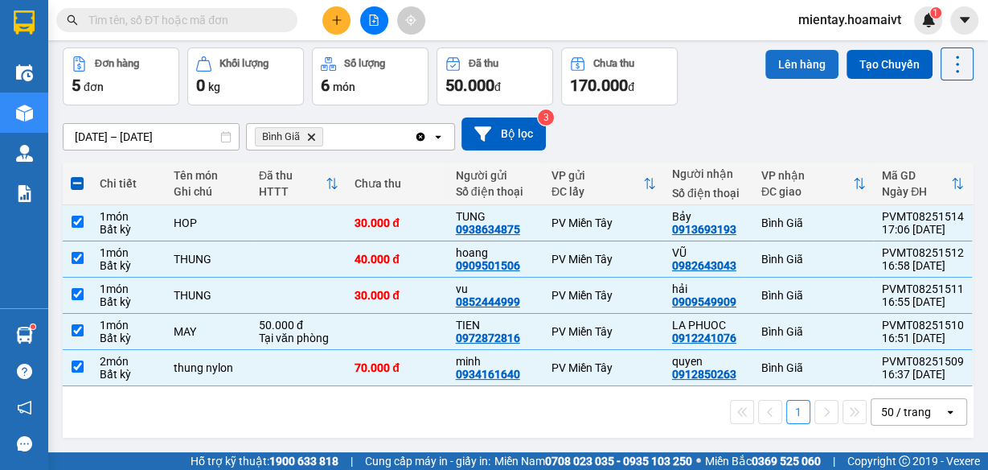
click at [798, 55] on button "Lên hàng" at bounding box center [802, 64] width 73 height 29
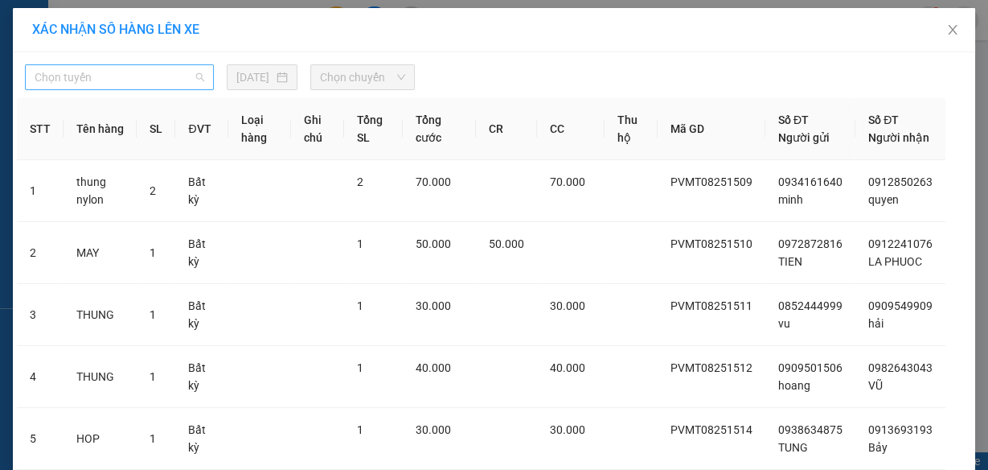
click at [107, 76] on span "Chọn tuyến" at bounding box center [120, 77] width 170 height 24
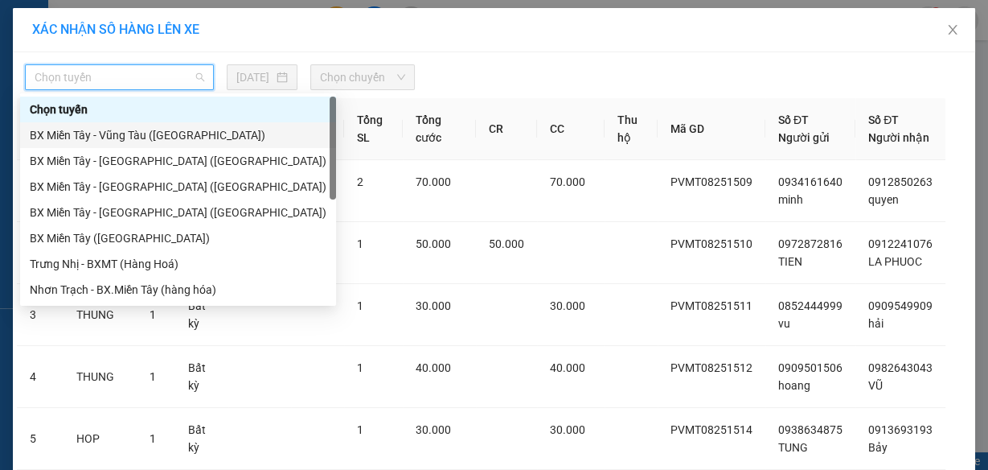
click at [126, 138] on div "BX Miền Tây - Vũng Tàu ([GEOGRAPHIC_DATA])" at bounding box center [178, 135] width 297 height 18
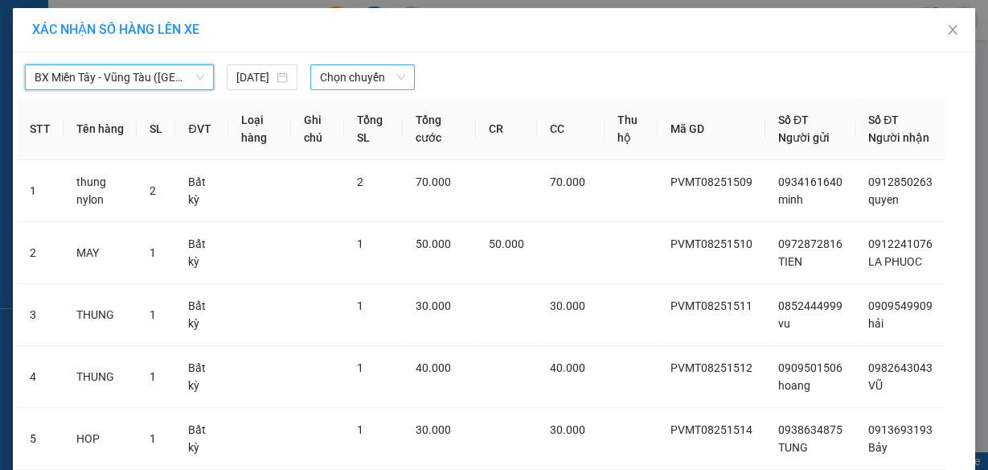
click at [355, 68] on span "Chọn chuyến" at bounding box center [362, 77] width 85 height 24
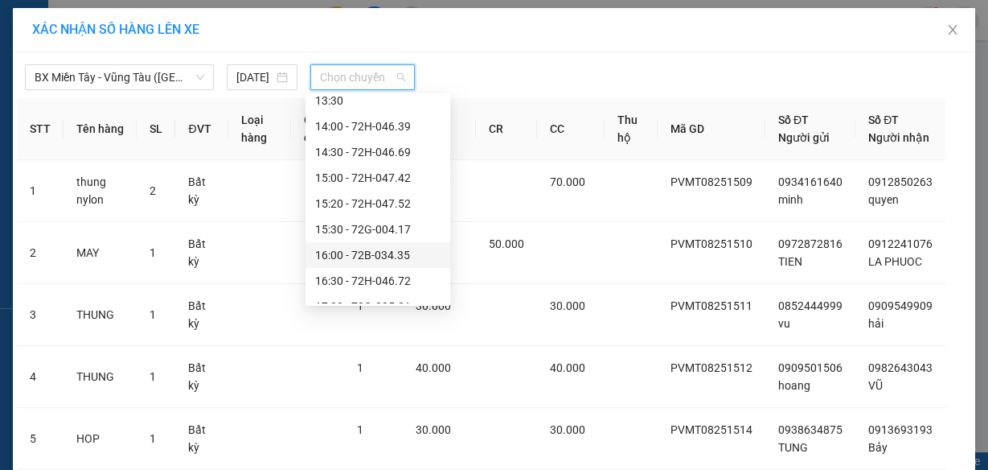
scroll to position [926, 0]
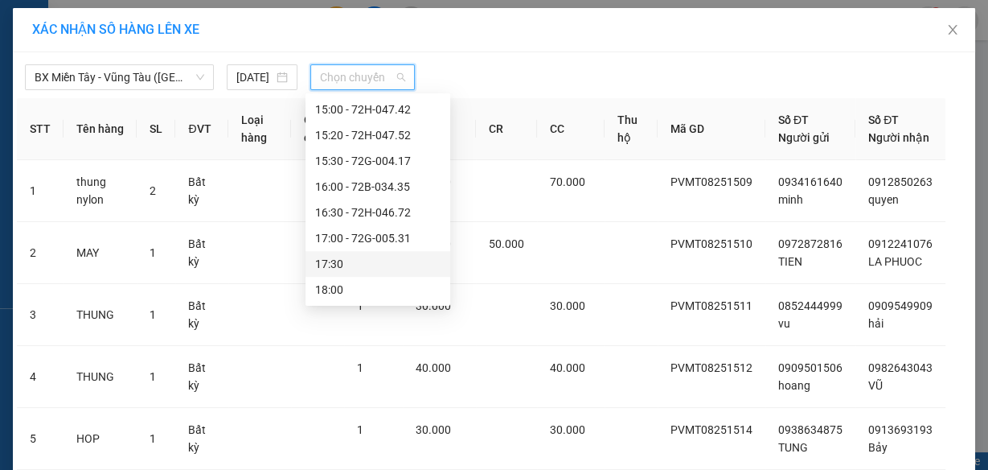
click at [361, 265] on div "17:30" at bounding box center [377, 264] width 125 height 18
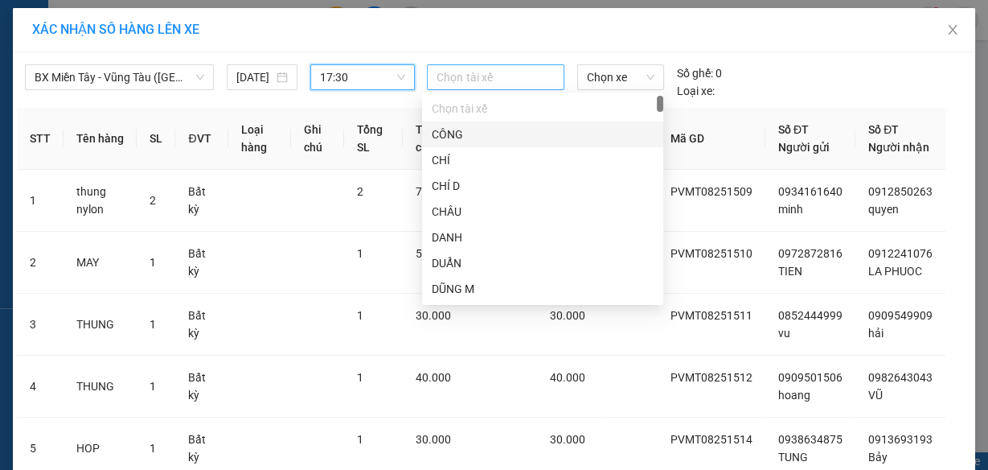
click at [508, 72] on div at bounding box center [495, 77] width 129 height 19
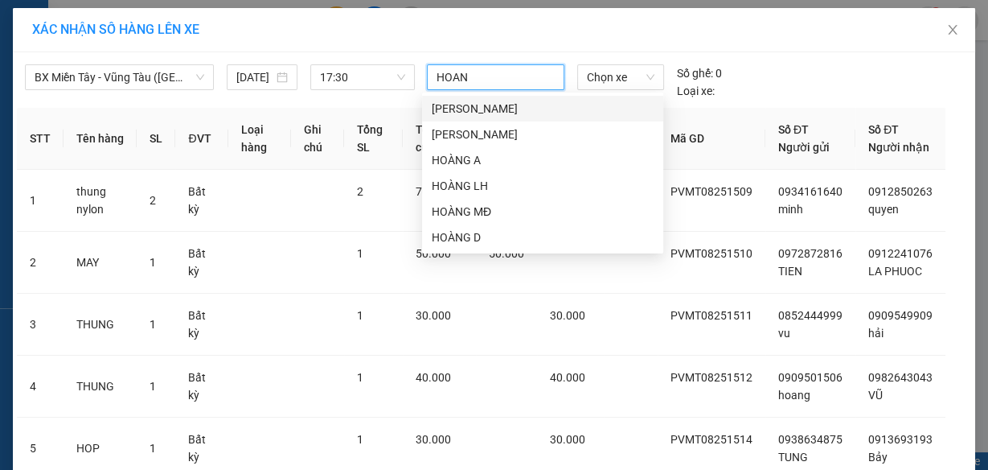
type input "HOANG"
click at [482, 157] on div "HOÀNG A" at bounding box center [543, 160] width 222 height 18
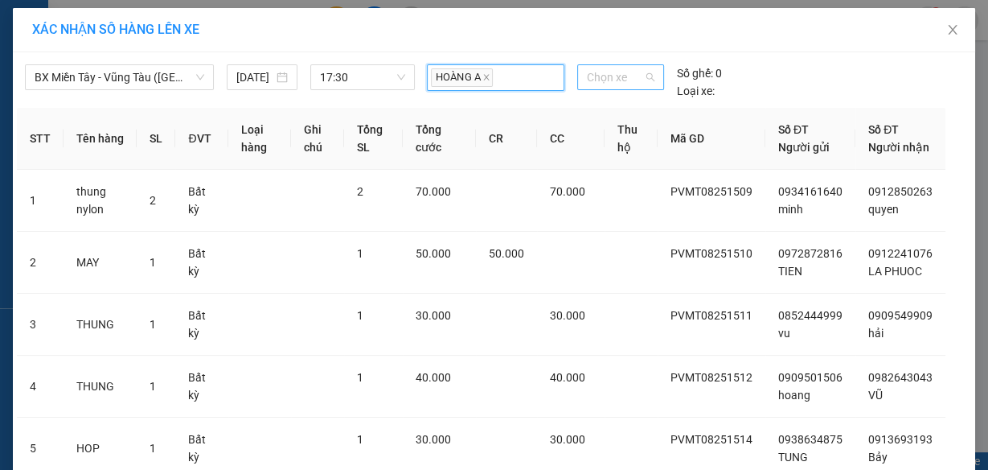
click at [594, 70] on span "Chọn xe" at bounding box center [621, 77] width 68 height 24
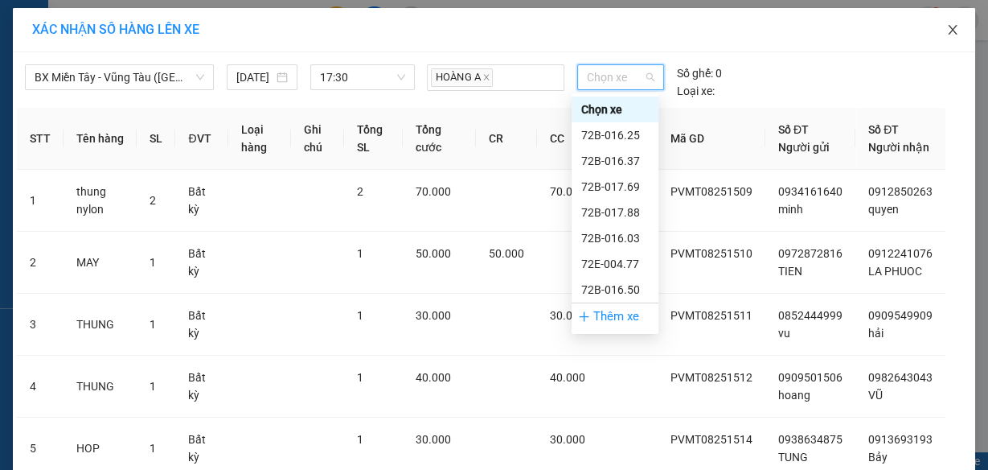
click at [950, 32] on icon "close" at bounding box center [952, 29] width 13 height 13
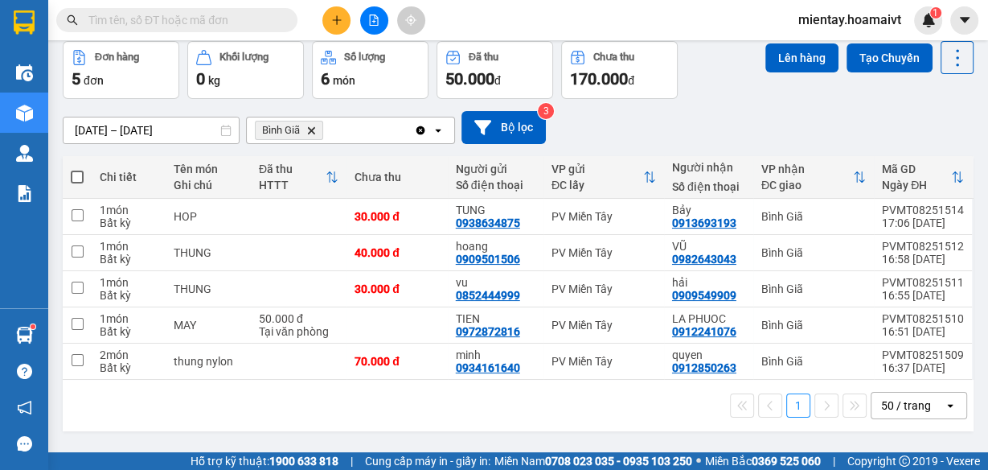
scroll to position [73, 0]
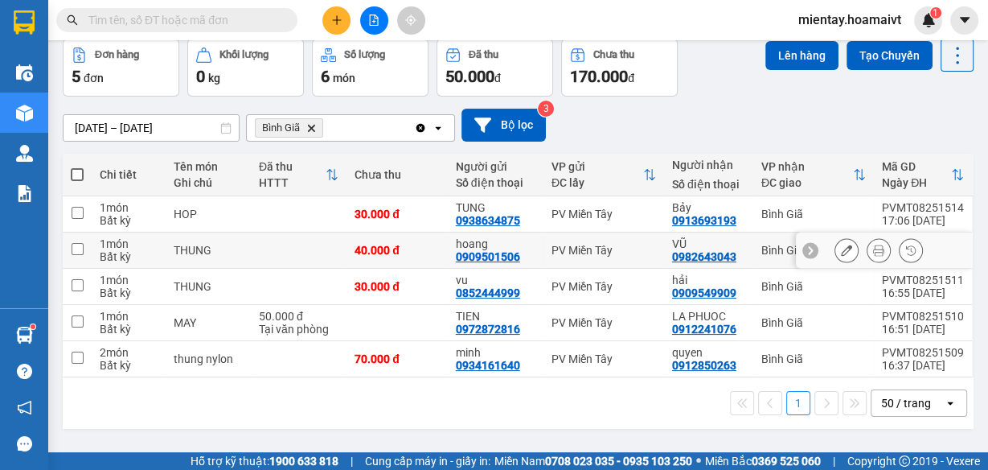
click at [80, 246] on input "checkbox" at bounding box center [78, 249] width 12 height 12
checkbox input "true"
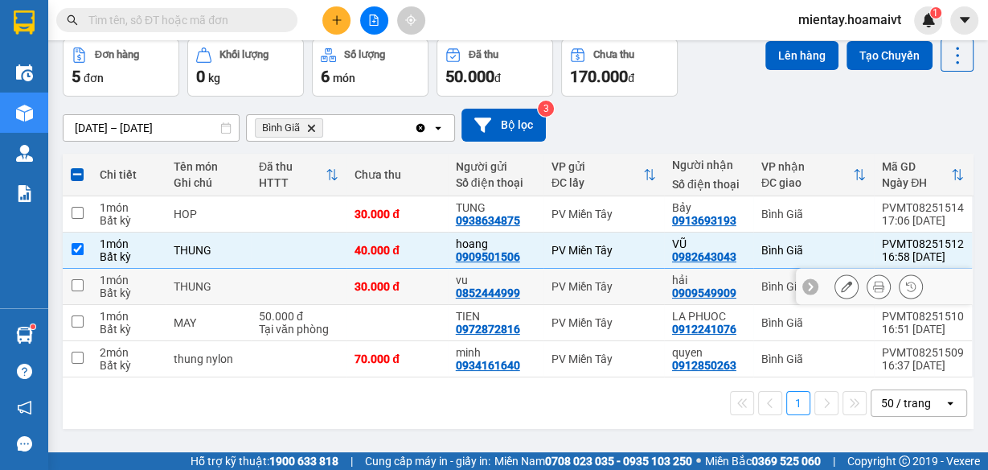
click at [77, 285] on input "checkbox" at bounding box center [78, 285] width 12 height 12
checkbox input "true"
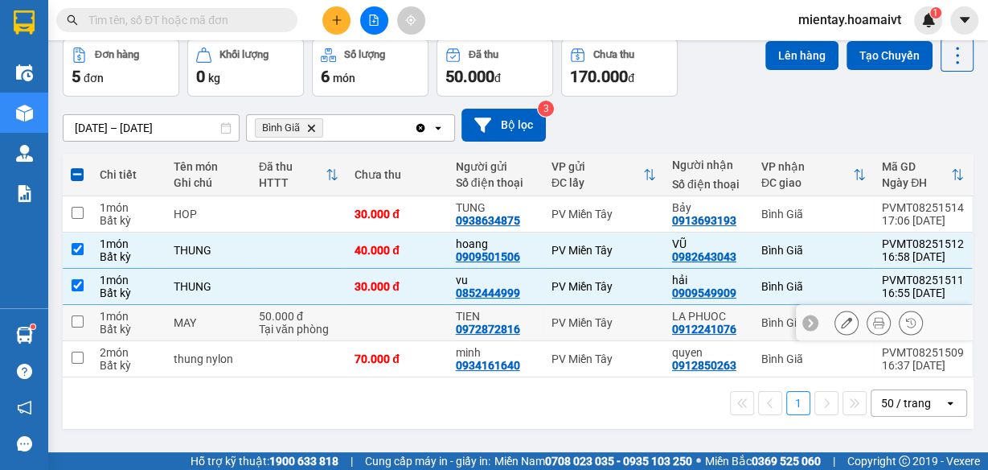
click at [74, 318] on input "checkbox" at bounding box center [78, 321] width 12 height 12
checkbox input "true"
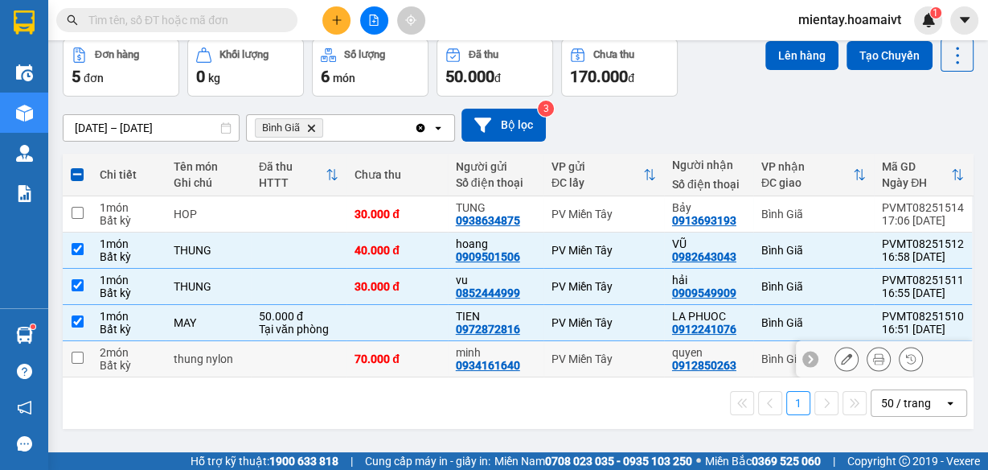
click at [78, 359] on input "checkbox" at bounding box center [78, 357] width 12 height 12
checkbox input "true"
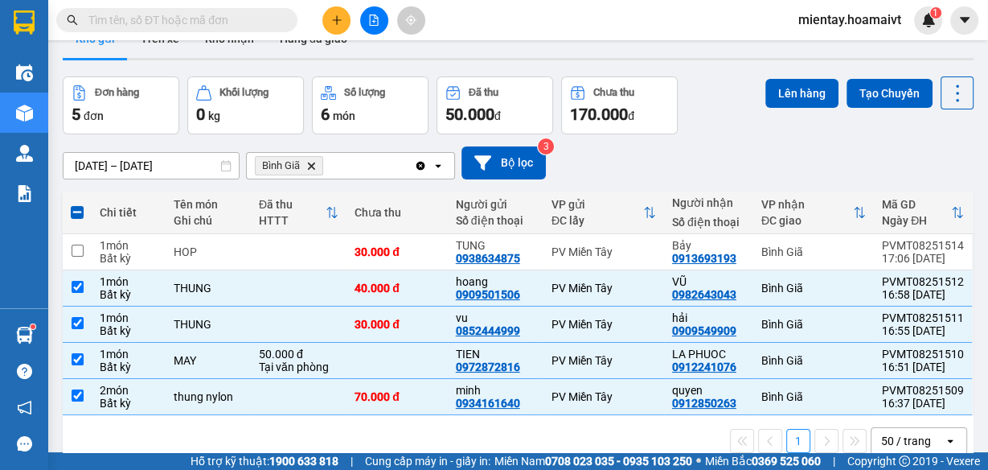
scroll to position [0, 0]
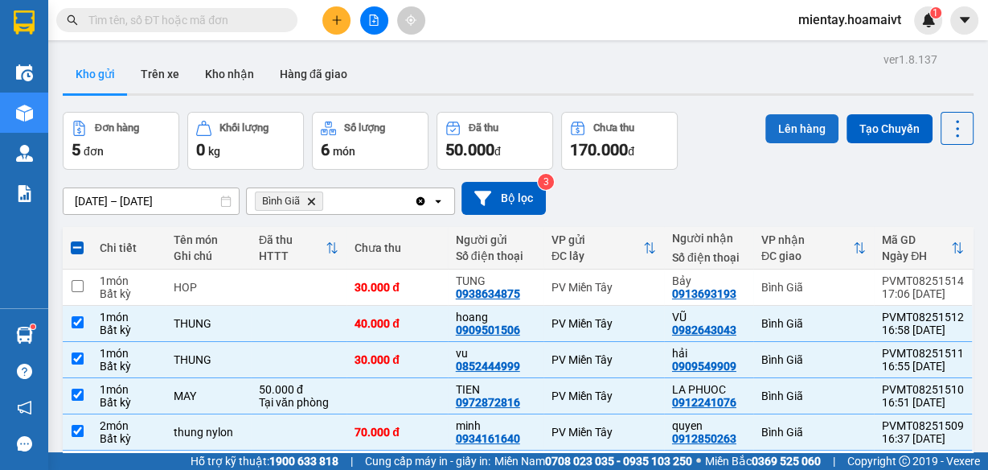
click at [801, 125] on button "Lên hàng" at bounding box center [802, 128] width 73 height 29
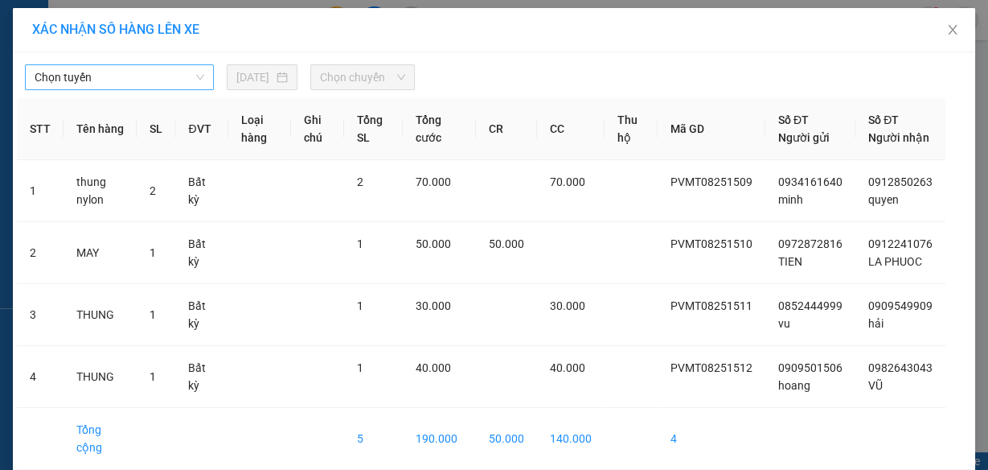
click at [163, 74] on span "Chọn tuyến" at bounding box center [120, 77] width 170 height 24
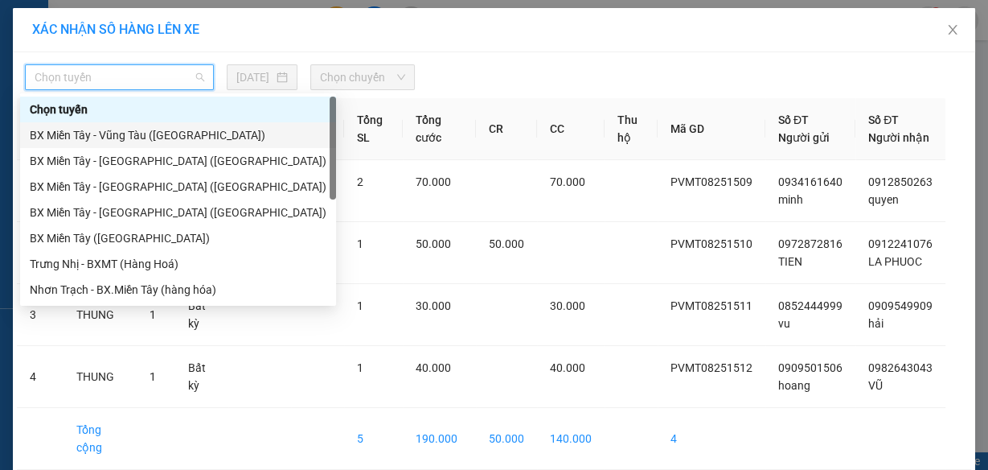
click at [136, 134] on div "BX Miền Tây - Vũng Tàu ([GEOGRAPHIC_DATA])" at bounding box center [178, 135] width 297 height 18
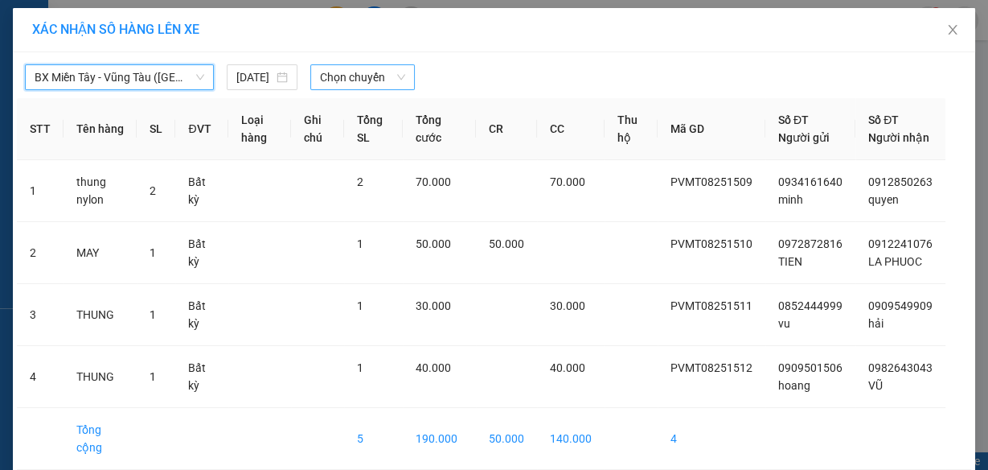
click at [360, 72] on span "Chọn chuyến" at bounding box center [362, 77] width 85 height 24
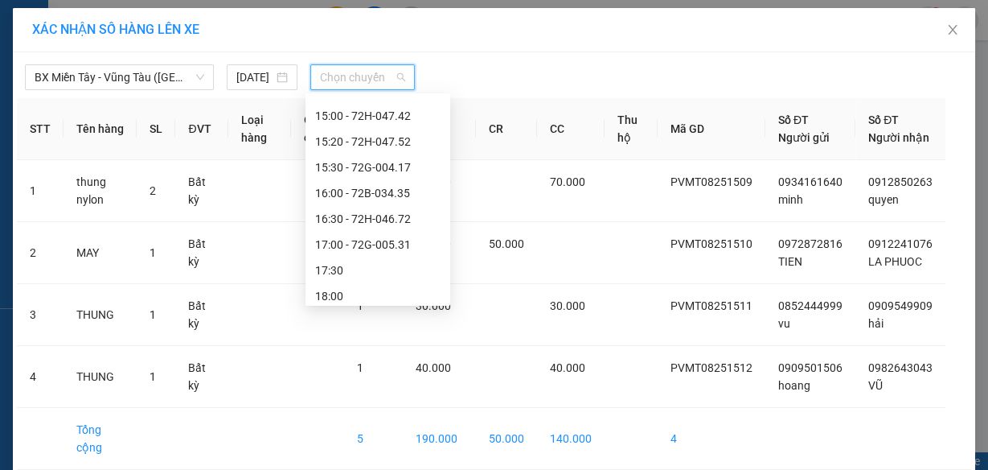
scroll to position [926, 0]
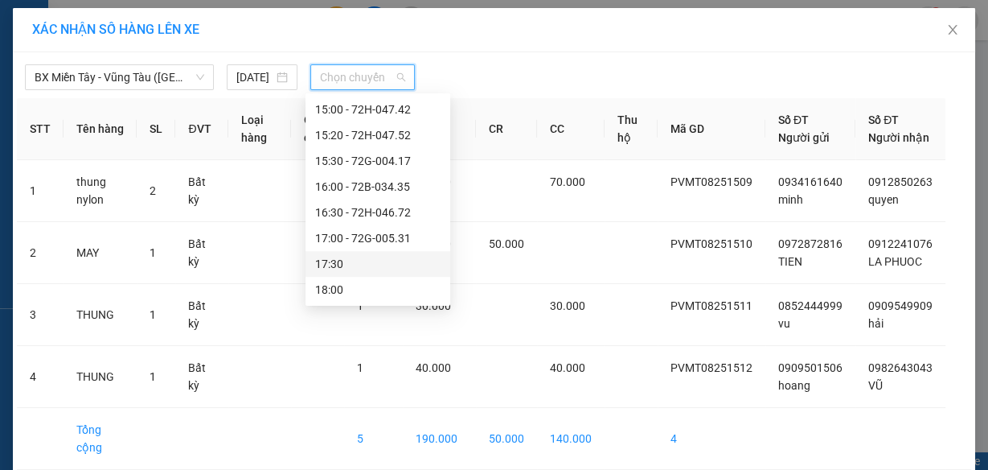
click at [335, 259] on div "17:30" at bounding box center [377, 264] width 125 height 18
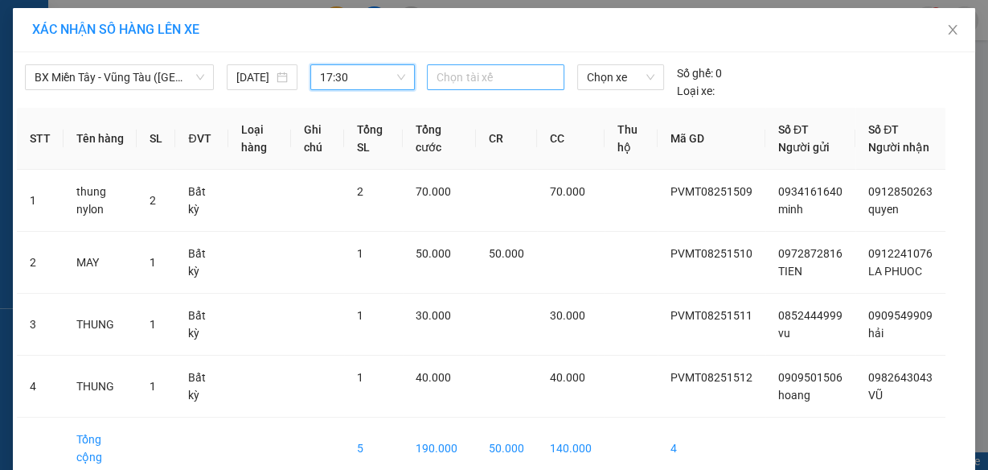
click at [492, 72] on div at bounding box center [495, 77] width 129 height 19
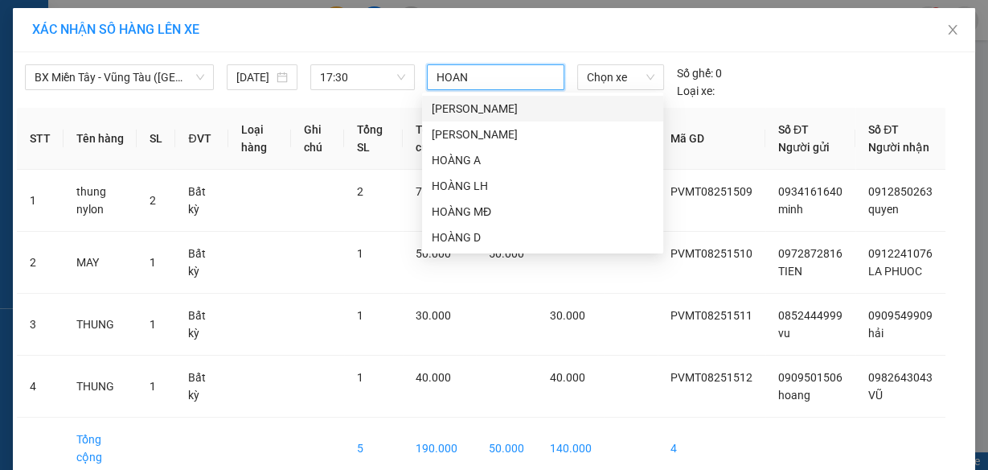
type input "HOANG"
click at [474, 155] on div "HOÀNG A" at bounding box center [543, 160] width 222 height 18
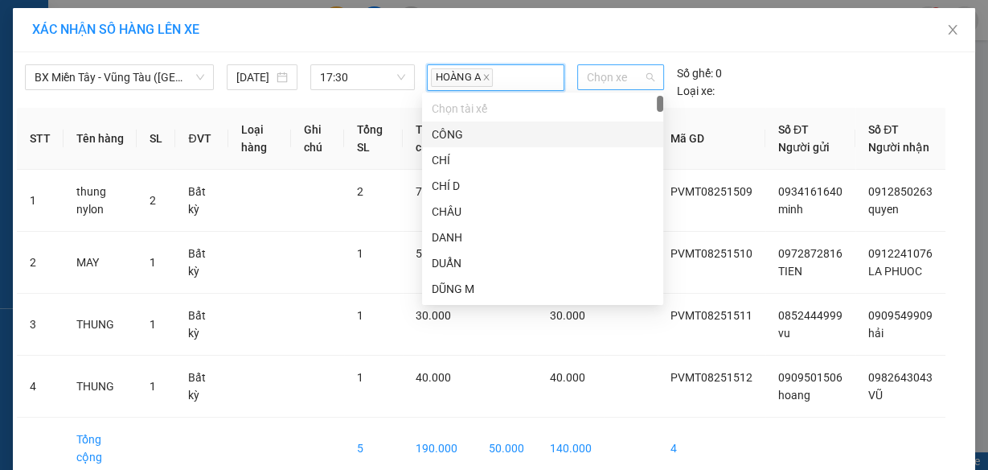
click at [613, 74] on span "Chọn xe" at bounding box center [621, 77] width 68 height 24
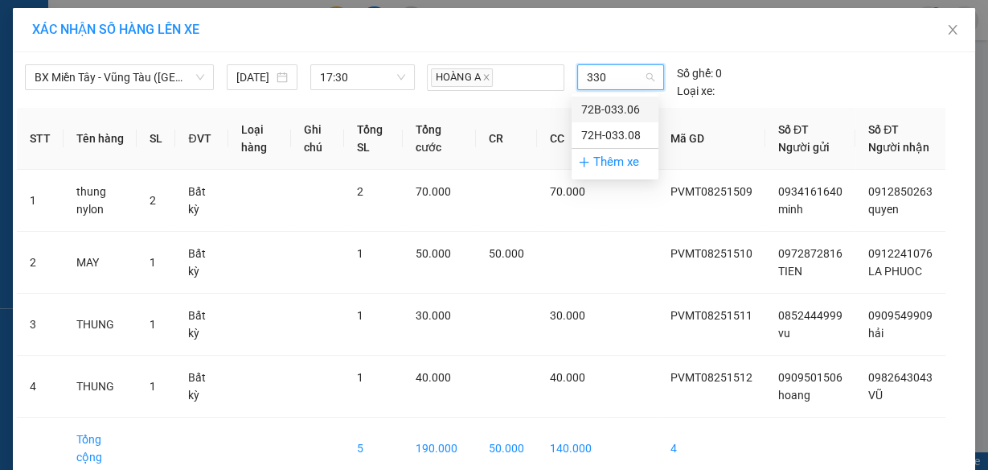
type input "3308"
click at [593, 106] on div "72H-033.08" at bounding box center [615, 110] width 68 height 18
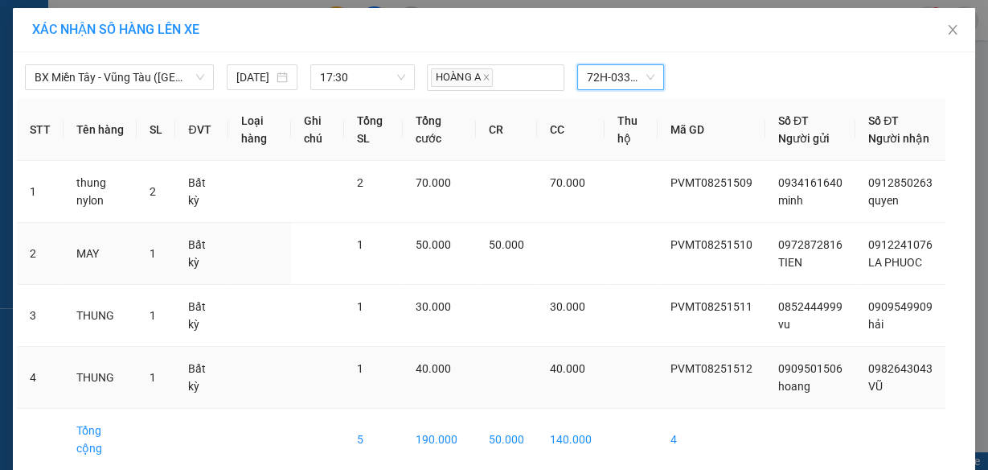
scroll to position [88, 0]
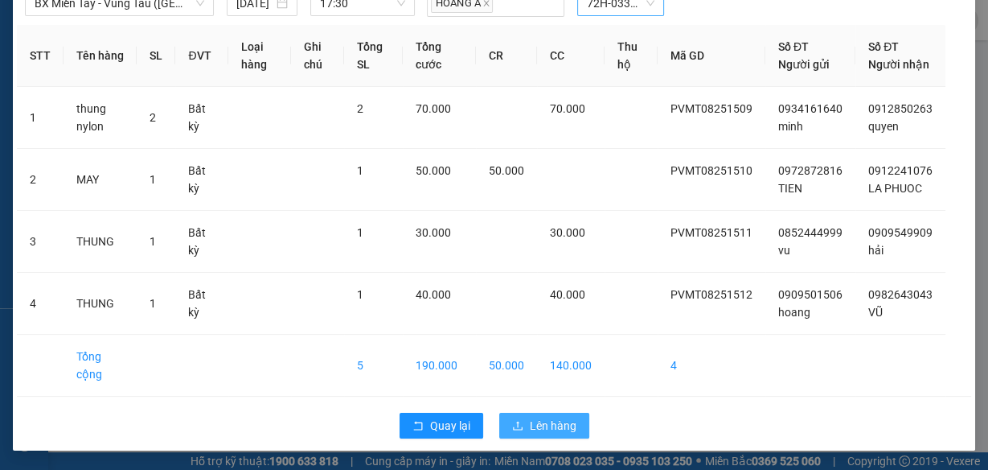
click at [557, 421] on span "Lên hàng" at bounding box center [553, 426] width 47 height 18
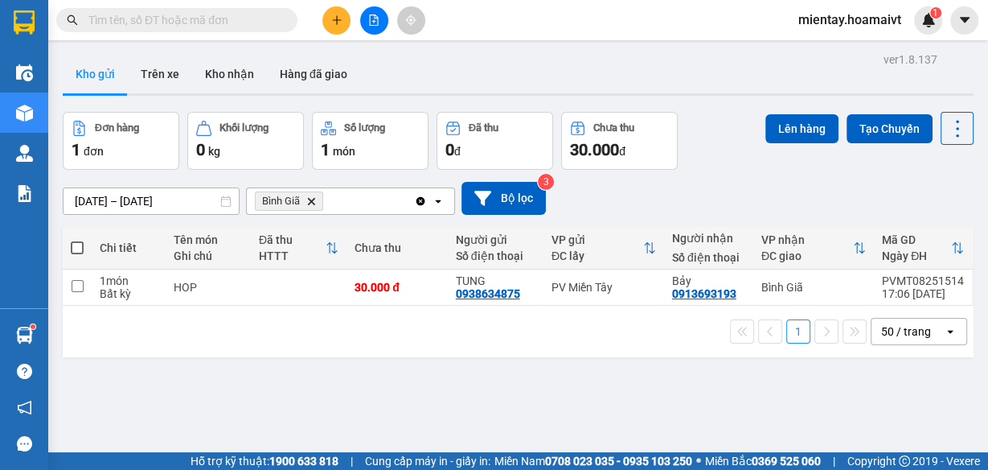
click at [313, 195] on span "Bình Giã Delete" at bounding box center [289, 200] width 68 height 19
click at [313, 196] on icon "Delete" at bounding box center [311, 201] width 10 height 10
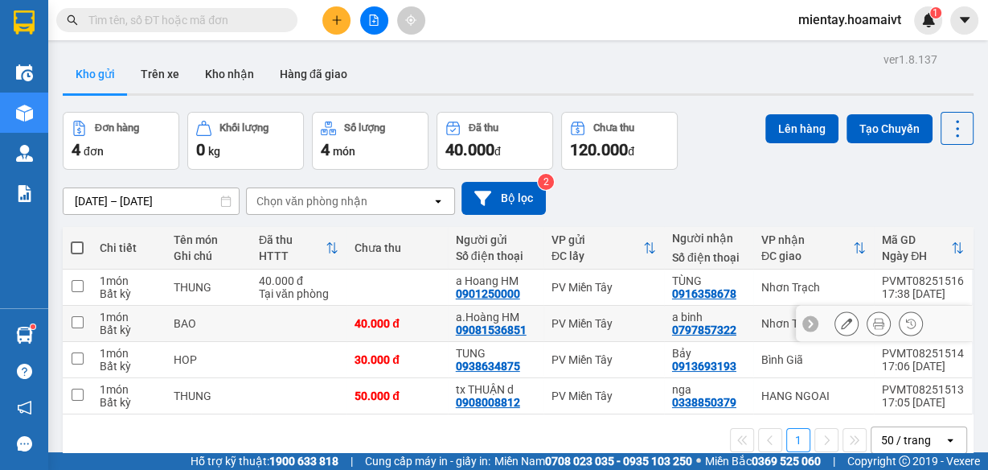
click at [78, 321] on input "checkbox" at bounding box center [78, 322] width 12 height 12
checkbox input "true"
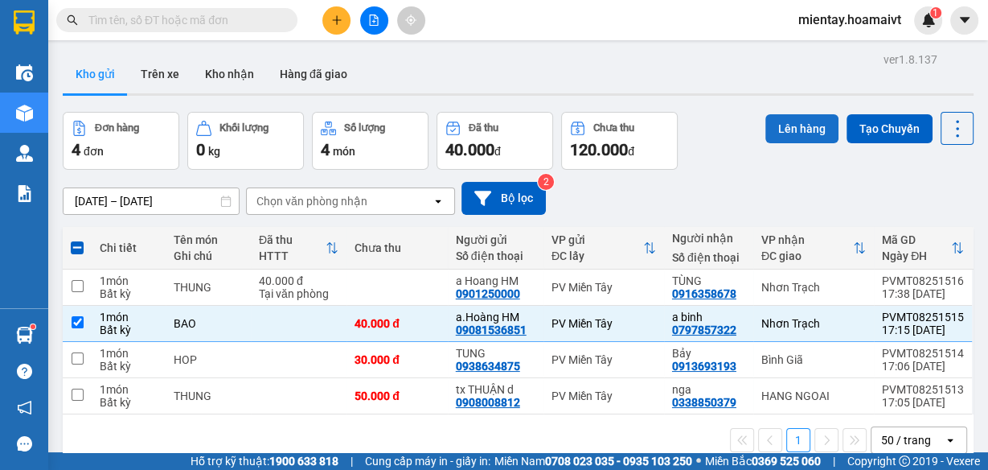
click at [801, 125] on button "Lên hàng" at bounding box center [802, 128] width 73 height 29
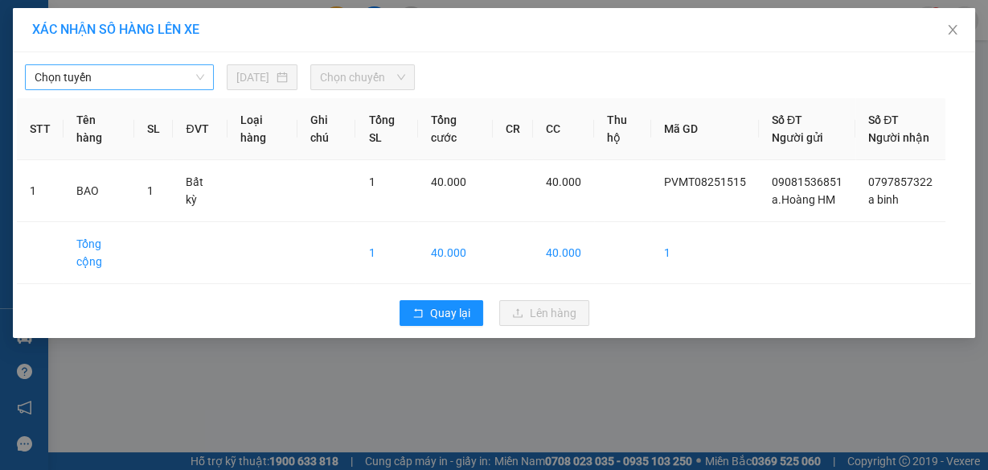
click at [132, 77] on span "Chọn tuyến" at bounding box center [120, 77] width 170 height 24
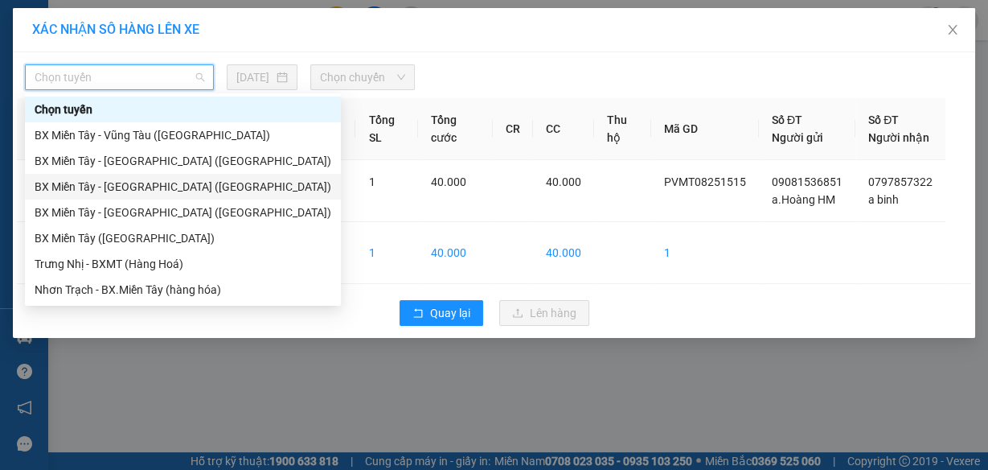
click at [137, 186] on div "BX Miền Tây - [GEOGRAPHIC_DATA] ([GEOGRAPHIC_DATA])" at bounding box center [183, 187] width 297 height 18
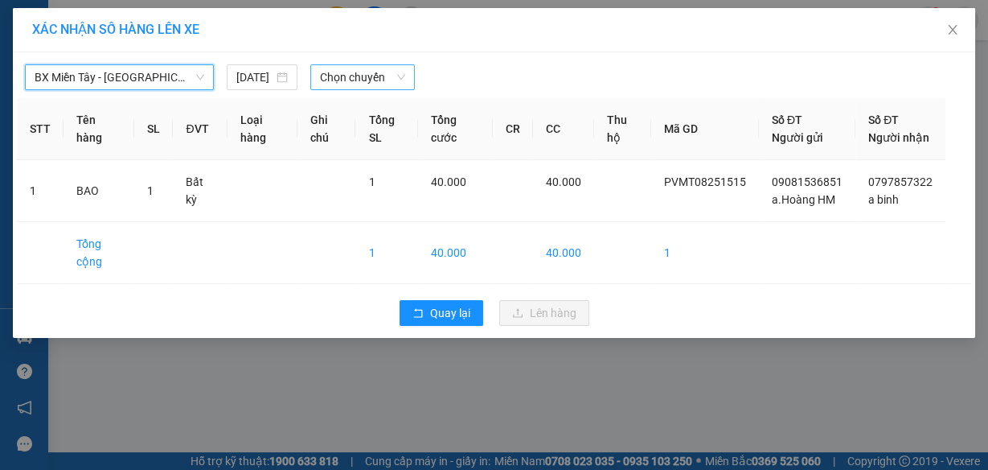
click at [357, 72] on span "Chọn chuyến" at bounding box center [362, 77] width 85 height 24
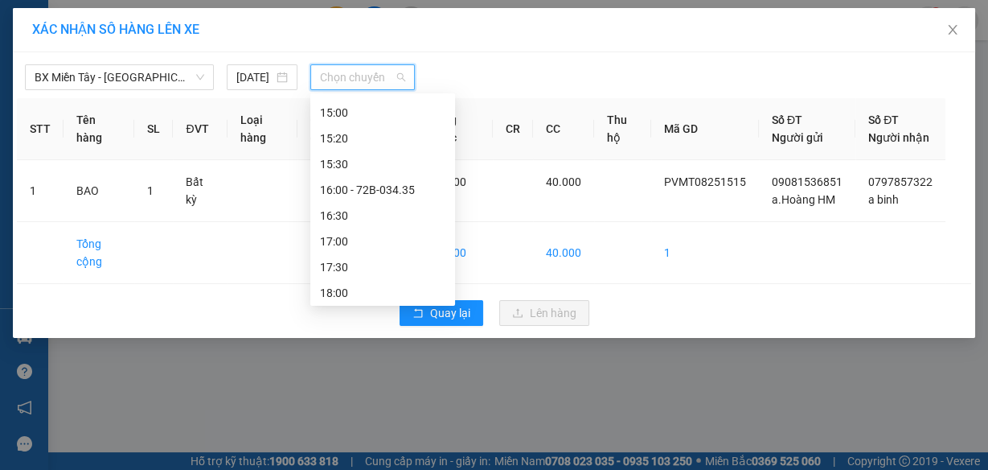
scroll to position [926, 0]
click at [360, 256] on div "17:30" at bounding box center [382, 264] width 125 height 18
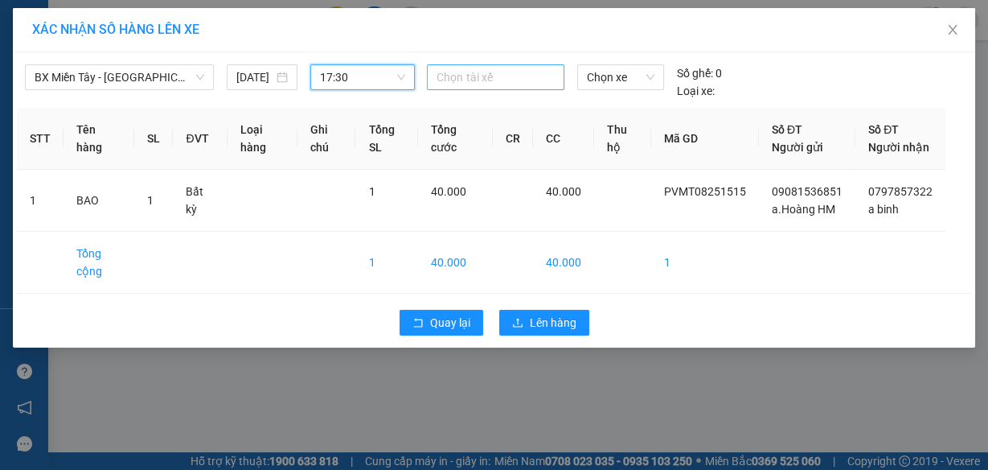
click at [491, 73] on div at bounding box center [495, 77] width 129 height 19
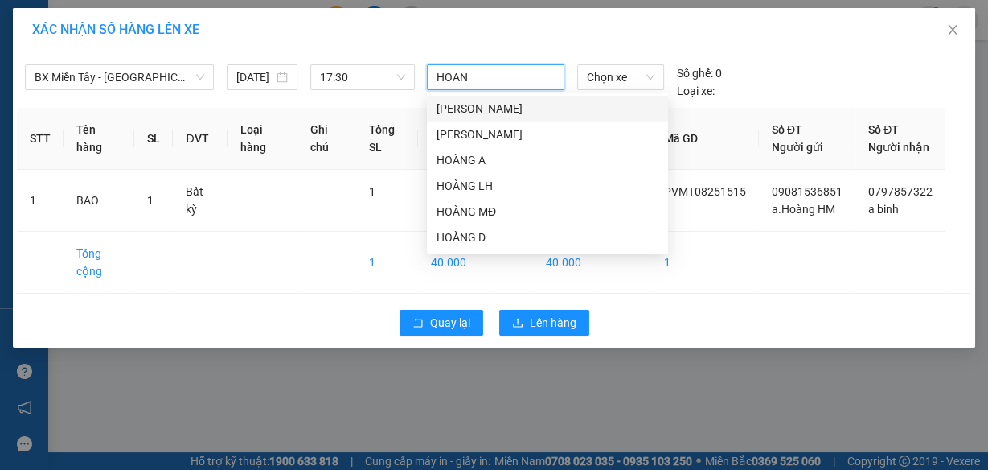
type input "HOANG"
click at [470, 155] on div "HOÀNG A" at bounding box center [548, 160] width 222 height 18
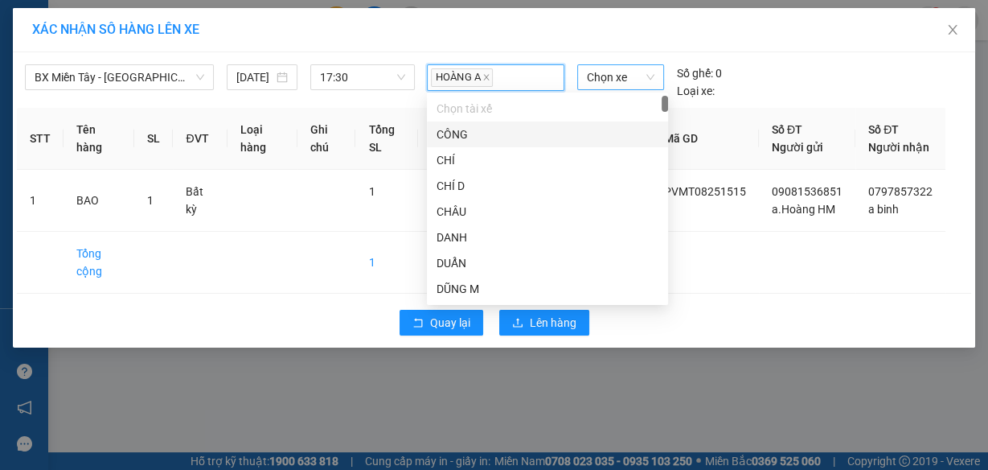
click at [610, 73] on span "Chọn xe" at bounding box center [621, 77] width 68 height 24
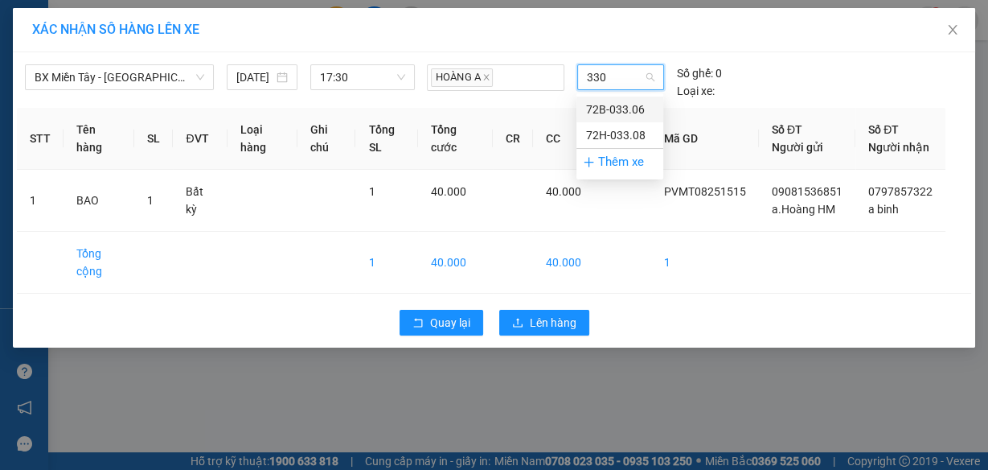
type input "3308"
click at [614, 97] on div "72H-033.08" at bounding box center [620, 109] width 87 height 26
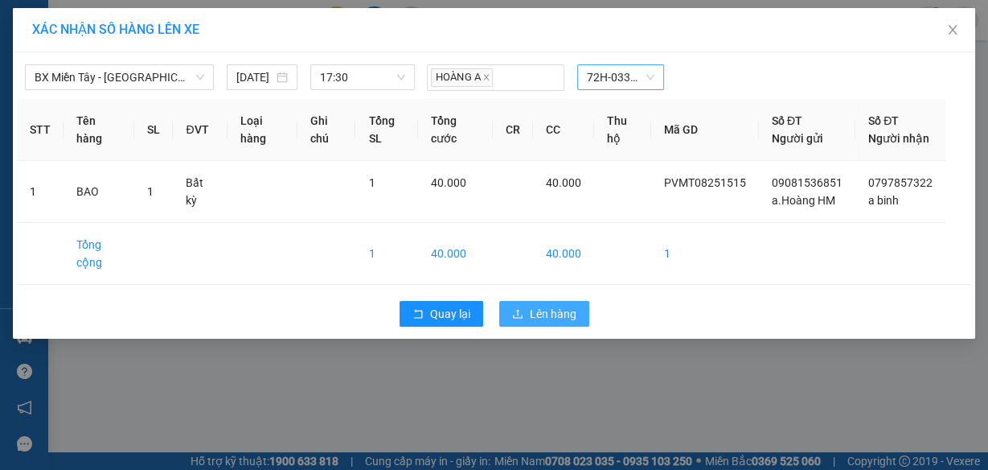
click at [524, 326] on button "Lên hàng" at bounding box center [544, 314] width 90 height 26
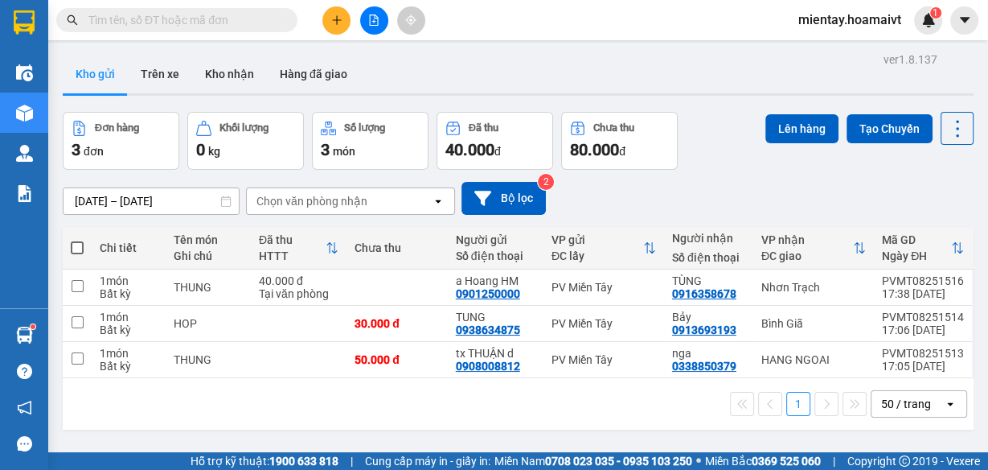
click at [337, 21] on icon "plus" at bounding box center [336, 19] width 1 height 9
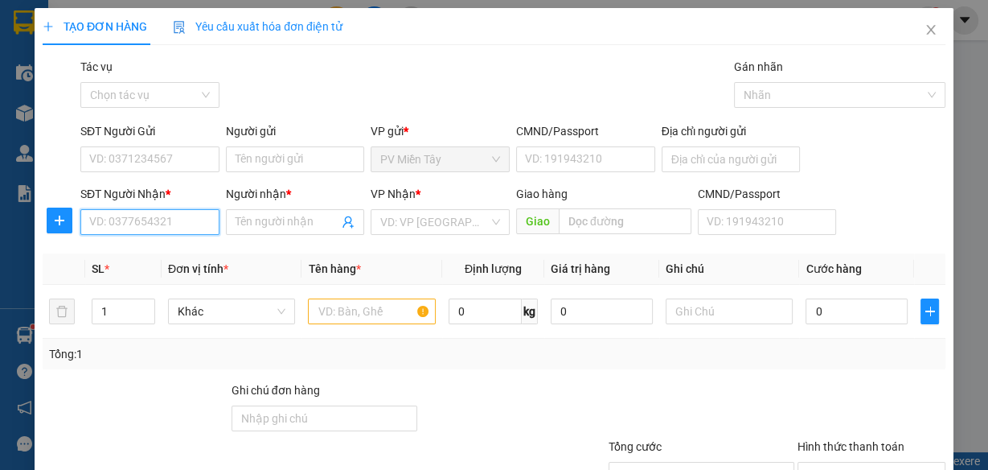
click at [194, 224] on input "SĐT Người Nhận *" at bounding box center [149, 222] width 139 height 26
type input "0379513705"
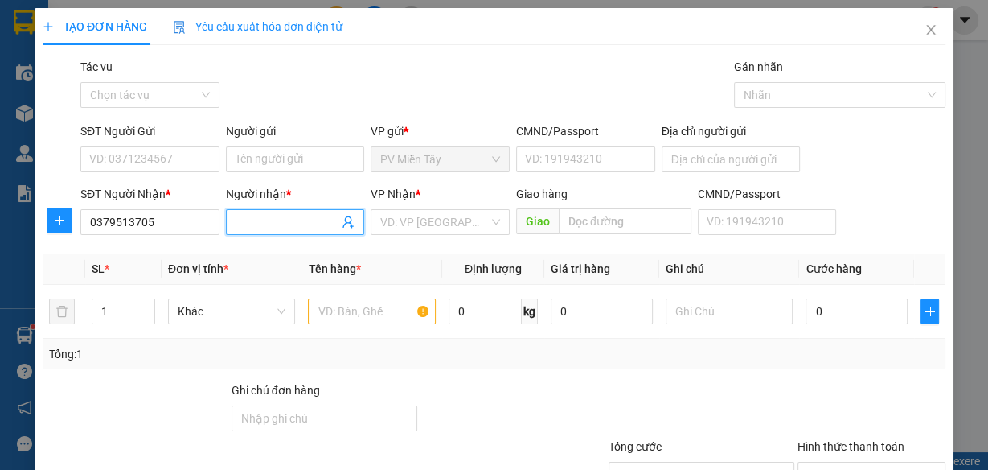
click at [272, 219] on input "Người nhận *" at bounding box center [288, 222] width 104 height 18
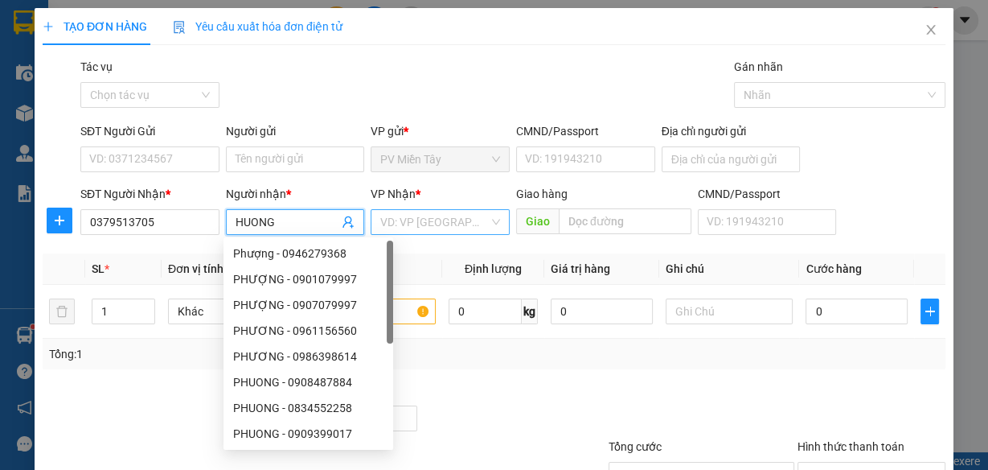
type input "HUONG"
click at [449, 217] on input "search" at bounding box center [434, 222] width 109 height 24
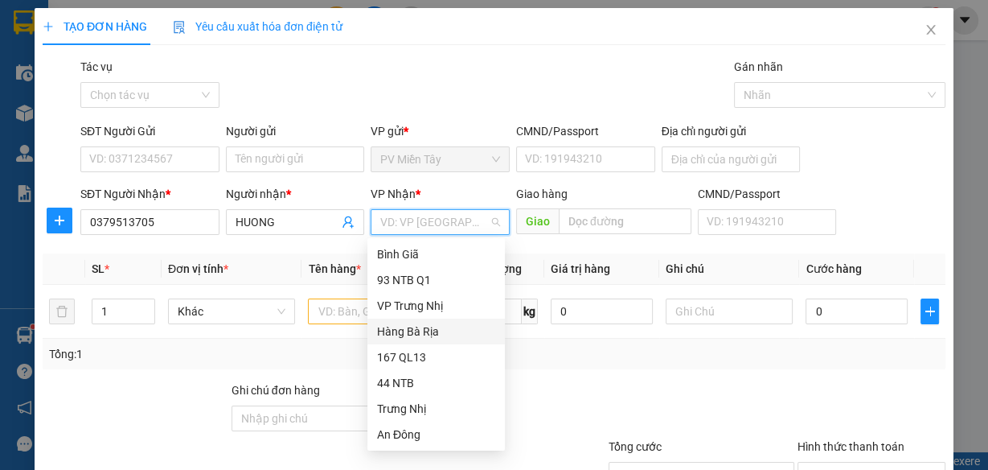
click at [447, 331] on div "Hàng Bà Rịa" at bounding box center [436, 331] width 118 height 18
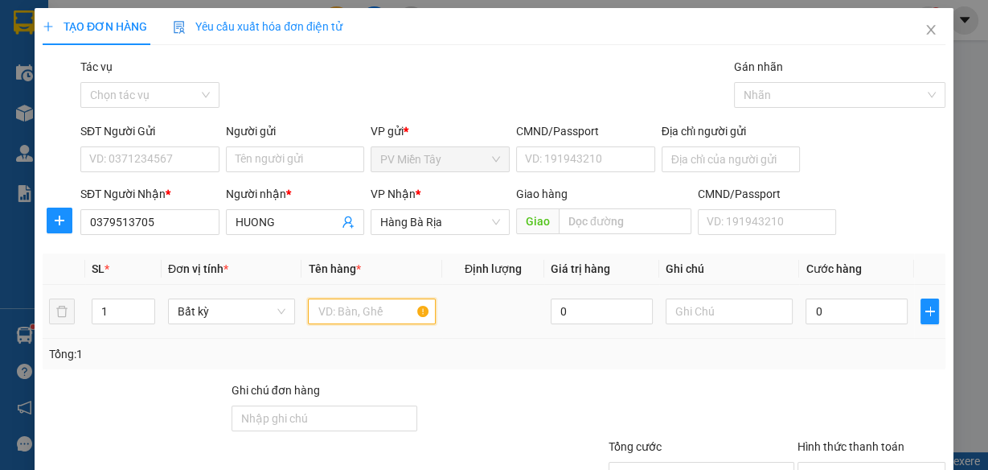
click at [396, 315] on input "text" at bounding box center [372, 311] width 128 height 26
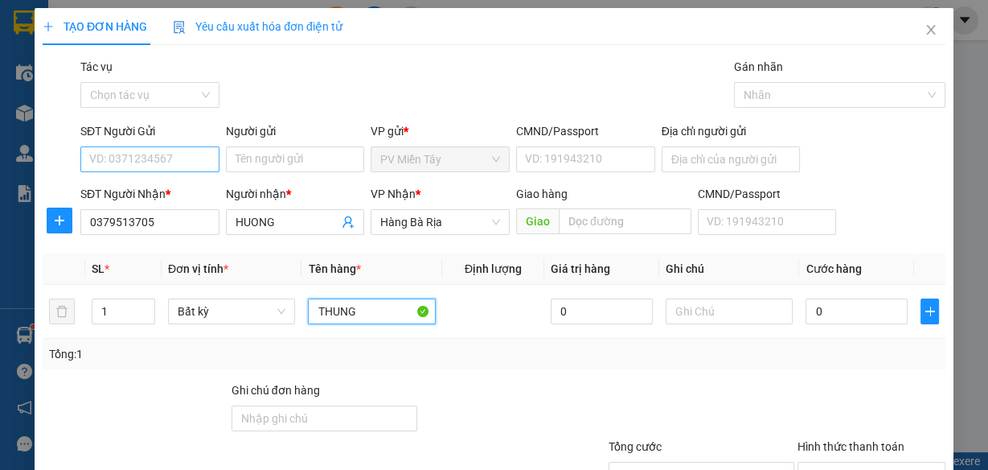
type input "THUNG"
click at [186, 160] on input "SĐT Người Gửi" at bounding box center [149, 159] width 139 height 26
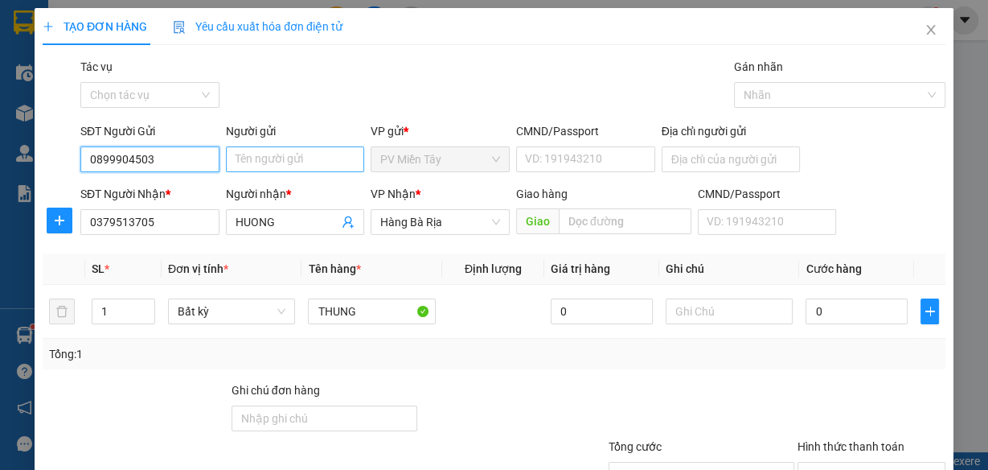
type input "0899904503"
click at [226, 158] on input "Người gửi" at bounding box center [295, 159] width 139 height 26
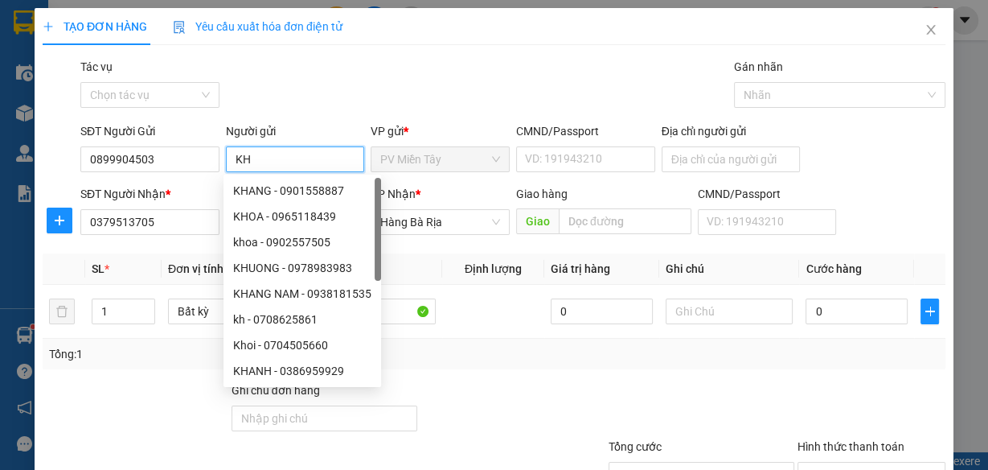
type input "K"
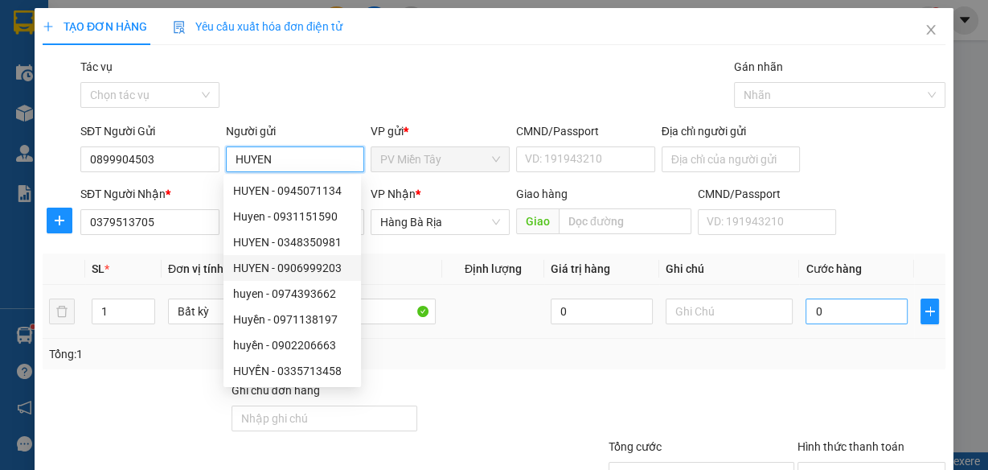
type input "HUYEN"
click at [825, 314] on input "0" at bounding box center [857, 311] width 102 height 26
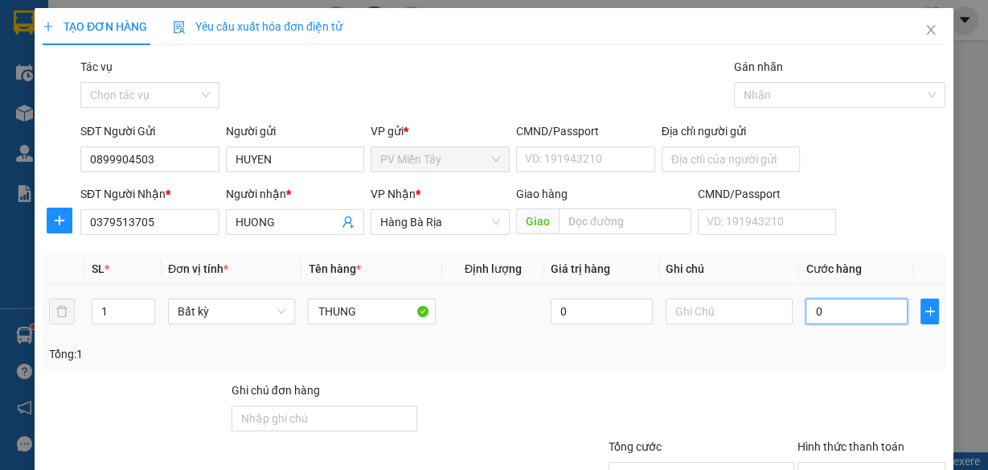
type input "4"
type input "40"
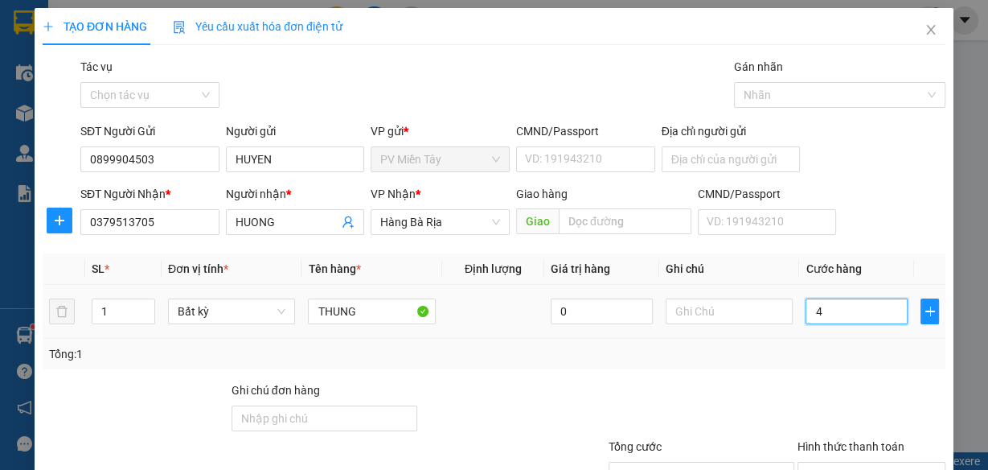
type input "40"
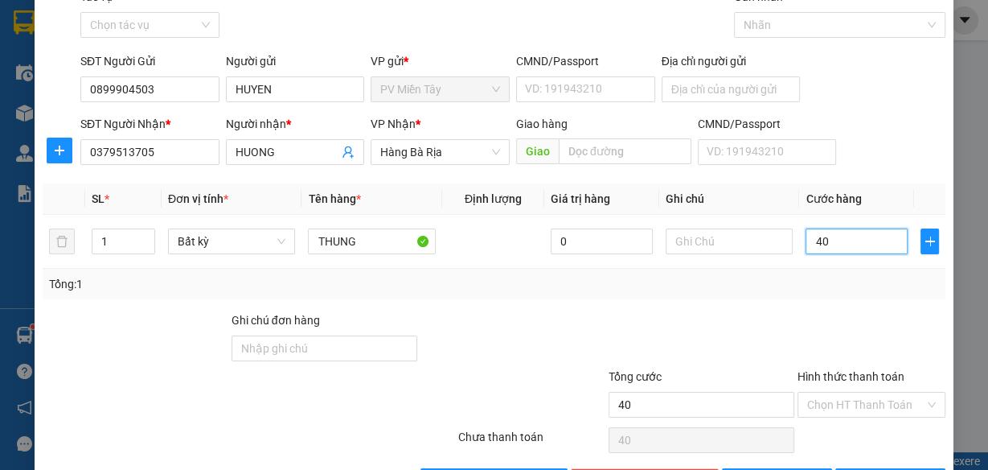
scroll to position [124, 0]
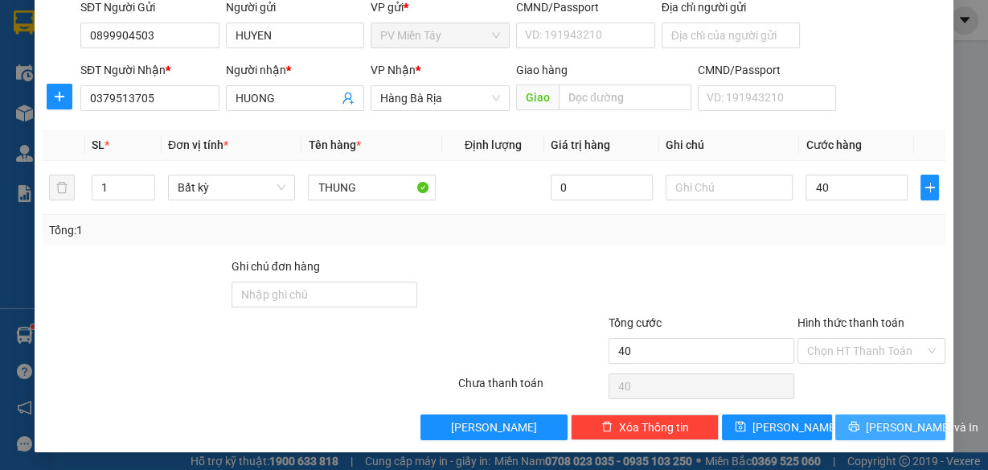
type input "40.000"
click at [901, 424] on span "[PERSON_NAME] và In" at bounding box center [922, 427] width 113 height 18
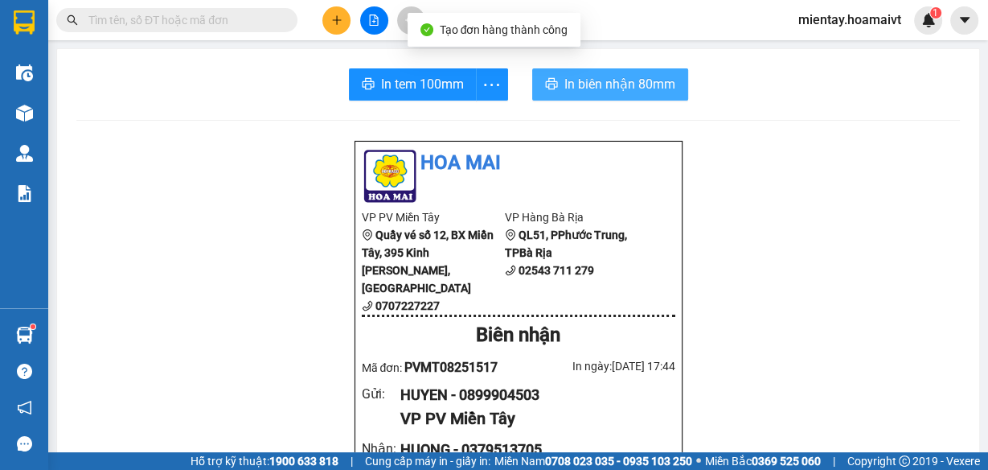
click at [607, 79] on span "In biên nhận 80mm" at bounding box center [619, 84] width 111 height 20
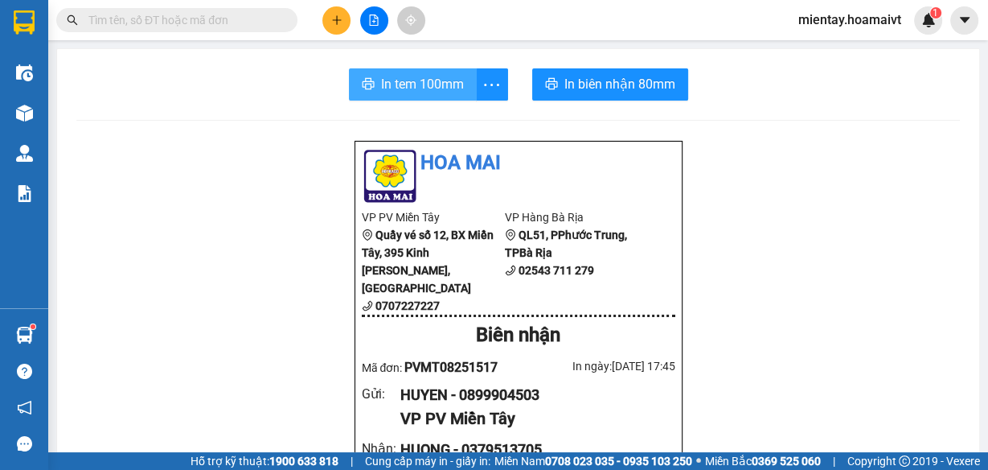
click at [427, 87] on span "In tem 100mm" at bounding box center [422, 84] width 83 height 20
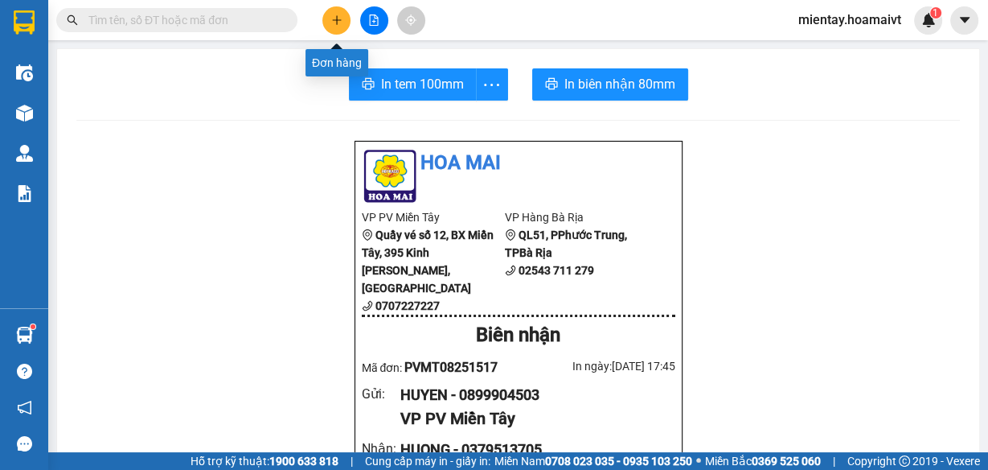
click at [350, 18] on button at bounding box center [336, 20] width 28 height 28
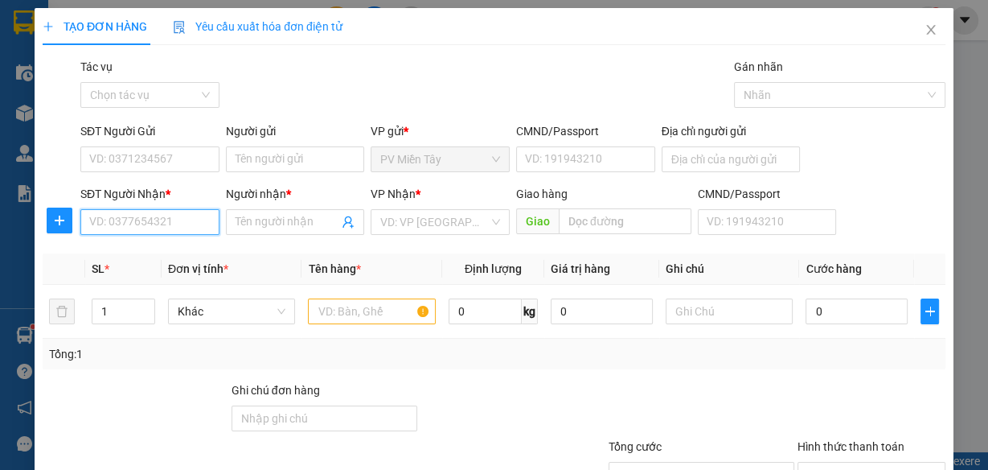
click at [193, 223] on input "SĐT Người Nhận *" at bounding box center [149, 222] width 139 height 26
type input "0902961691"
drag, startPoint x: 166, startPoint y: 259, endPoint x: 166, endPoint y: 245, distance: 13.7
click at [165, 257] on div "0902961691 - FADO" at bounding box center [148, 253] width 118 height 18
type input "[DEMOGRAPHIC_DATA]"
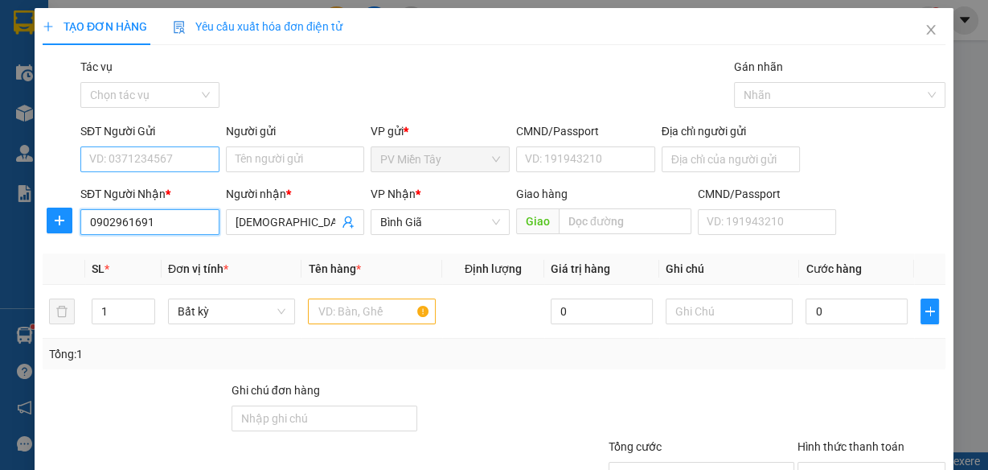
type input "0902961691"
click at [179, 162] on input "SĐT Người Gửi" at bounding box center [149, 159] width 139 height 26
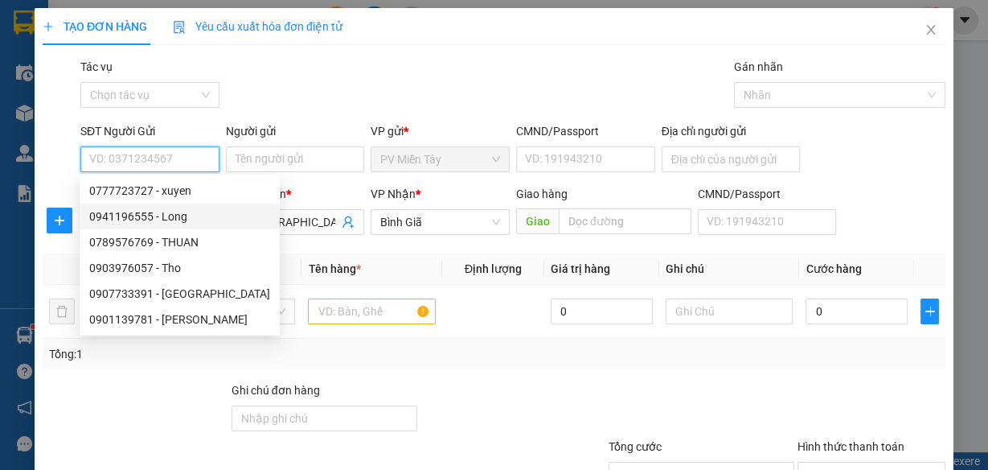
click at [190, 215] on div "0941196555 - Long" at bounding box center [179, 216] width 181 height 18
type input "0941196555"
type input "Long"
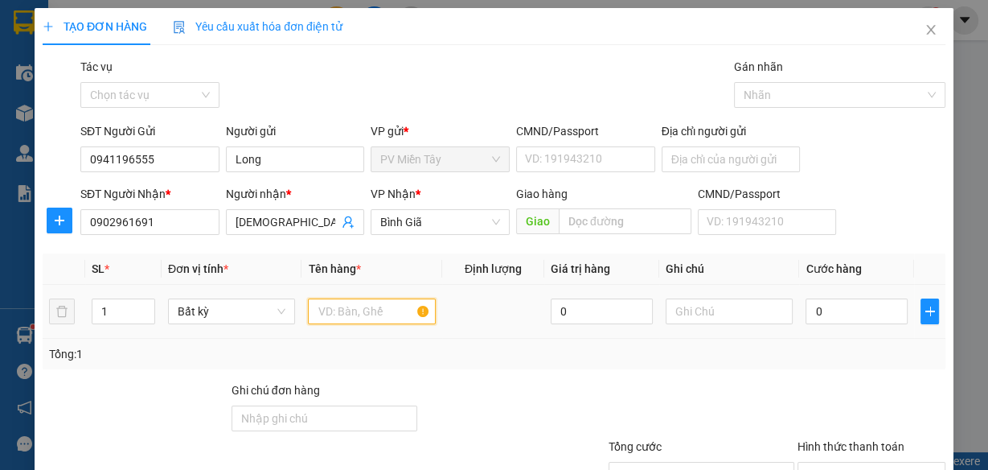
click at [341, 309] on input "text" at bounding box center [372, 311] width 128 height 26
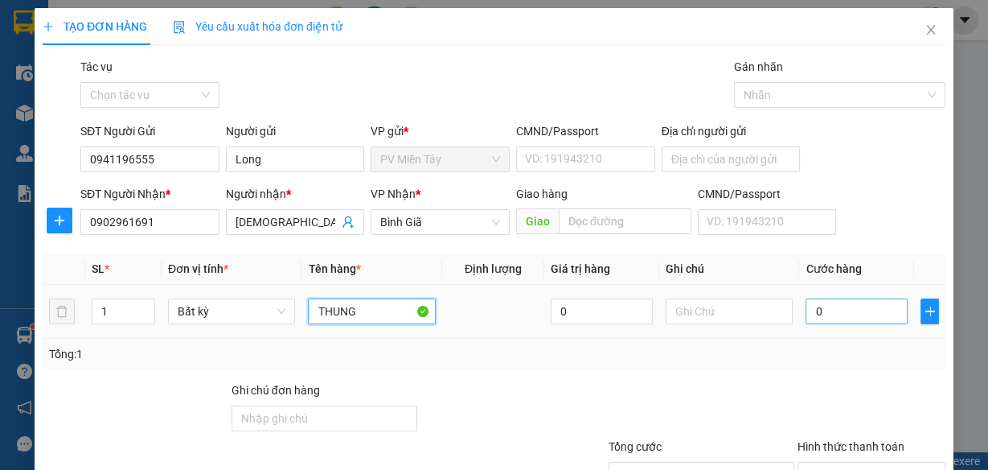
type input "THUNG"
click at [814, 310] on input "0" at bounding box center [857, 311] width 102 height 26
type input "4"
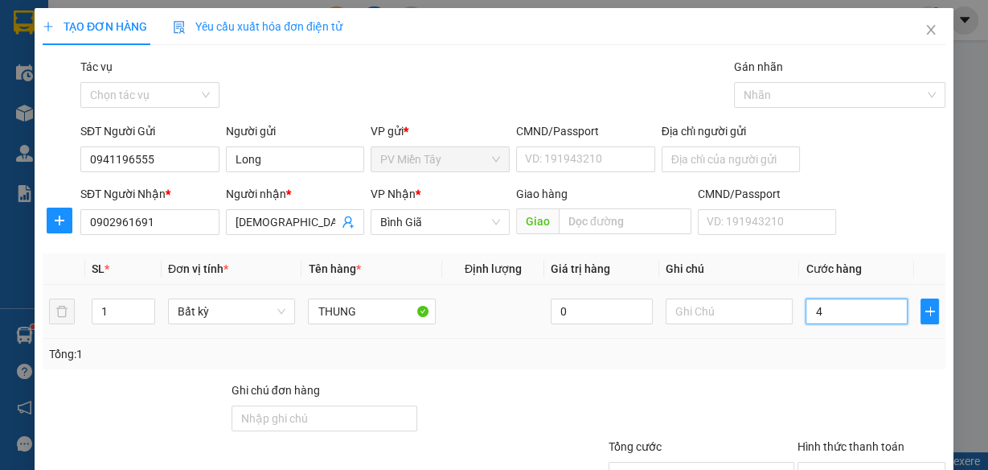
type input "40"
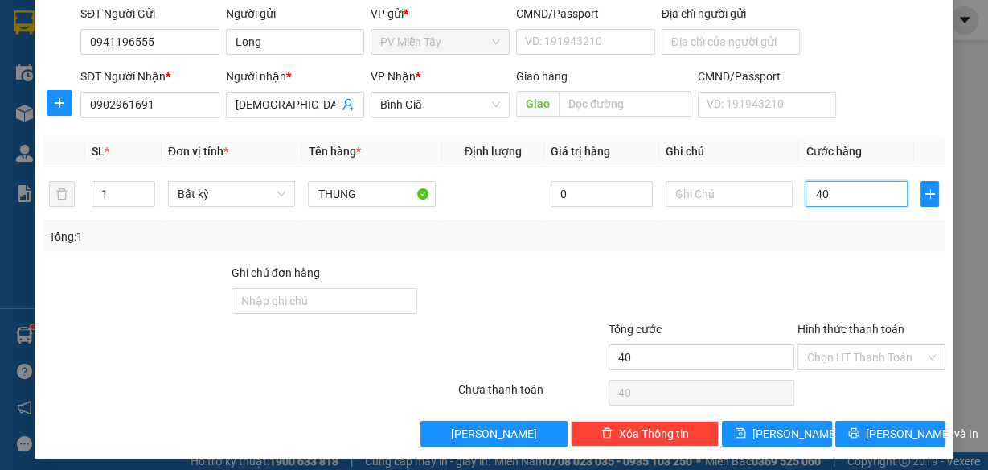
scroll to position [124, 0]
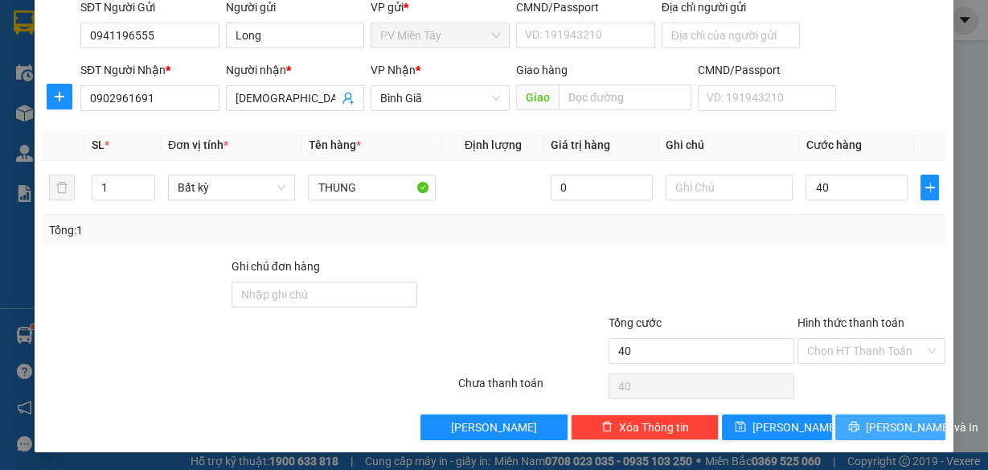
type input "40.000"
click at [903, 420] on span "[PERSON_NAME] và In" at bounding box center [922, 427] width 113 height 18
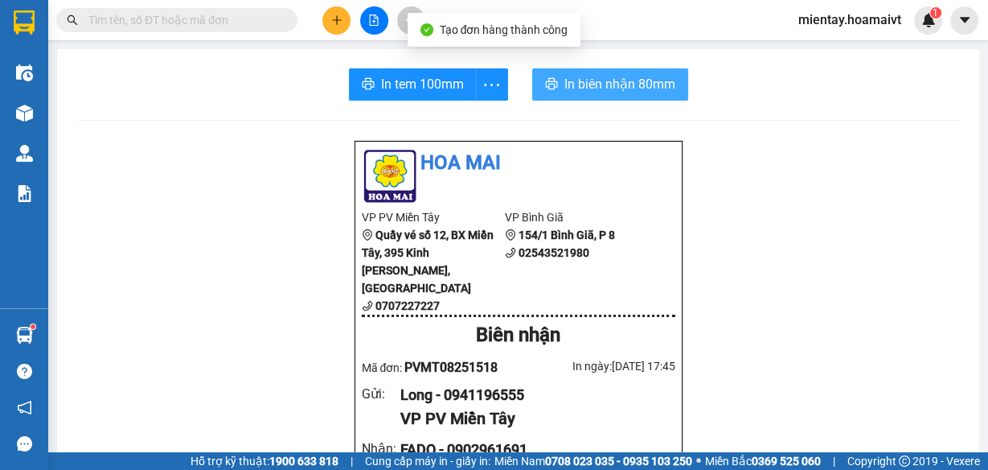
click at [588, 77] on span "In biên nhận 80mm" at bounding box center [619, 84] width 111 height 20
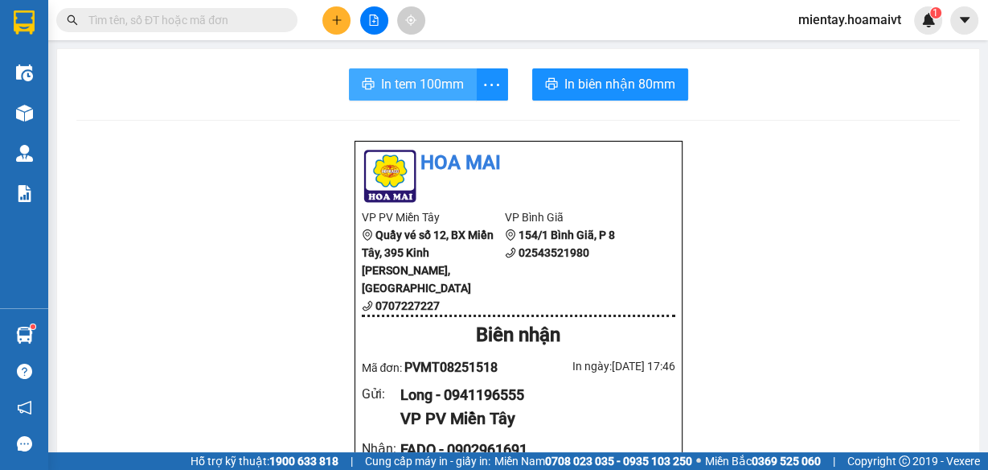
click at [414, 86] on span "In tem 100mm" at bounding box center [422, 84] width 83 height 20
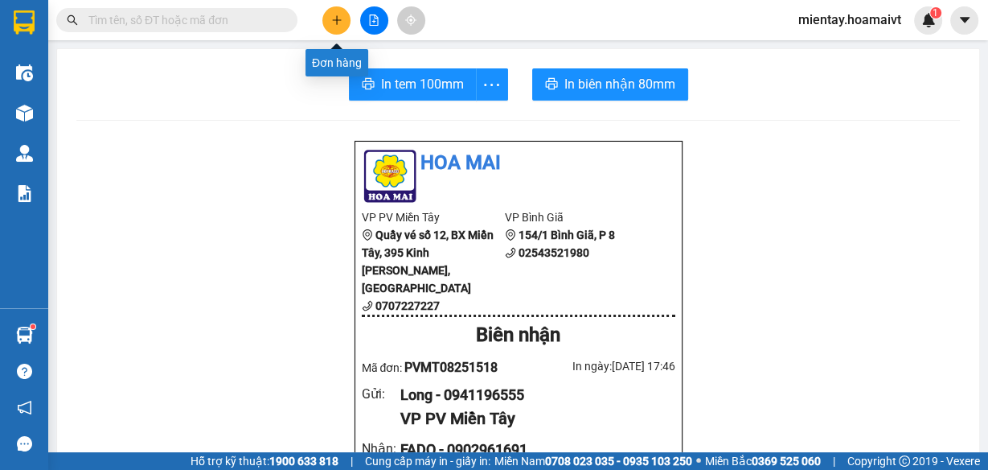
click at [339, 19] on icon "plus" at bounding box center [336, 19] width 9 height 1
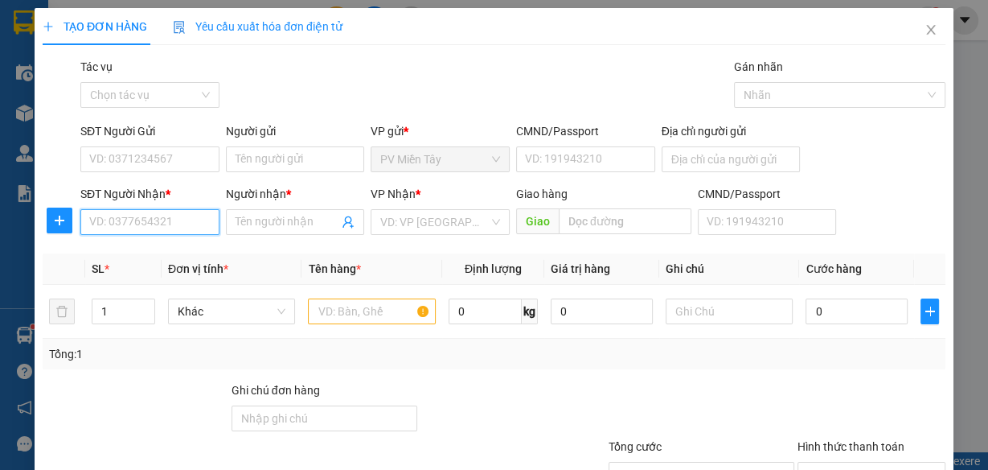
click at [169, 224] on input "SĐT Người Nhận *" at bounding box center [149, 222] width 139 height 26
type input "0983464679"
click at [145, 257] on div "0983464679 - Hiền" at bounding box center [148, 253] width 118 height 18
type input "Hiền"
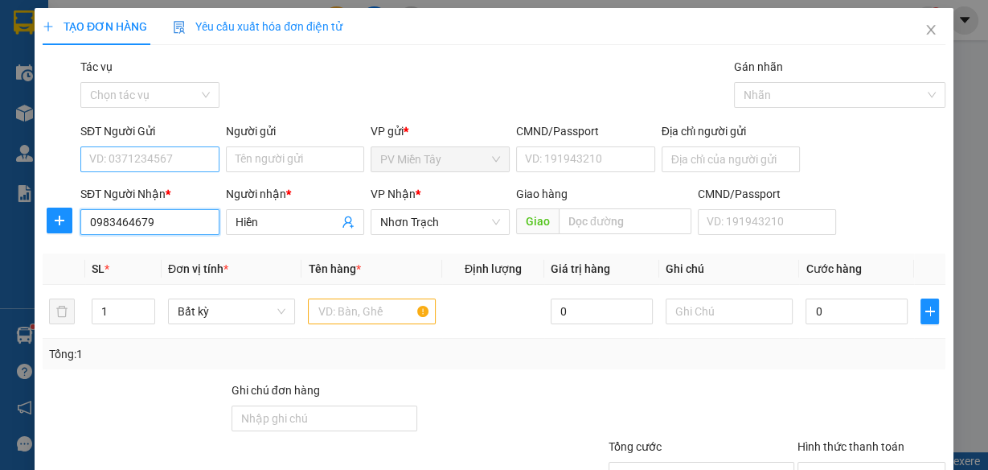
type input "0983464679"
click at [176, 162] on input "SĐT Người Gửi" at bounding box center [149, 159] width 139 height 26
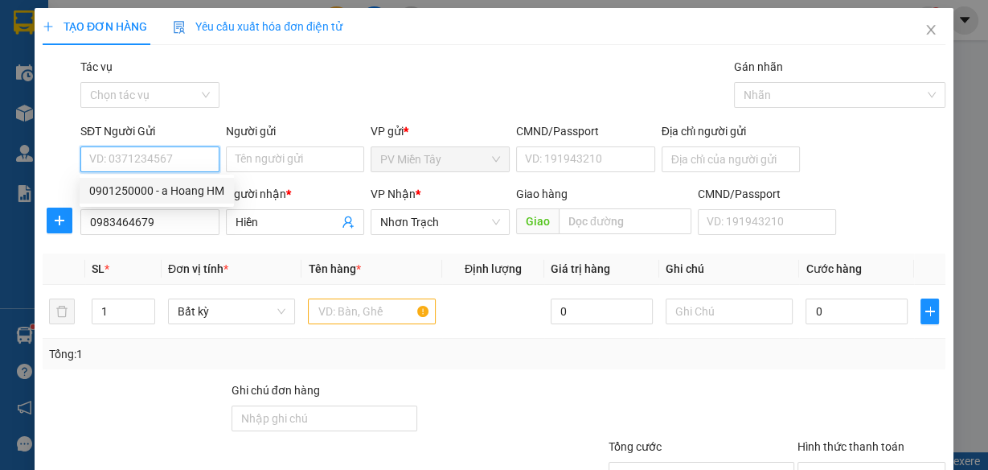
click at [191, 190] on div "0901250000 - a Hoang HM" at bounding box center [156, 191] width 135 height 18
type input "0901250000"
type input "a Hoang HM"
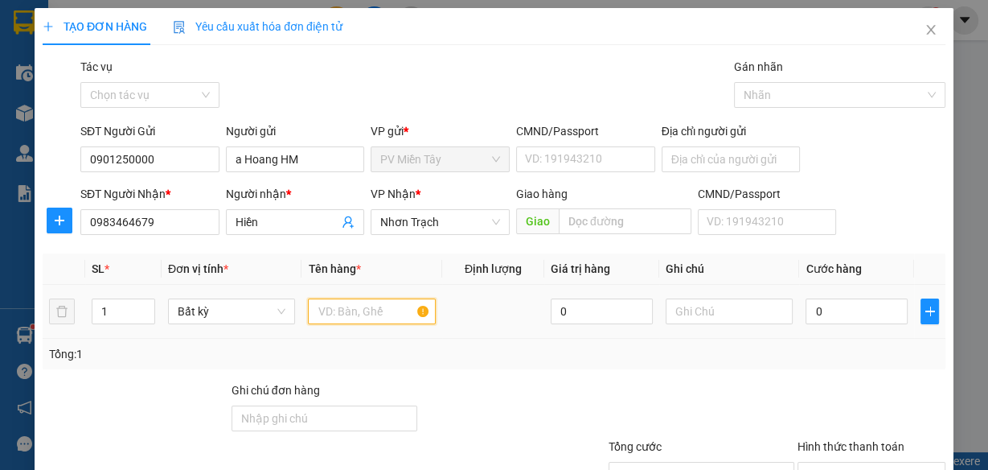
click at [330, 318] on input "text" at bounding box center [372, 311] width 128 height 26
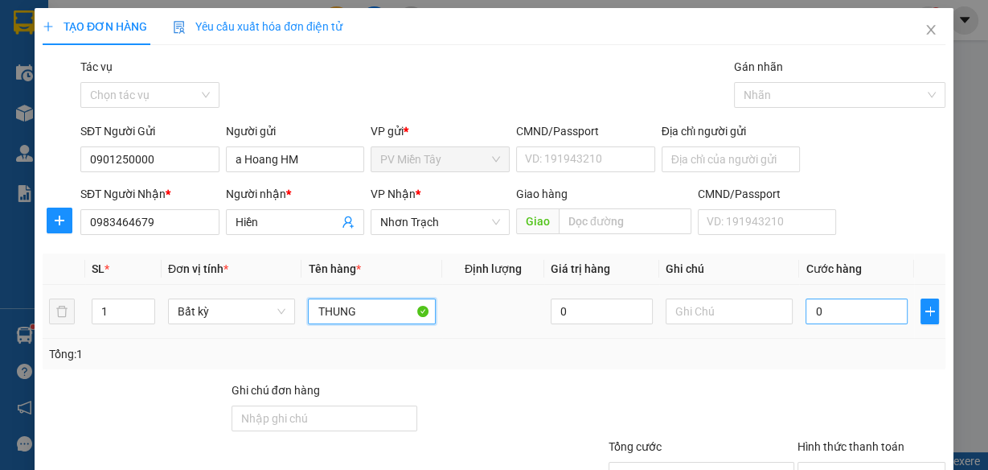
type input "THUNG"
click at [813, 312] on input "0" at bounding box center [857, 311] width 102 height 26
type input "4"
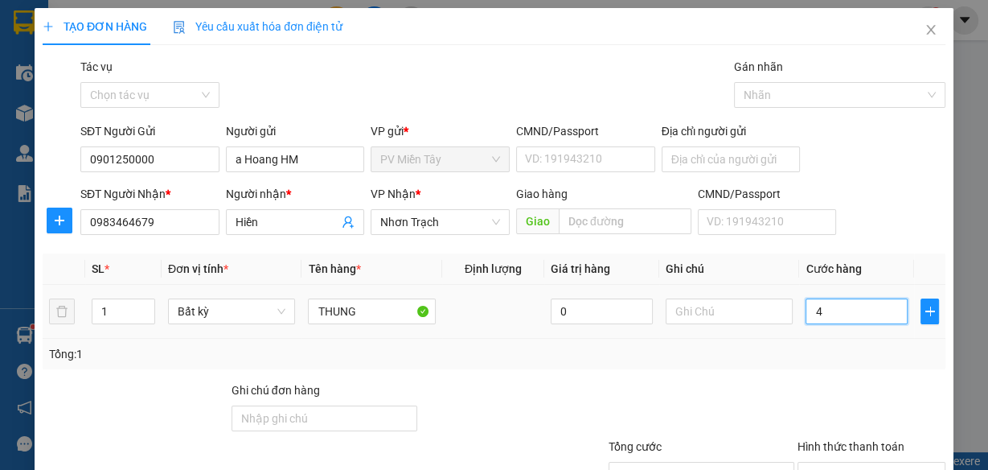
type input "40"
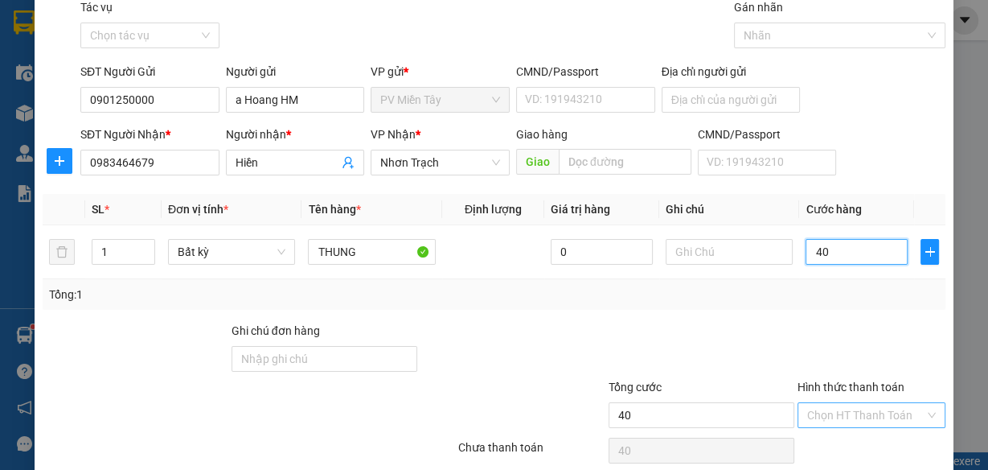
scroll to position [124, 0]
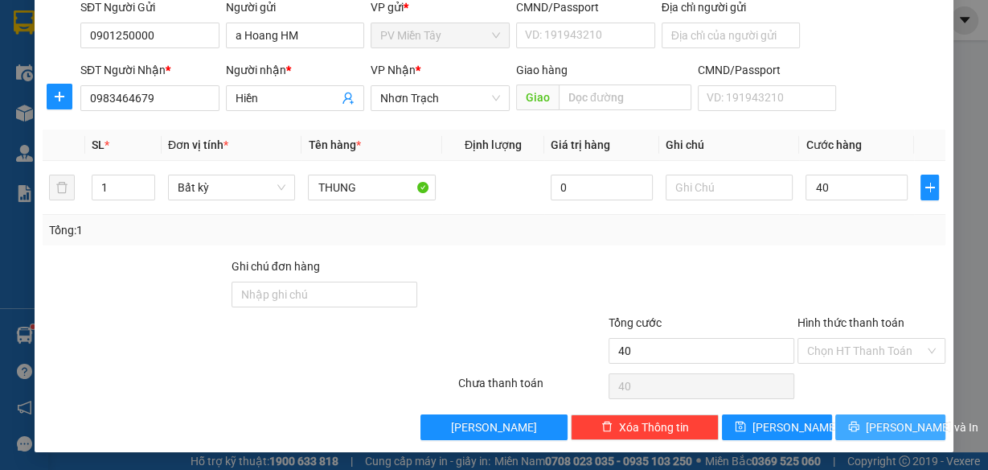
type input "40.000"
click at [911, 425] on span "[PERSON_NAME] và In" at bounding box center [922, 427] width 113 height 18
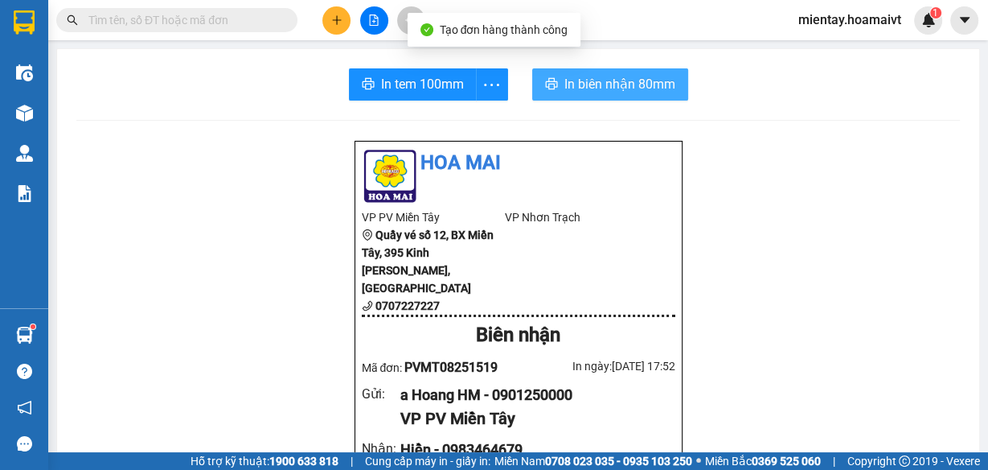
click at [587, 84] on span "In biên nhận 80mm" at bounding box center [619, 84] width 111 height 20
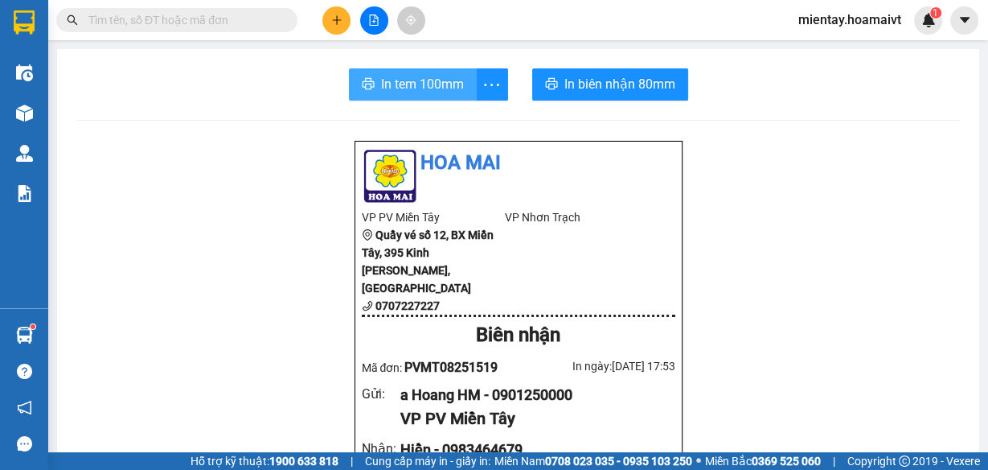
click at [427, 76] on span "In tem 100mm" at bounding box center [422, 84] width 83 height 20
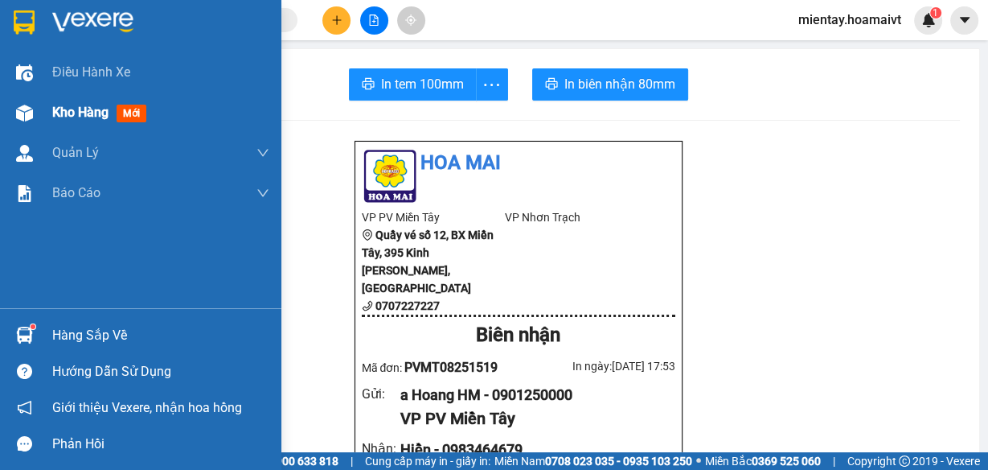
click at [96, 111] on span "Kho hàng" at bounding box center [80, 112] width 56 height 15
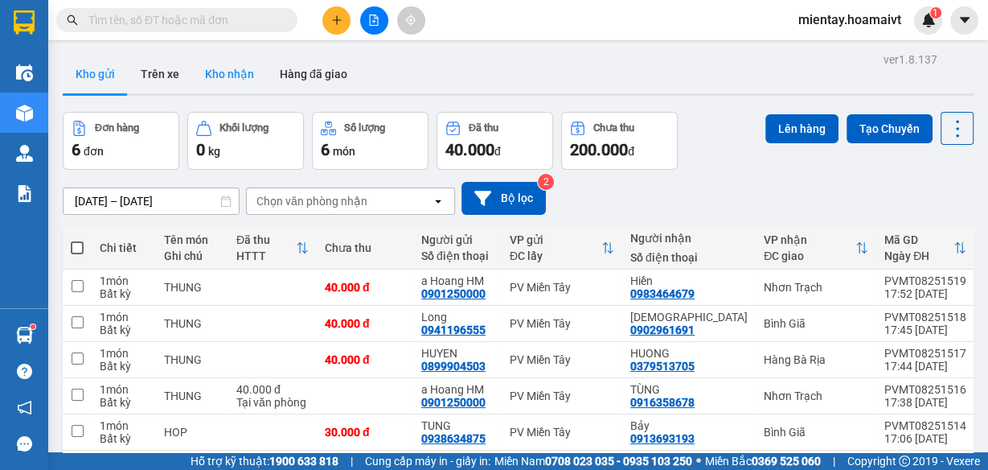
click at [243, 84] on button "Kho nhận" at bounding box center [229, 74] width 75 height 39
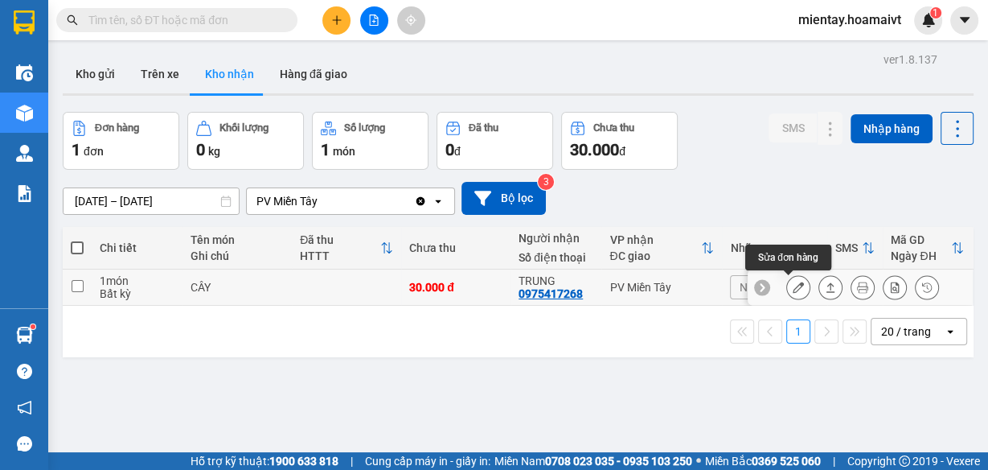
click at [793, 289] on icon at bounding box center [798, 286] width 11 height 11
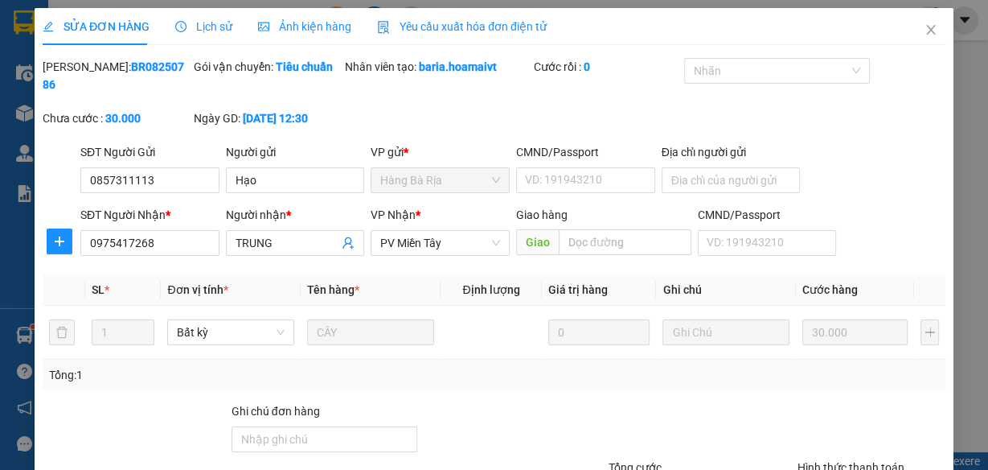
type input "0857311113"
type input "Hạo"
type input "0975417268"
type input "TRUNG"
type input "30.000"
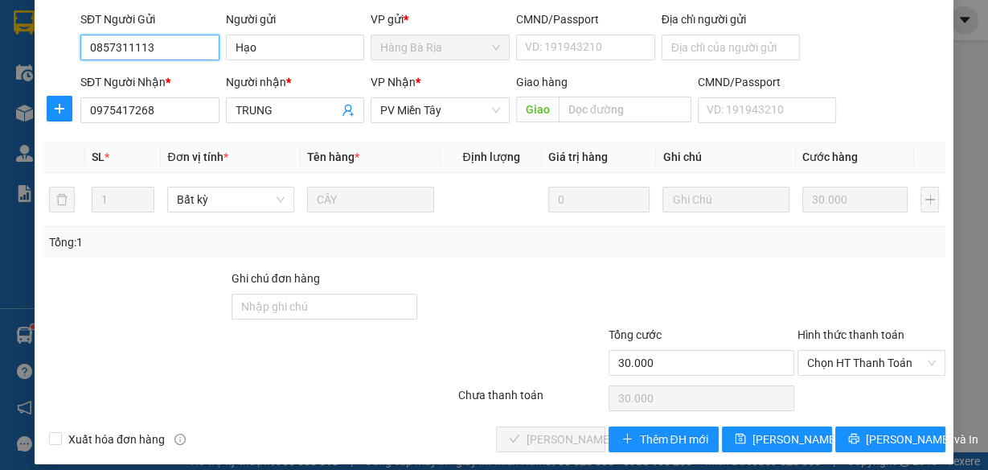
scroll to position [145, 0]
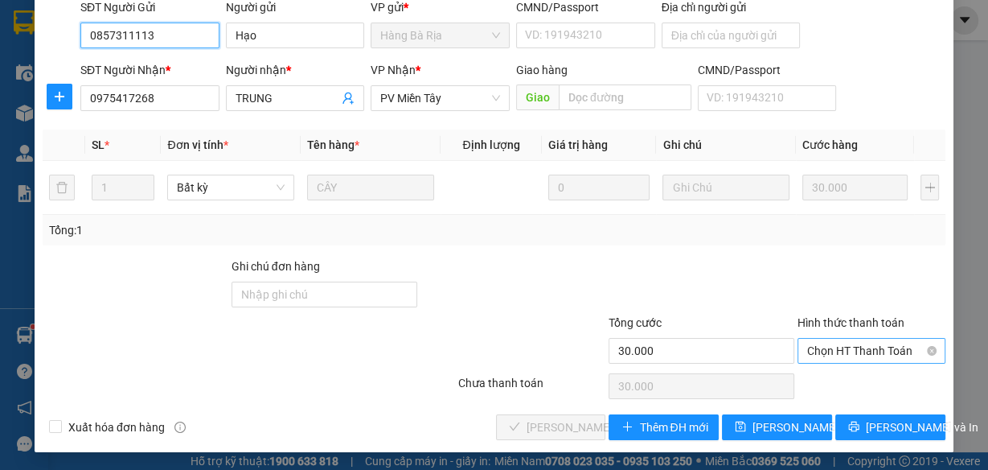
click at [825, 344] on span "Chọn HT Thanh Toán" at bounding box center [871, 351] width 129 height 24
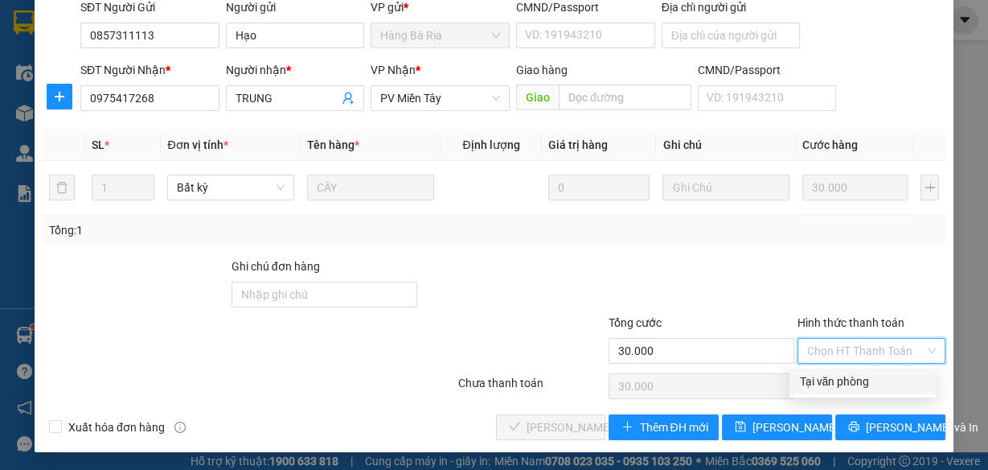
click at [823, 379] on div "Tại văn phòng" at bounding box center [862, 381] width 127 height 18
type input "0"
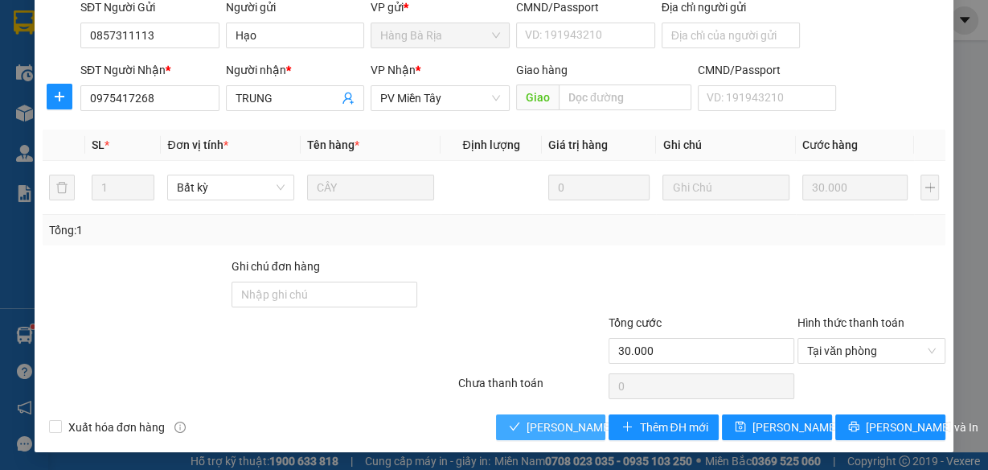
click at [569, 421] on span "[PERSON_NAME] và Giao hàng" at bounding box center [604, 427] width 154 height 18
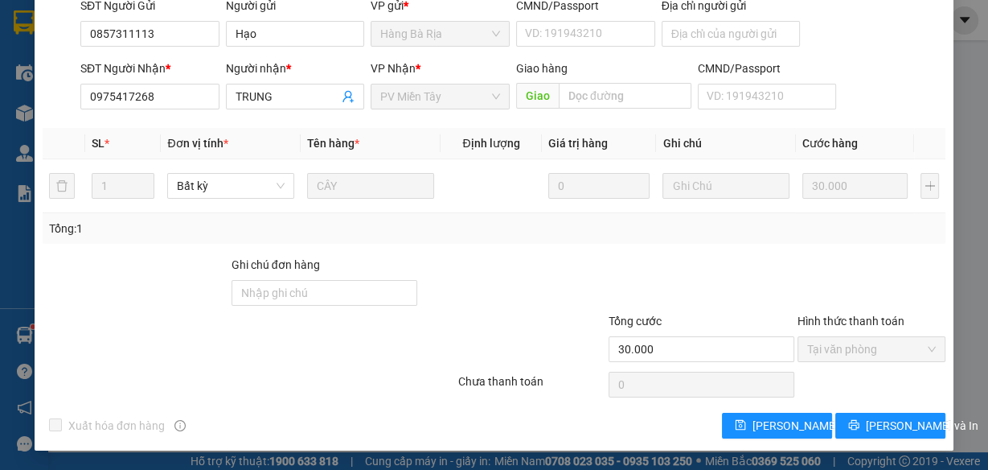
scroll to position [0, 0]
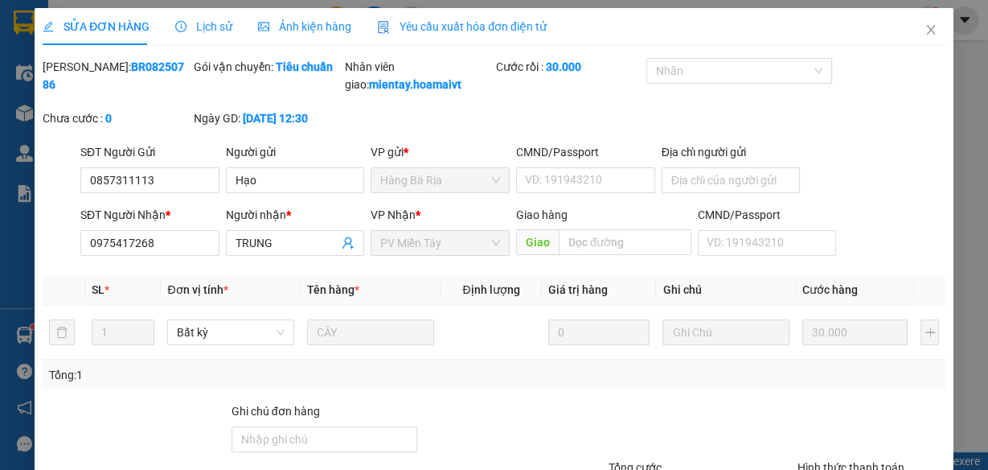
click at [899, 143] on div "[PERSON_NAME]: BR08250786 Gói vận chuyển: Tiêu chuẩn Nhân viên giao: mientay.ho…" at bounding box center [494, 100] width 906 height 85
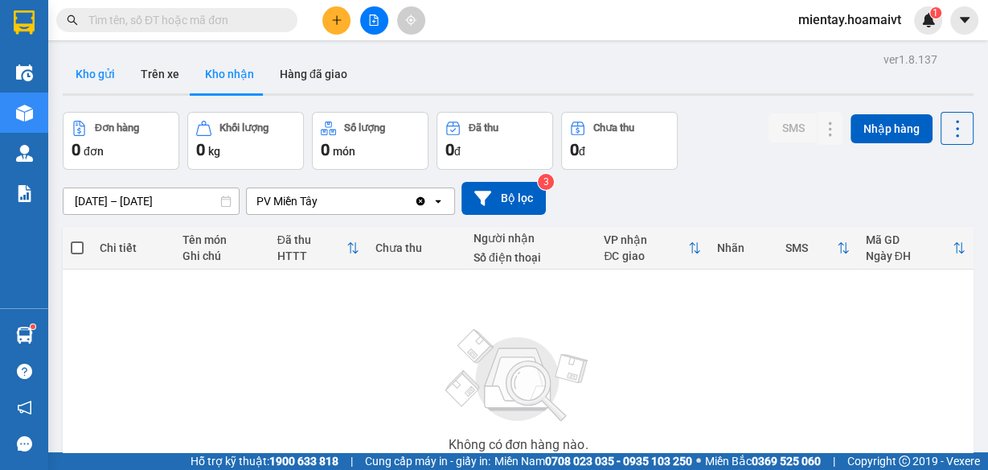
click at [80, 84] on button "Kho gửi" at bounding box center [95, 74] width 65 height 39
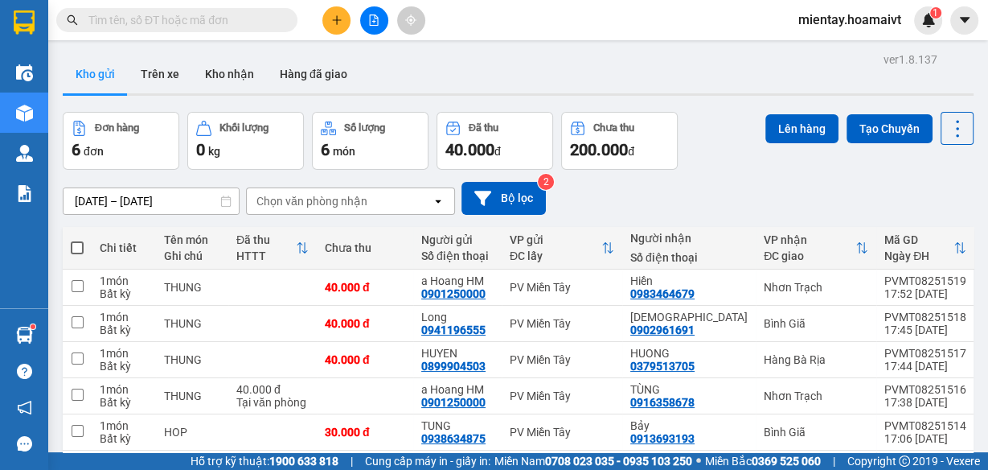
click at [359, 199] on div "Chọn văn phòng nhận" at bounding box center [312, 201] width 111 height 16
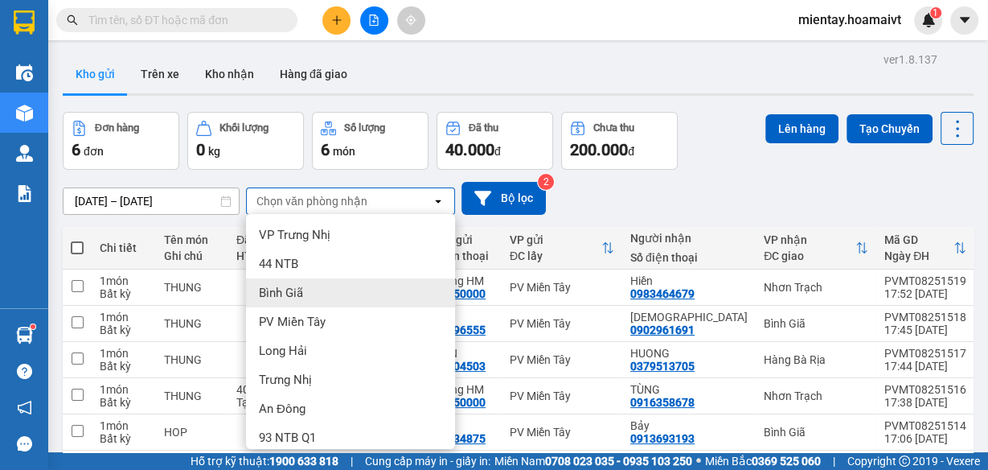
click at [311, 292] on div "Bình Giã" at bounding box center [350, 292] width 209 height 29
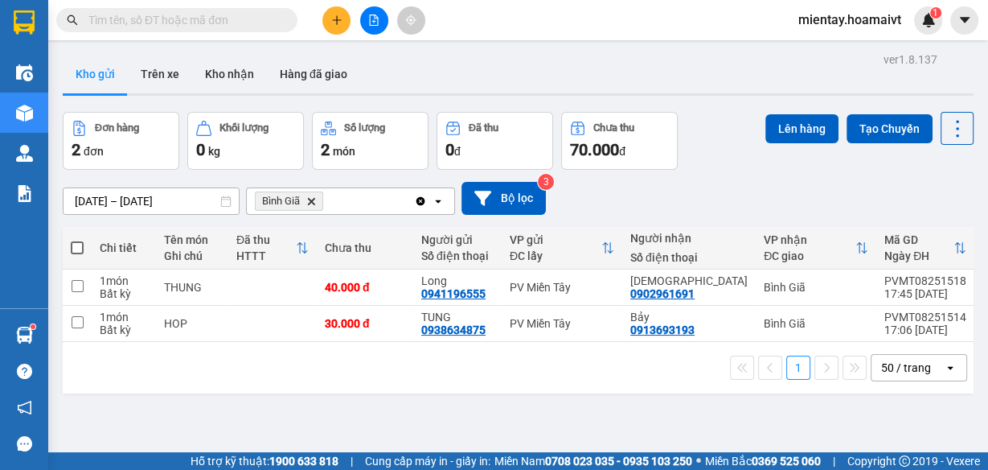
click at [74, 243] on span at bounding box center [77, 247] width 13 height 13
click at [77, 240] on input "checkbox" at bounding box center [77, 240] width 0 height 0
checkbox input "true"
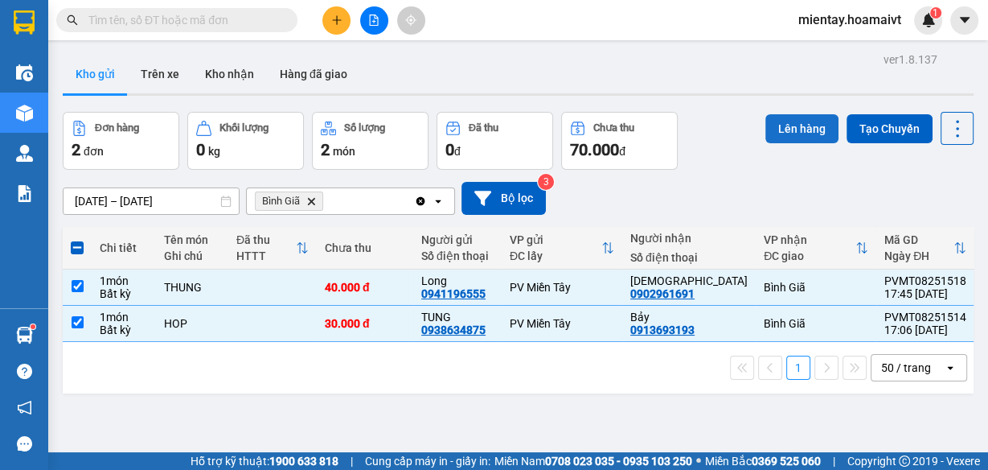
click at [773, 133] on button "Lên hàng" at bounding box center [802, 128] width 73 height 29
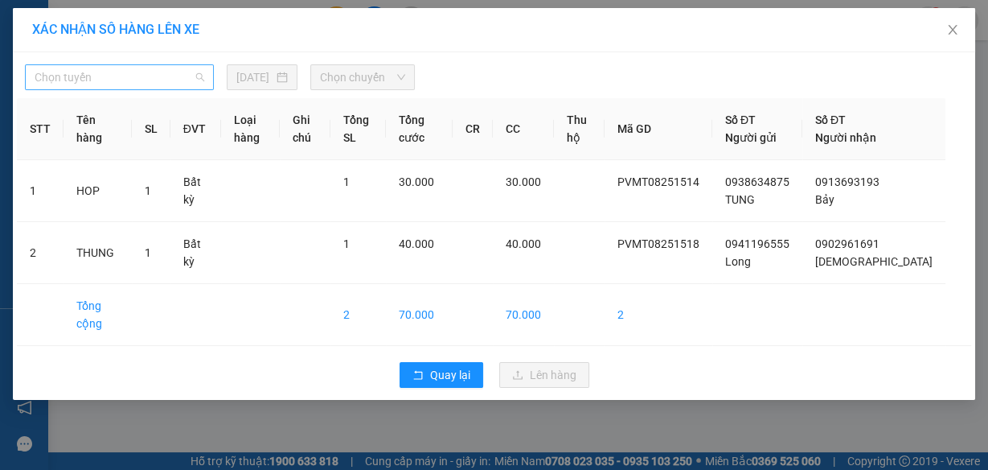
click at [140, 80] on span "Chọn tuyến" at bounding box center [120, 77] width 170 height 24
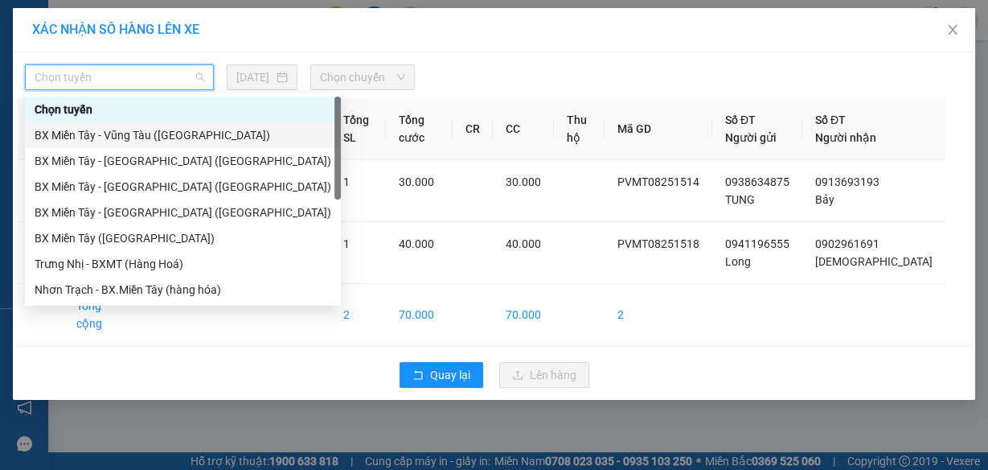
click at [124, 138] on div "BX Miền Tây - Vũng Tàu ([GEOGRAPHIC_DATA])" at bounding box center [183, 135] width 297 height 18
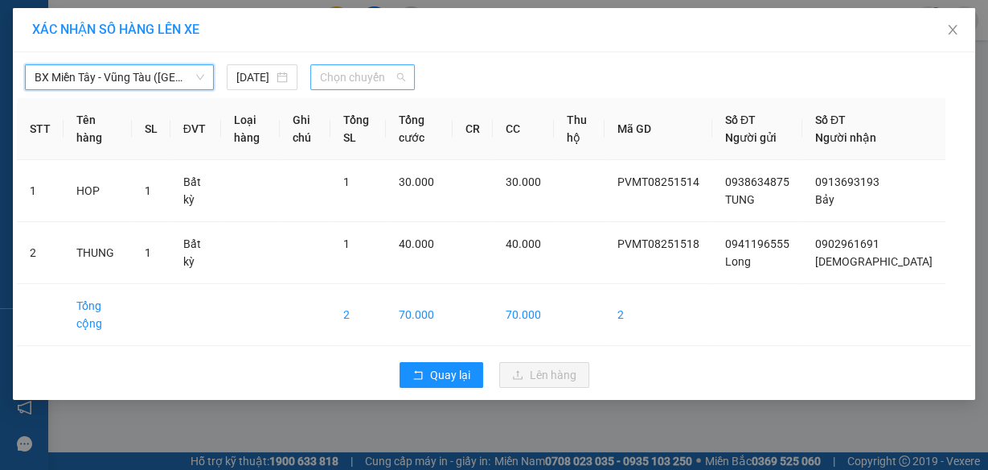
click at [365, 82] on span "Chọn chuyến" at bounding box center [362, 77] width 85 height 24
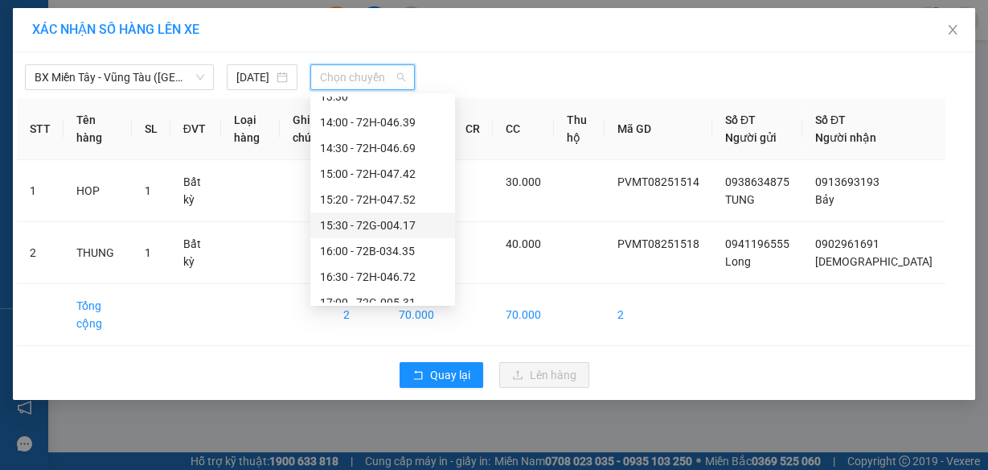
scroll to position [926, 0]
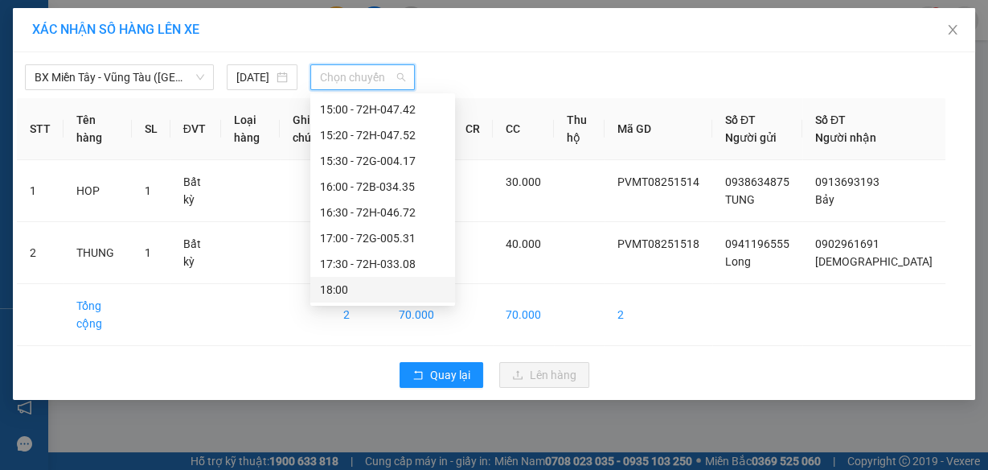
click at [360, 294] on div "18:00" at bounding box center [382, 290] width 125 height 18
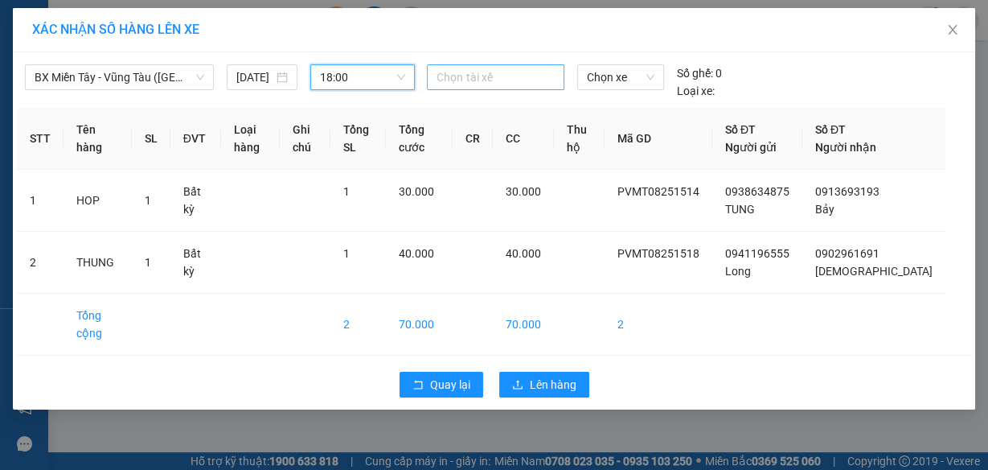
click at [480, 70] on div at bounding box center [495, 77] width 129 height 19
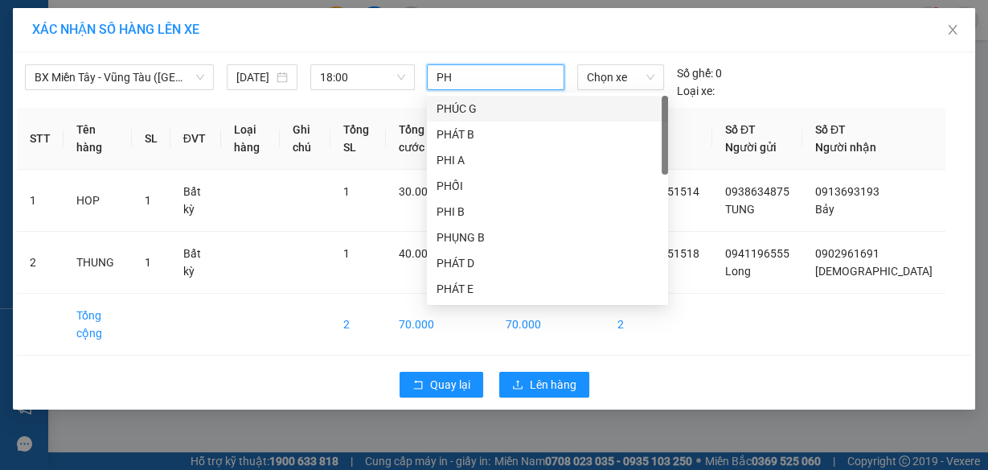
type input "PHU"
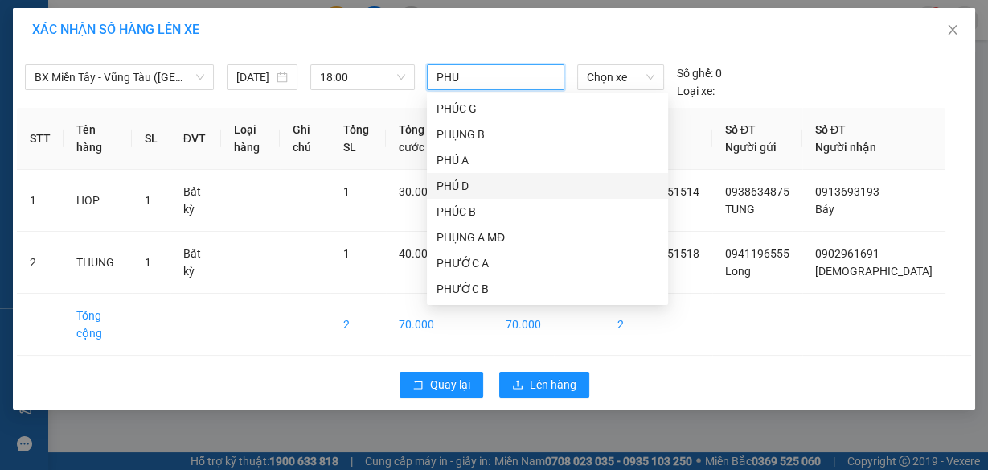
click at [474, 184] on div "PHÚ D" at bounding box center [548, 186] width 222 height 18
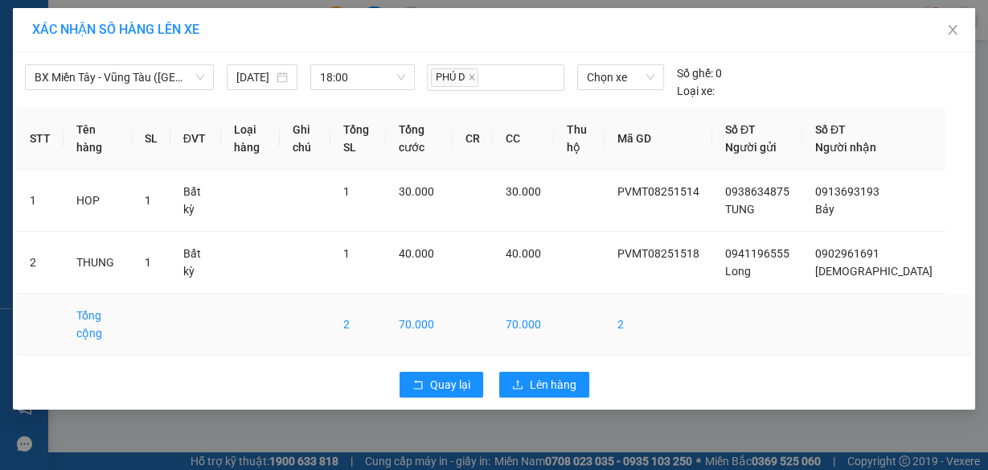
click at [712, 355] on td "2" at bounding box center [659, 325] width 108 height 62
click at [613, 77] on span "Chọn xe" at bounding box center [621, 77] width 68 height 24
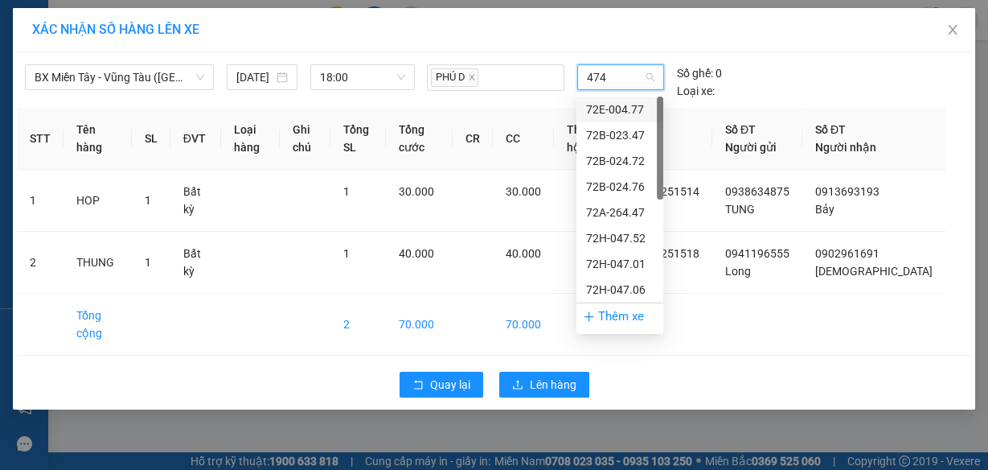
type input "4747"
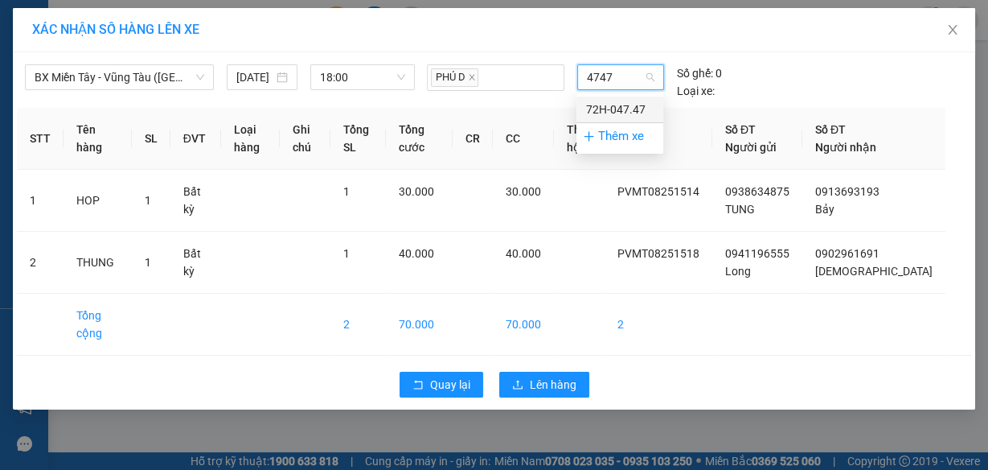
click at [647, 107] on div "72H-047.47" at bounding box center [620, 110] width 68 height 18
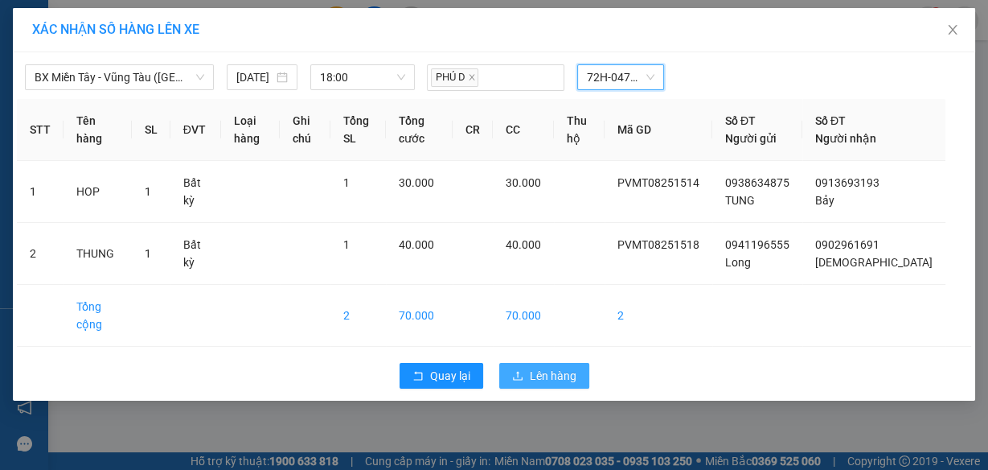
click at [548, 384] on span "Lên hàng" at bounding box center [553, 376] width 47 height 18
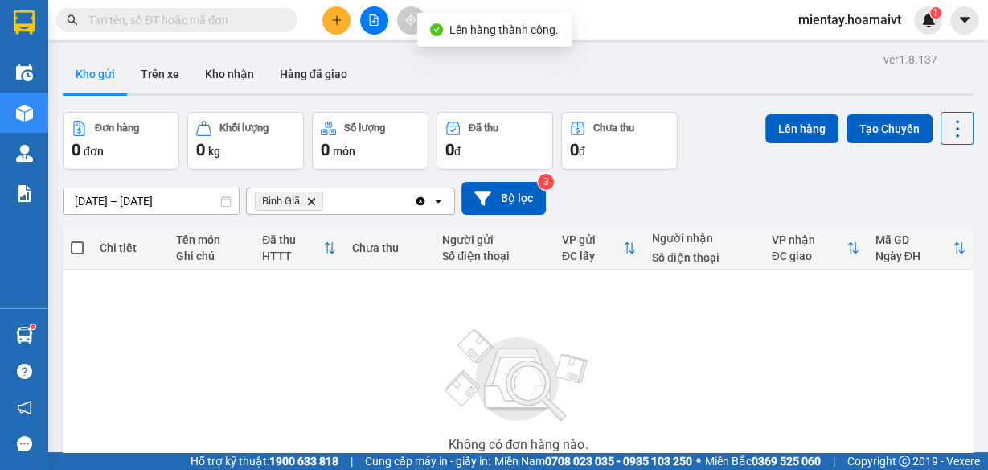
click at [310, 199] on icon "Bình Giã, close by backspace" at bounding box center [311, 200] width 7 height 7
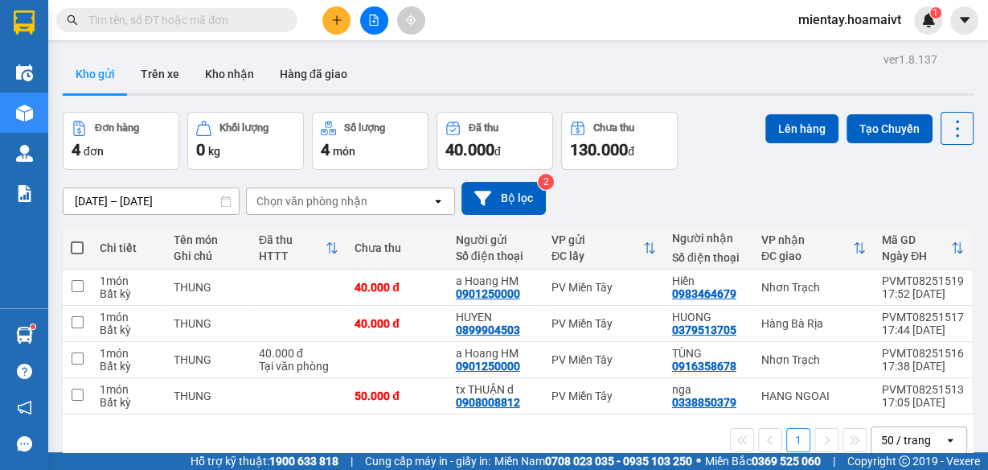
click at [347, 197] on div "Chọn văn phòng nhận" at bounding box center [312, 201] width 111 height 16
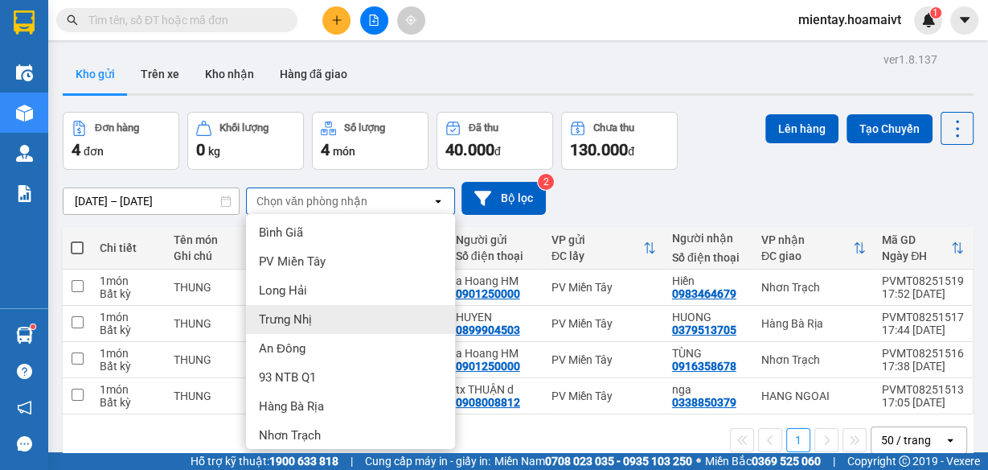
scroll to position [154, 0]
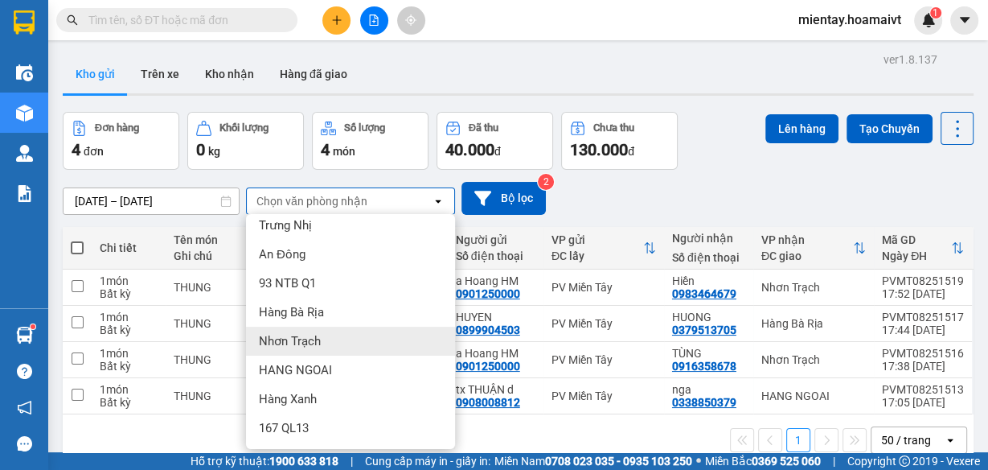
click at [319, 339] on span "Nhơn Trạch" at bounding box center [290, 341] width 62 height 16
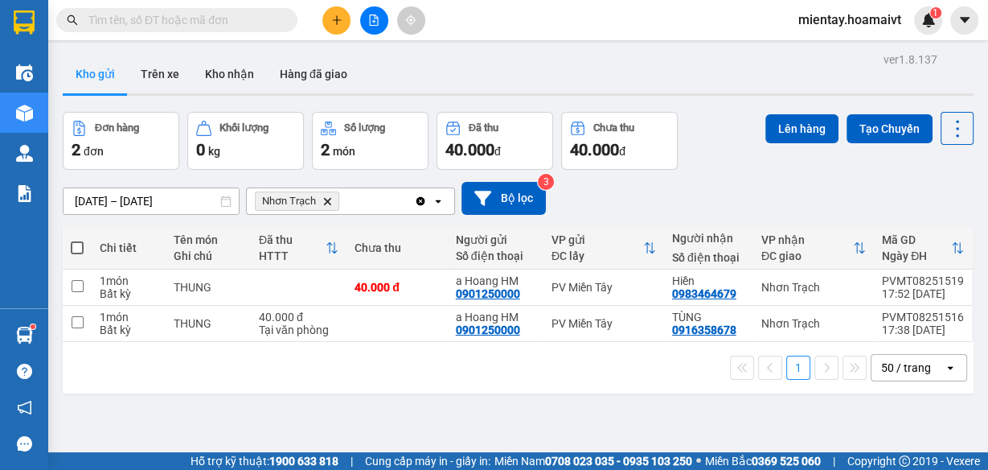
click at [80, 245] on span at bounding box center [77, 247] width 13 height 13
click at [77, 240] on input "checkbox" at bounding box center [77, 240] width 0 height 0
checkbox input "true"
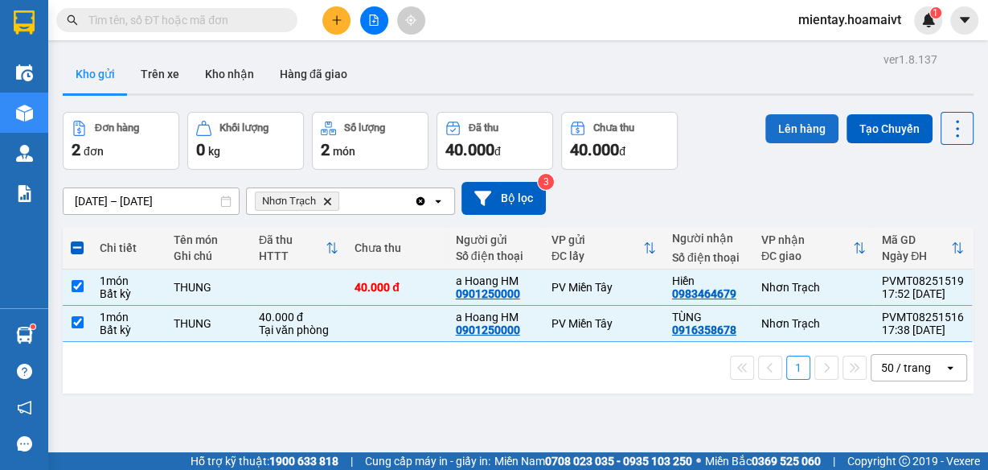
click at [792, 121] on button "Lên hàng" at bounding box center [802, 128] width 73 height 29
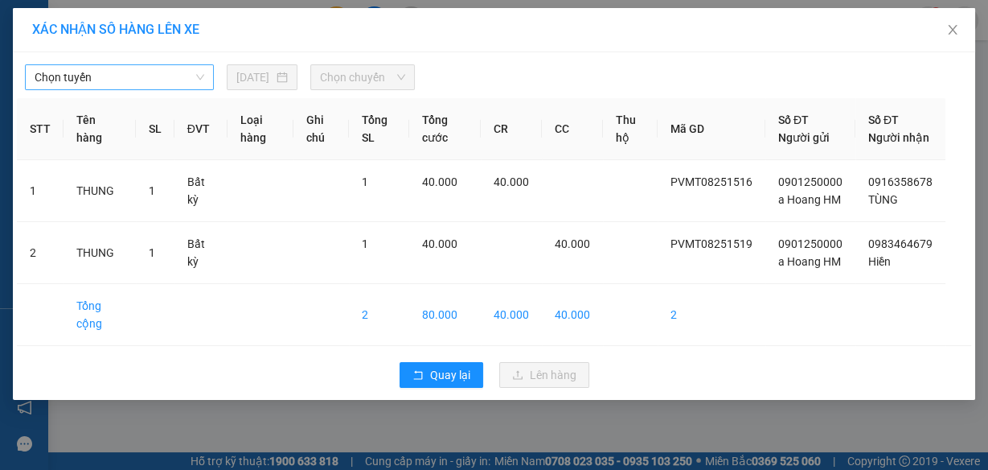
click at [138, 79] on span "Chọn tuyến" at bounding box center [120, 77] width 170 height 24
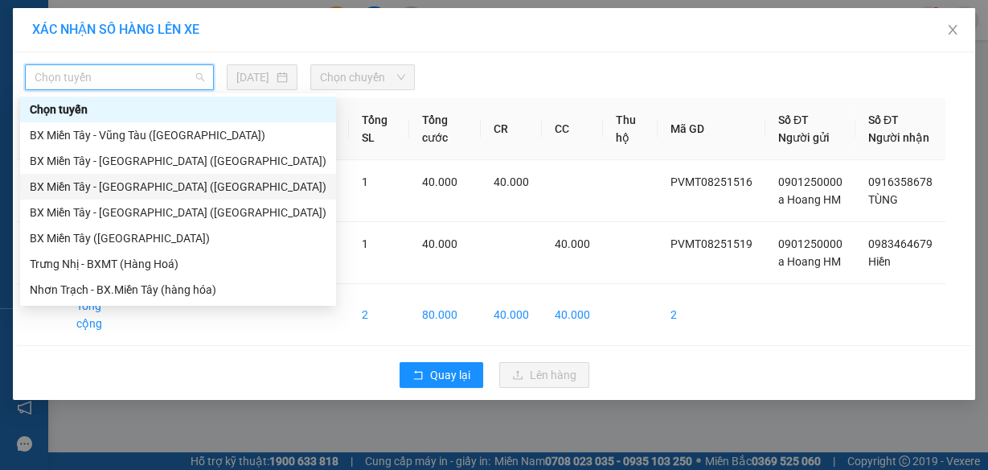
click at [133, 184] on div "BX Miền Tây - [GEOGRAPHIC_DATA] ([GEOGRAPHIC_DATA])" at bounding box center [178, 187] width 297 height 18
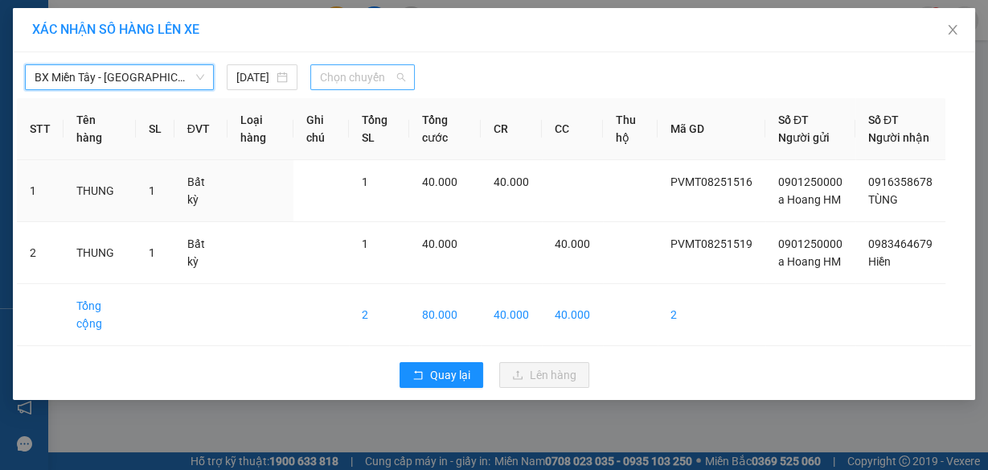
click at [376, 79] on span "Chọn chuyến" at bounding box center [362, 77] width 85 height 24
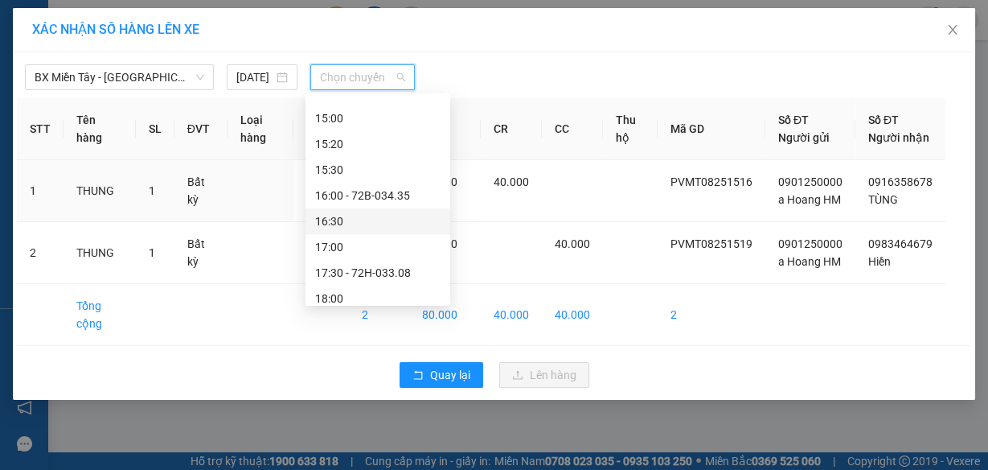
scroll to position [926, 0]
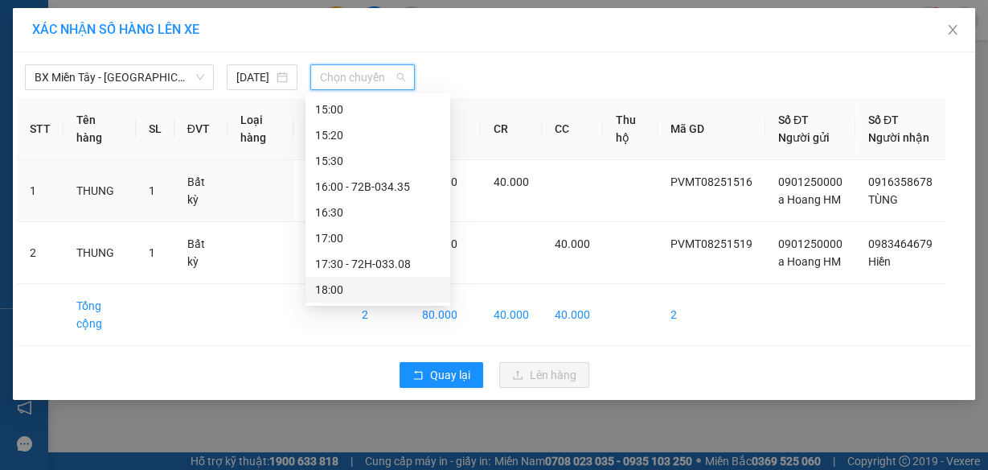
click at [345, 288] on div "18:00" at bounding box center [377, 290] width 125 height 18
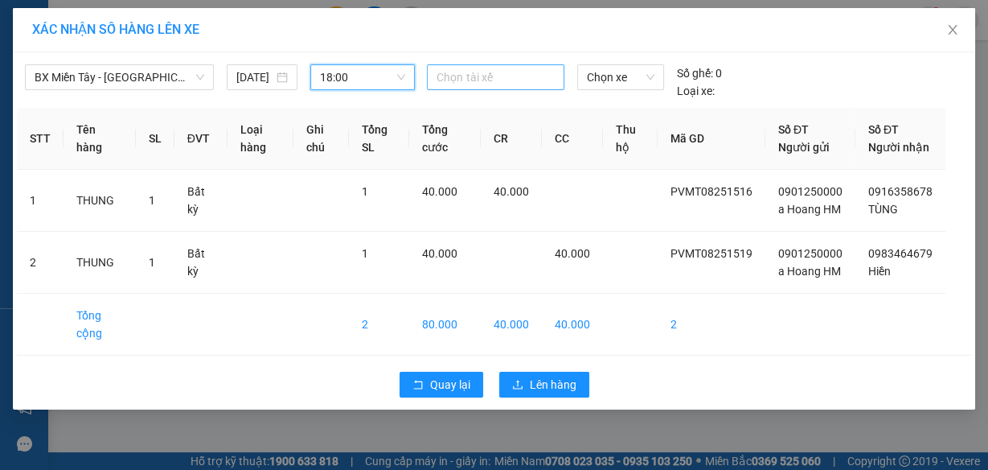
click at [444, 77] on div at bounding box center [495, 77] width 129 height 19
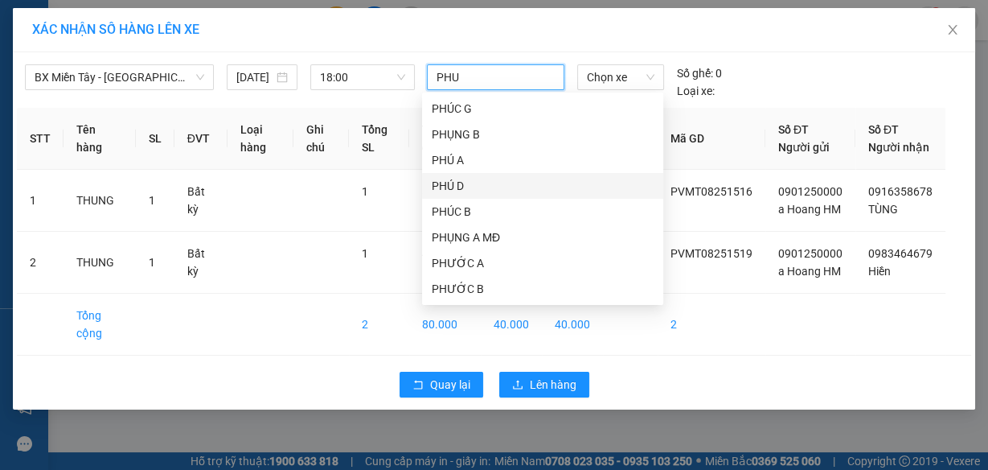
click at [470, 184] on div "PHÚ D" at bounding box center [543, 186] width 222 height 18
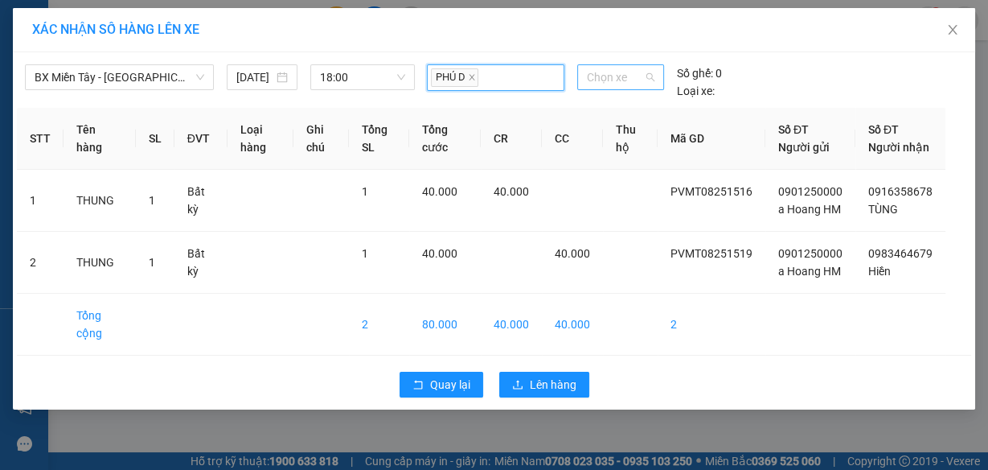
click at [580, 83] on div "Chọn xe" at bounding box center [620, 77] width 87 height 26
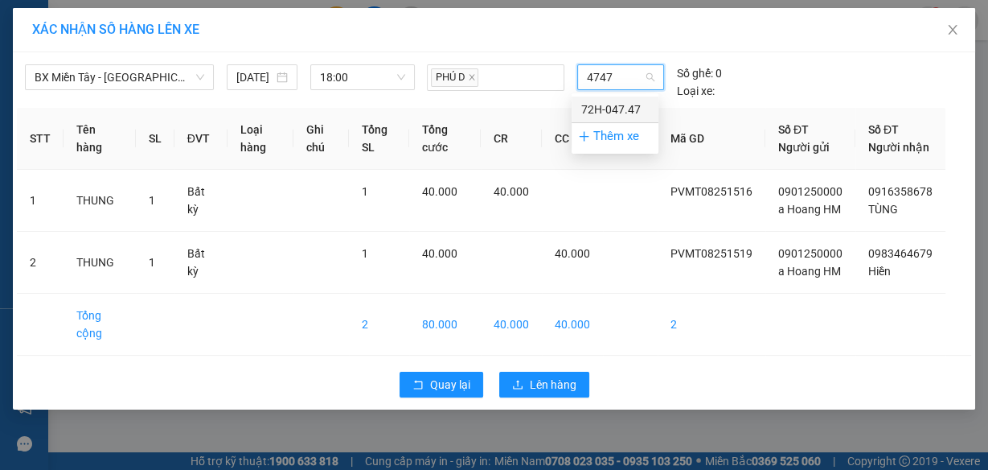
click at [626, 108] on div "72H-047.47" at bounding box center [615, 110] width 68 height 18
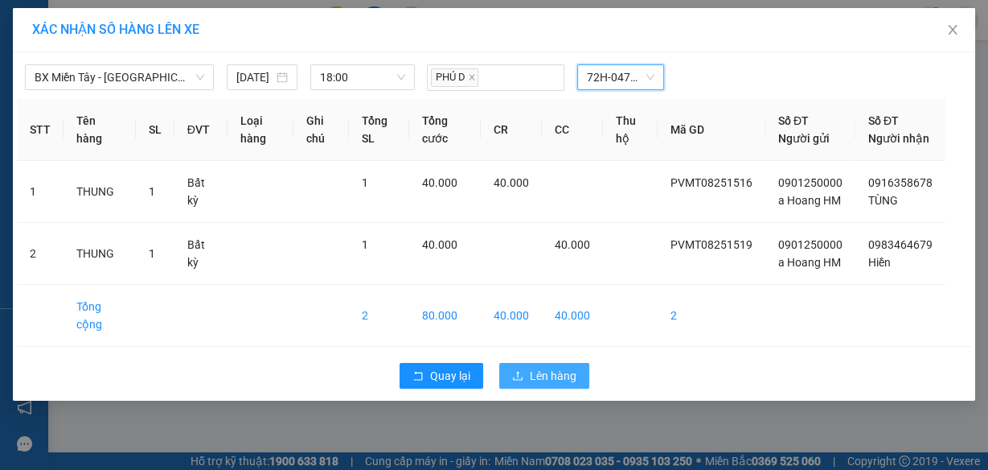
click at [552, 384] on span "Lên hàng" at bounding box center [553, 376] width 47 height 18
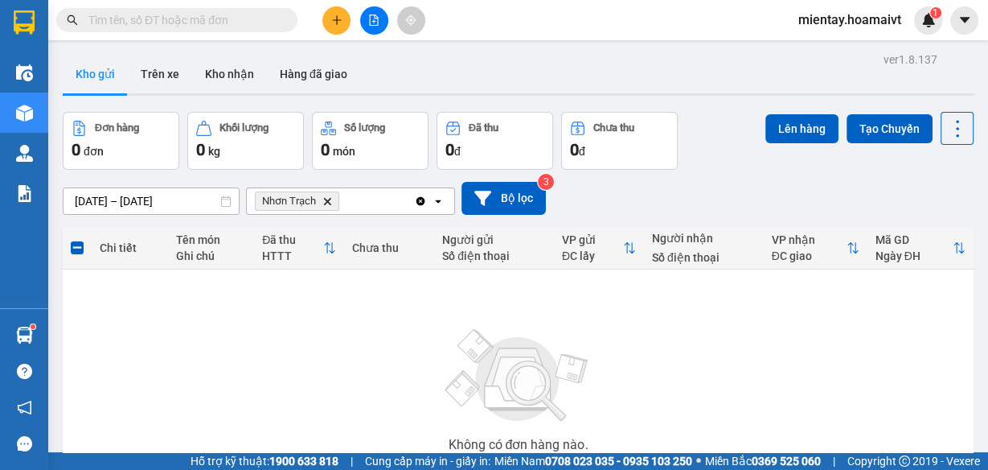
click at [327, 202] on icon "Nhơn Trạch, close by backspace" at bounding box center [327, 200] width 7 height 7
